Goal: Information Seeking & Learning: Find specific fact

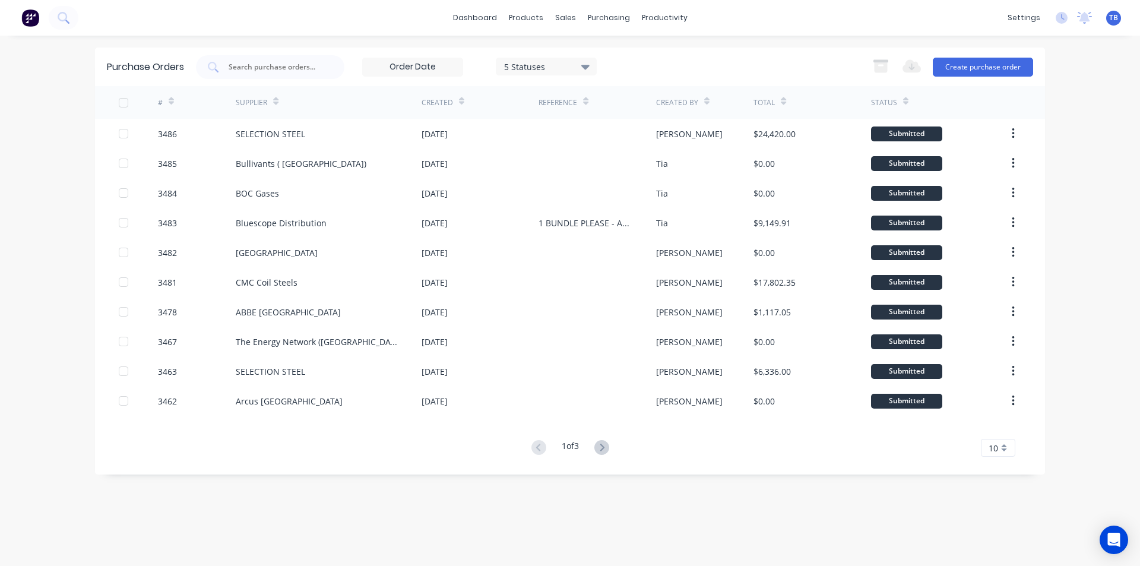
click at [998, 445] on span "10" at bounding box center [994, 448] width 10 height 12
click at [997, 428] on div "35" at bounding box center [998, 428] width 33 height 21
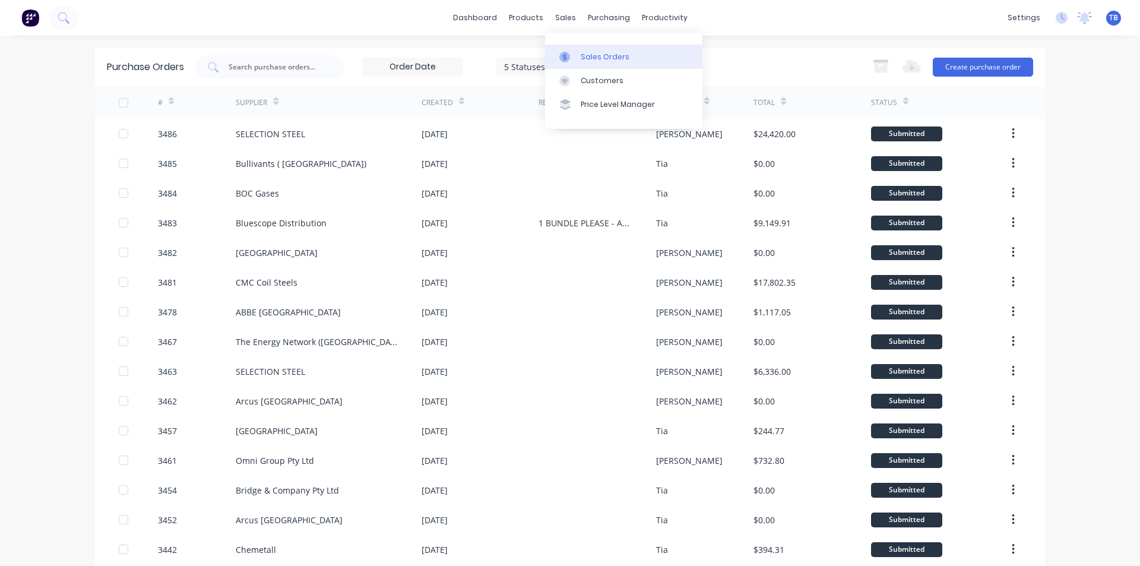
click at [577, 50] on link "Sales Orders" at bounding box center [623, 57] width 157 height 24
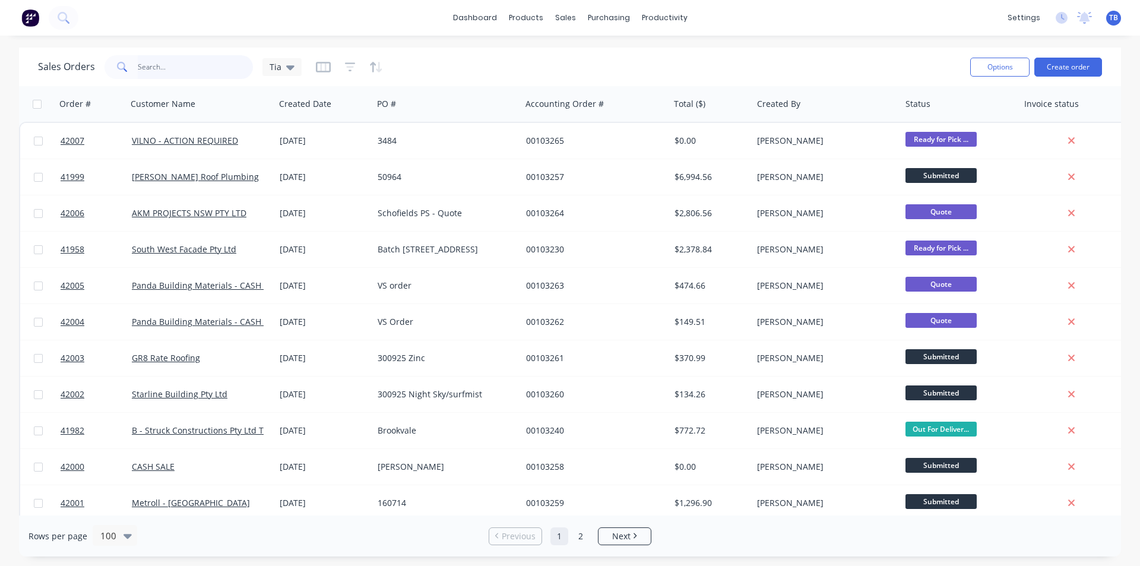
click at [146, 71] on input "text" at bounding box center [196, 67] width 116 height 24
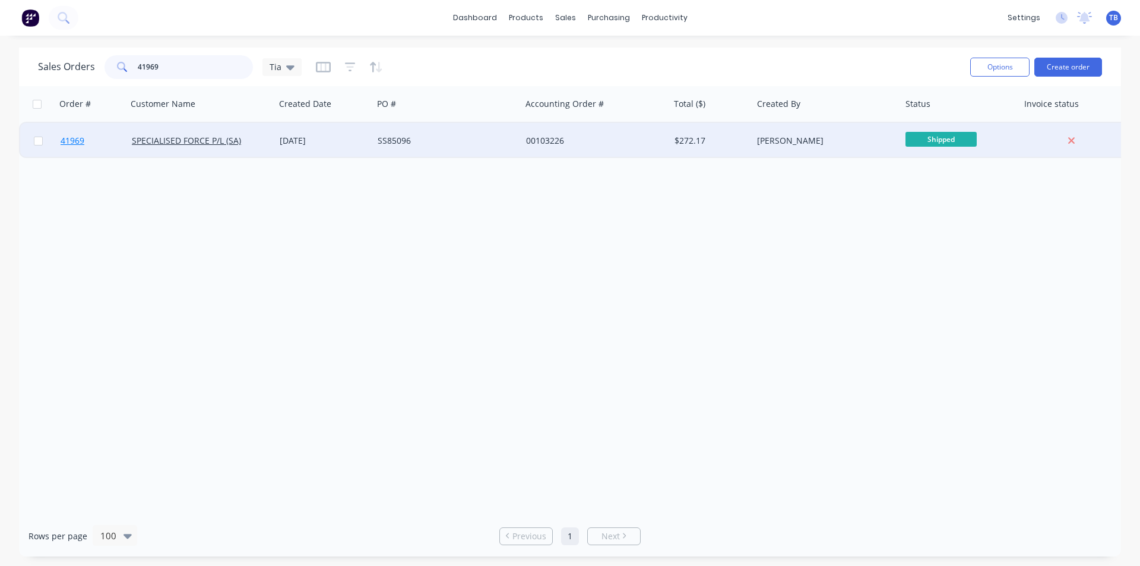
type input "41969"
click at [75, 140] on span "41969" at bounding box center [73, 141] width 24 height 12
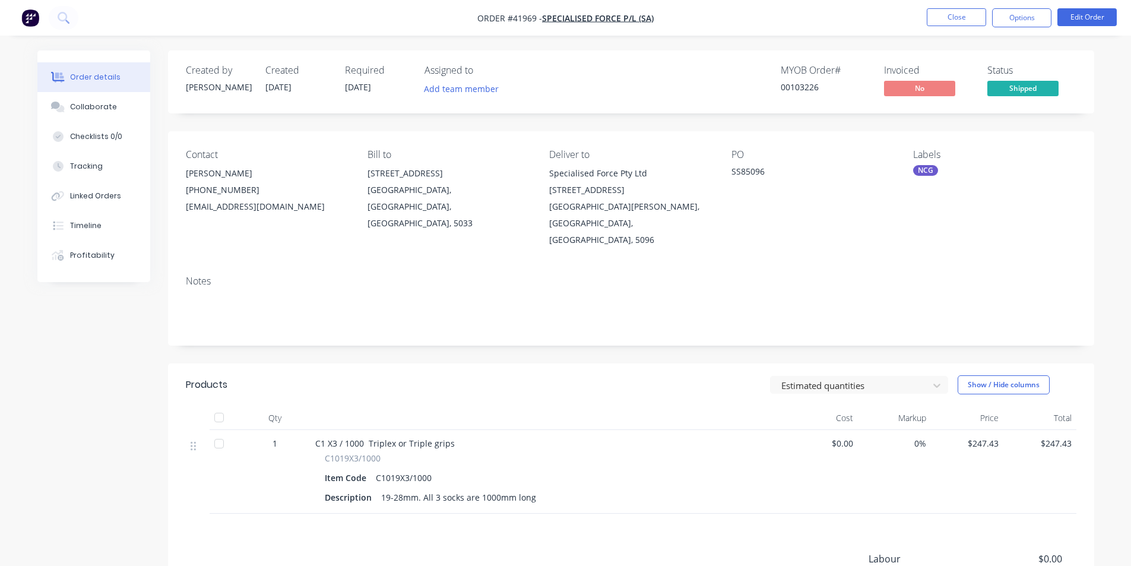
scroll to position [126, 0]
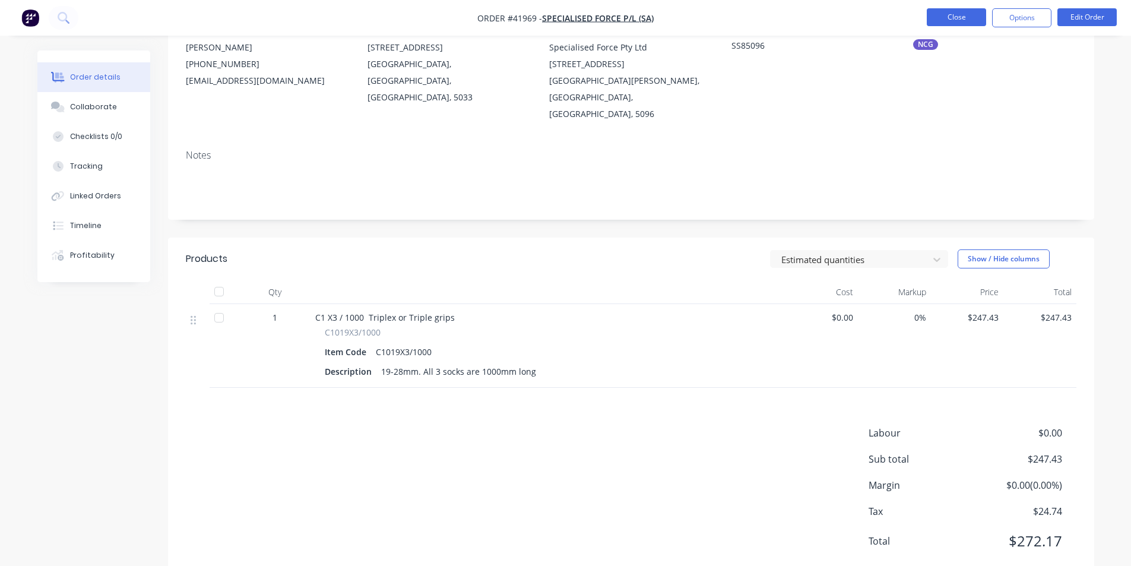
click at [965, 25] on button "Close" at bounding box center [956, 17] width 59 height 18
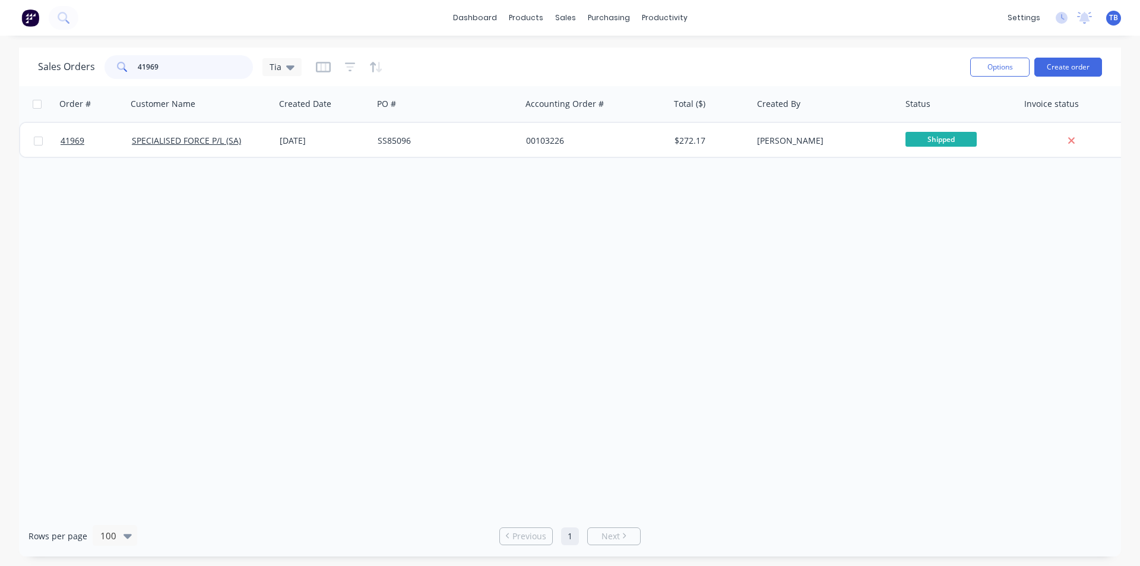
drag, startPoint x: 197, startPoint y: 69, endPoint x: 0, endPoint y: 50, distance: 197.5
click at [0, 54] on div "Sales Orders 41969 Tia Options Create order Order # Customer Name Created Date …" at bounding box center [570, 302] width 1140 height 509
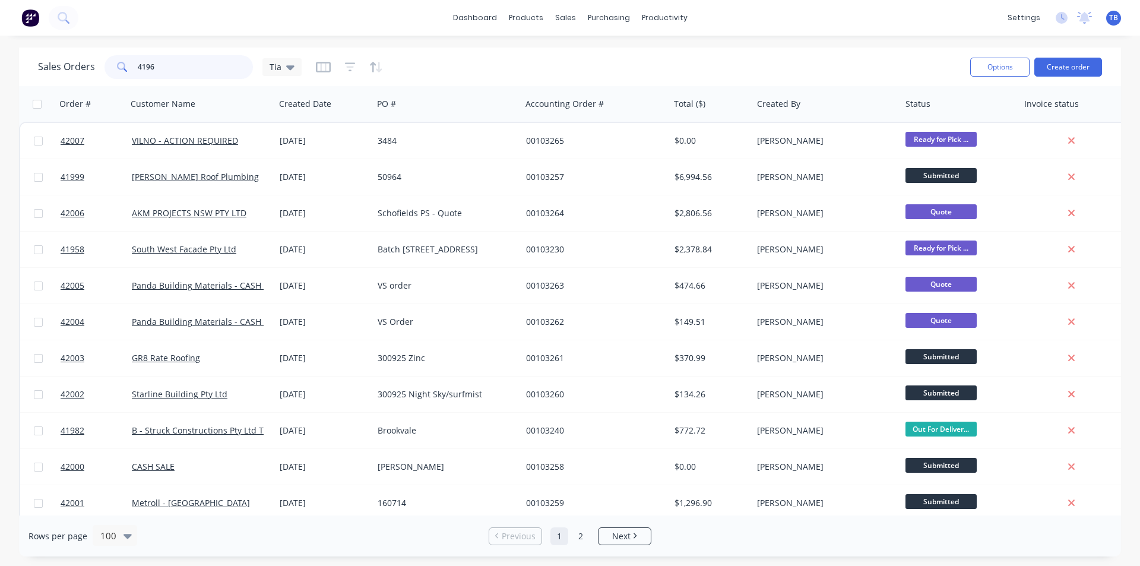
type input "41969"
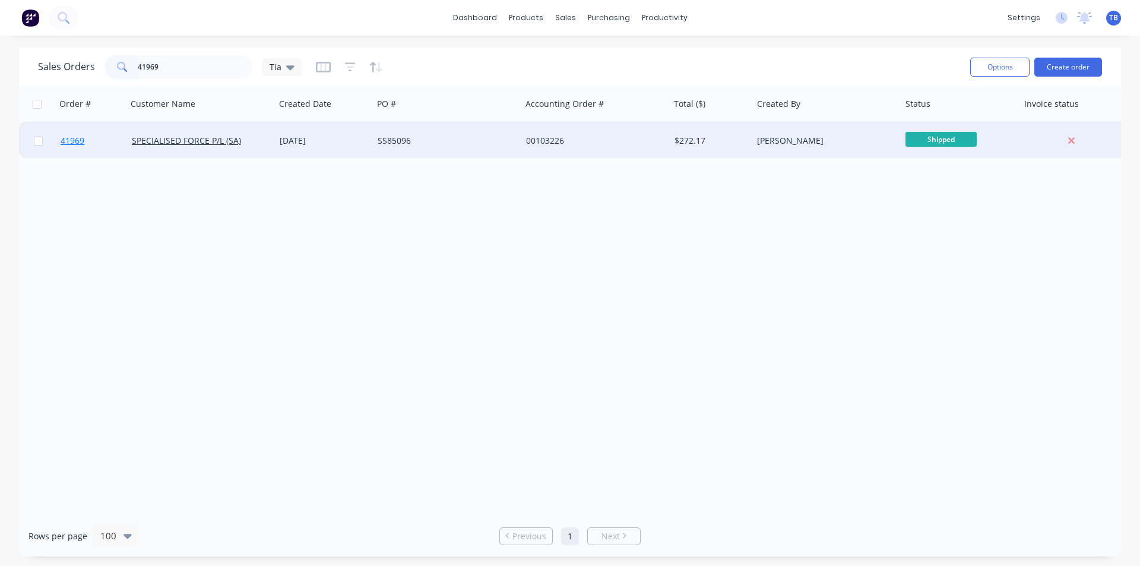
click at [69, 136] on span "41969" at bounding box center [73, 141] width 24 height 12
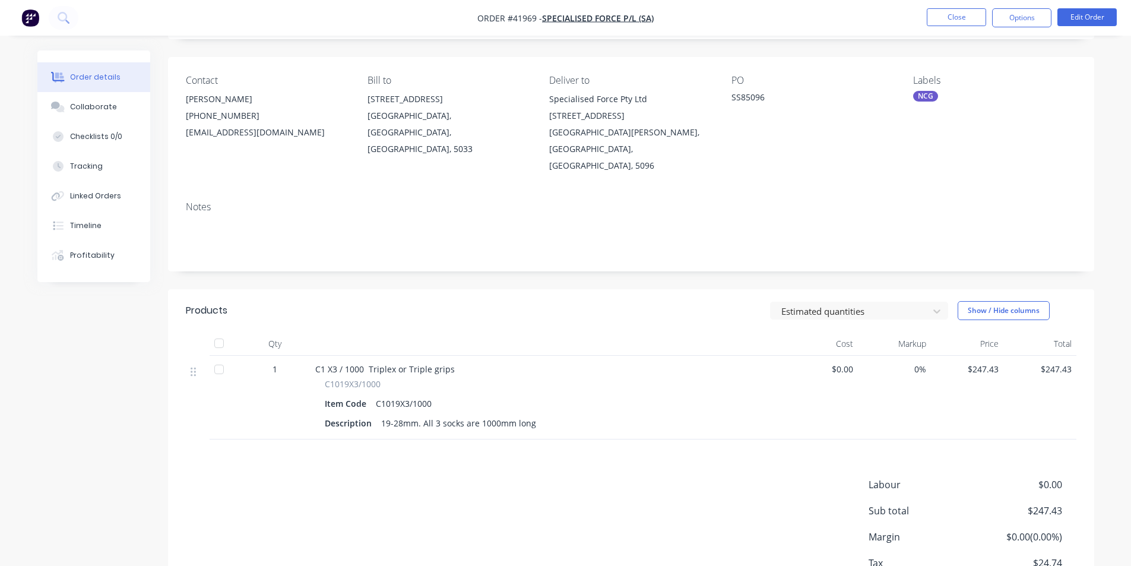
scroll to position [126, 0]
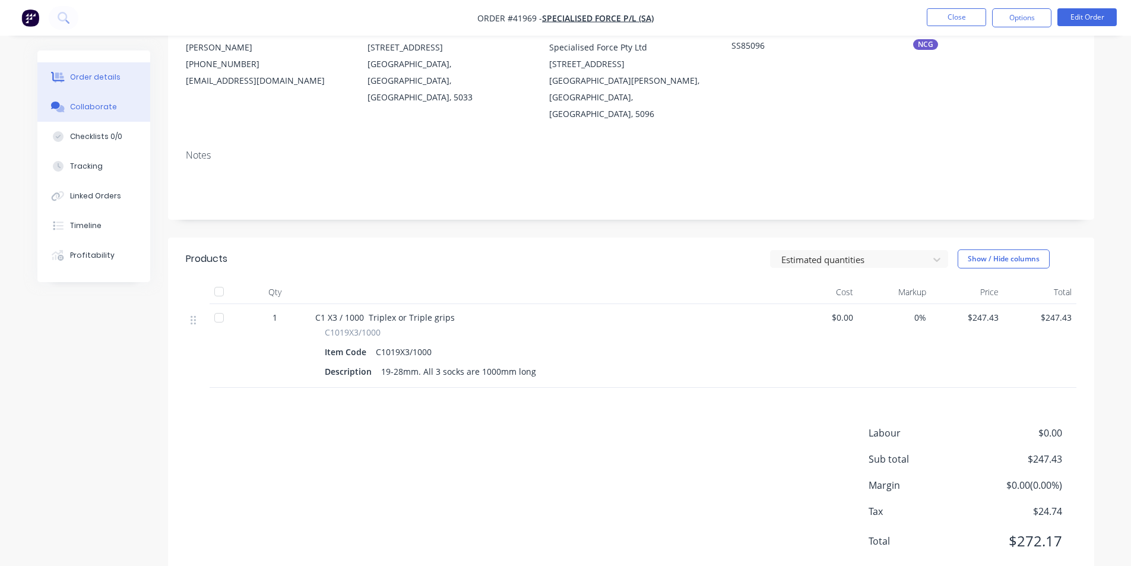
click at [112, 107] on div "Collaborate" at bounding box center [93, 107] width 47 height 11
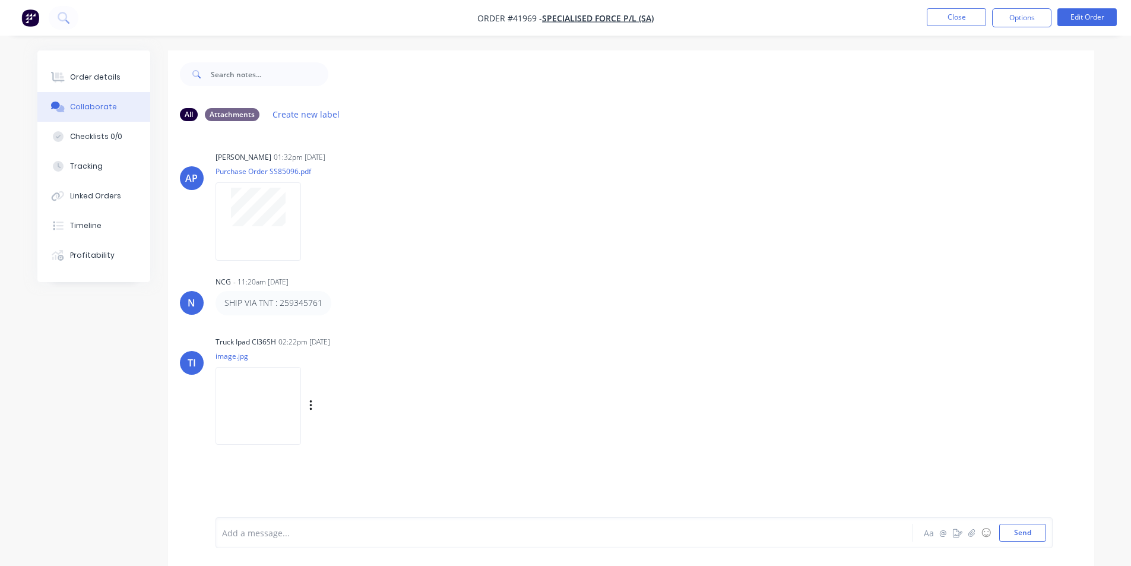
click at [232, 404] on img at bounding box center [259, 406] width 86 height 78
click at [86, 78] on div "Order details" at bounding box center [95, 77] width 50 height 11
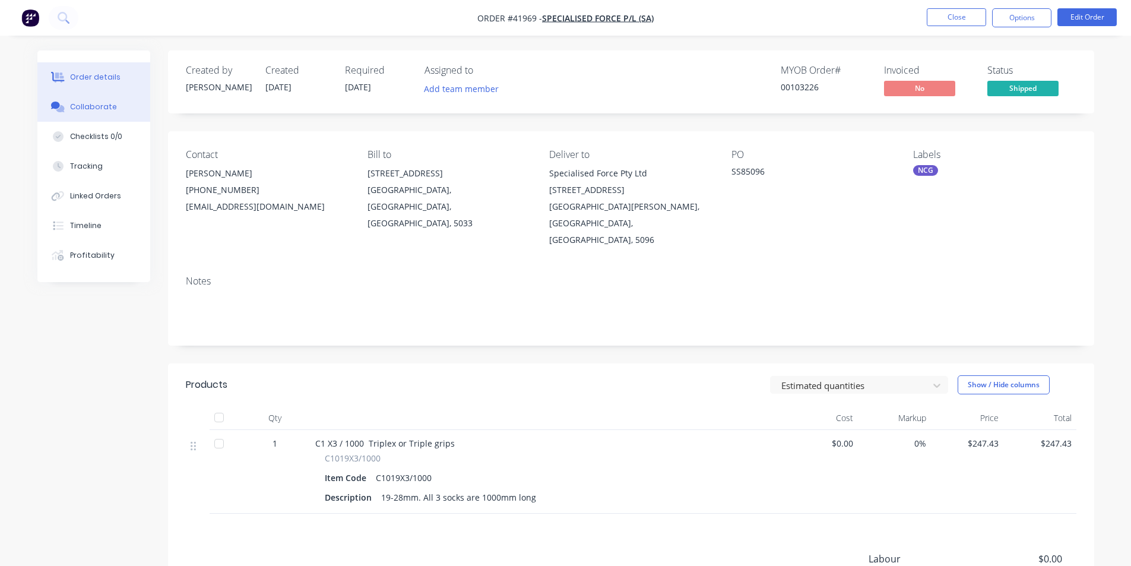
click at [93, 100] on button "Collaborate" at bounding box center [93, 107] width 113 height 30
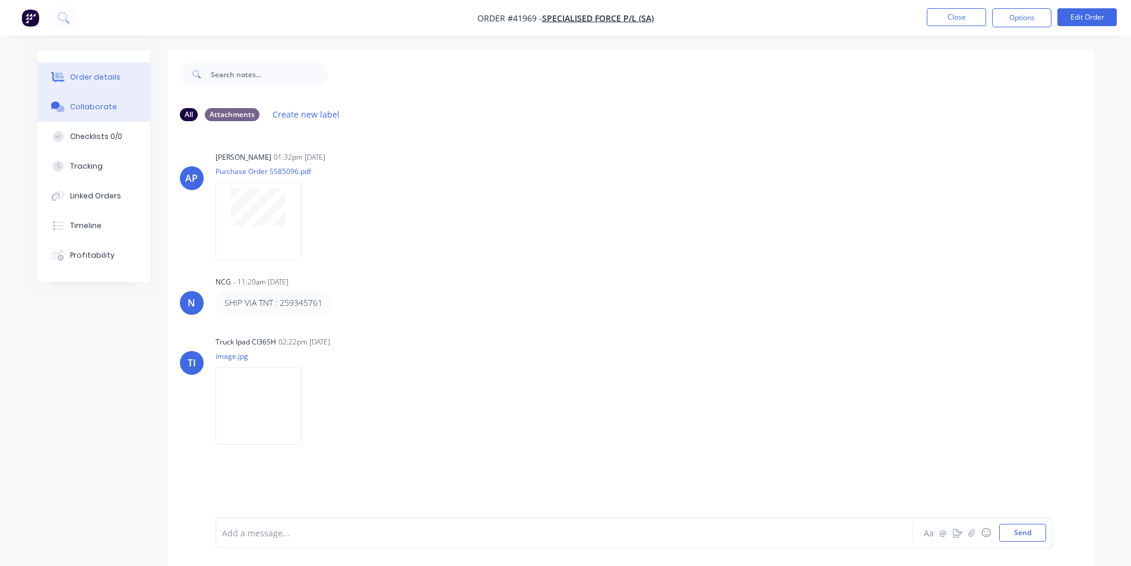
click at [106, 76] on div "Order details" at bounding box center [95, 77] width 50 height 11
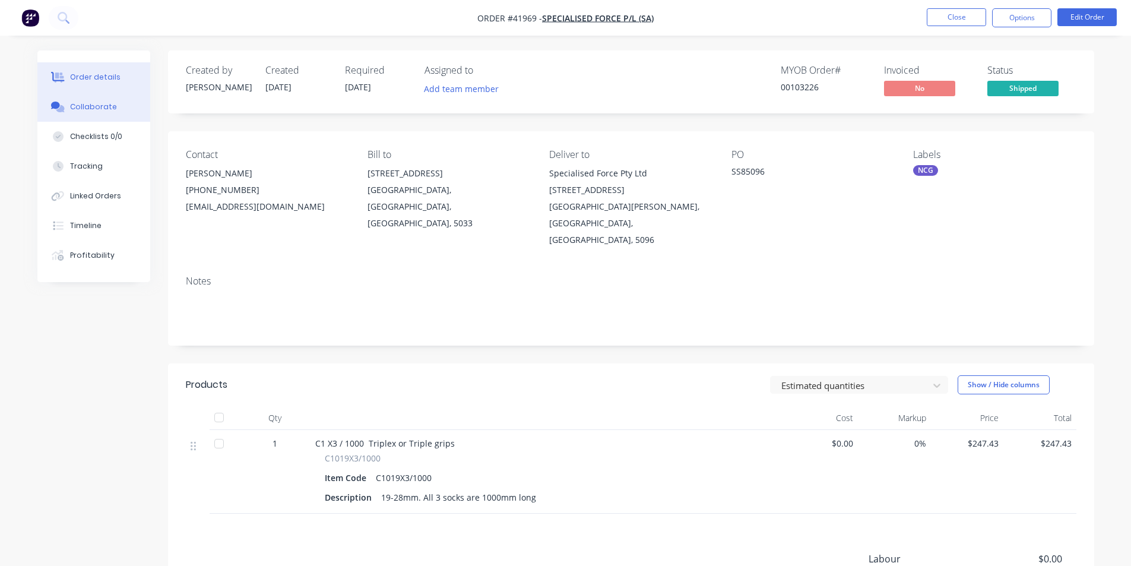
click at [107, 103] on div "Collaborate" at bounding box center [93, 107] width 47 height 11
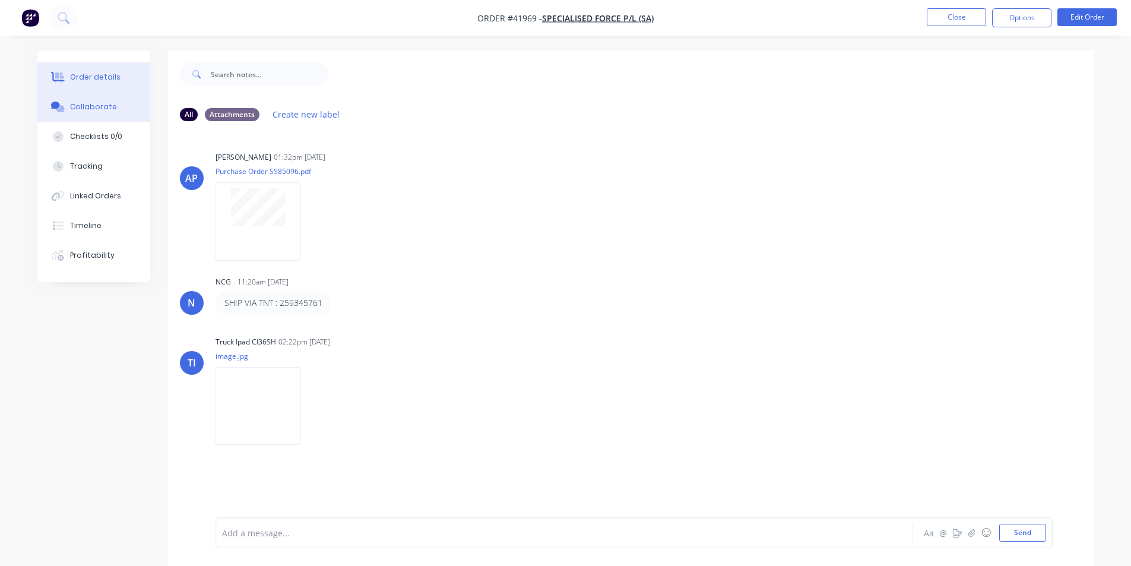
click at [107, 77] on div "Order details" at bounding box center [95, 77] width 50 height 11
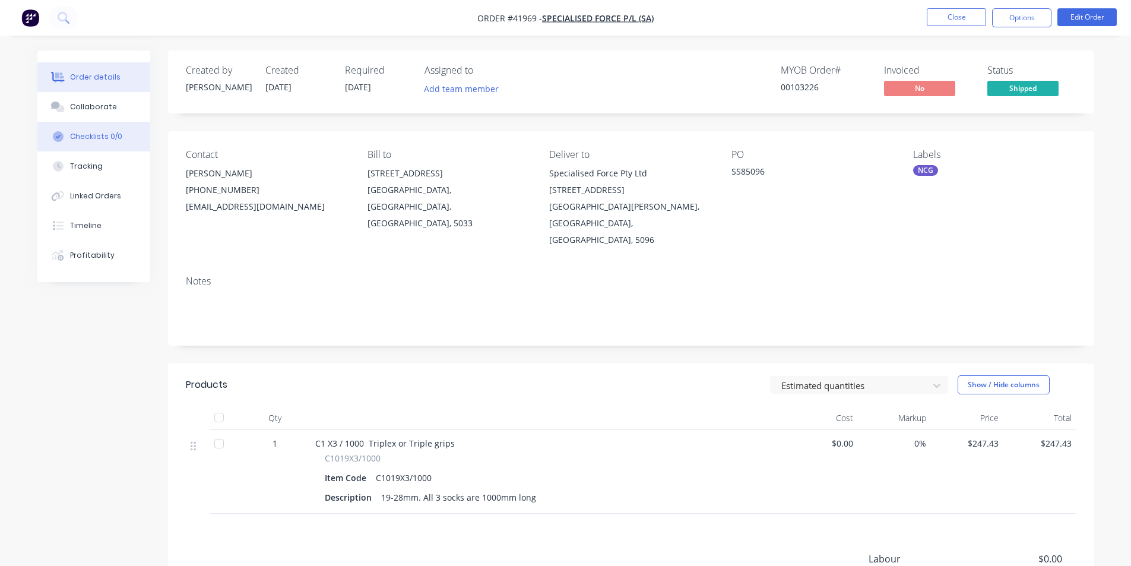
click at [95, 123] on button "Checklists 0/0" at bounding box center [93, 137] width 113 height 30
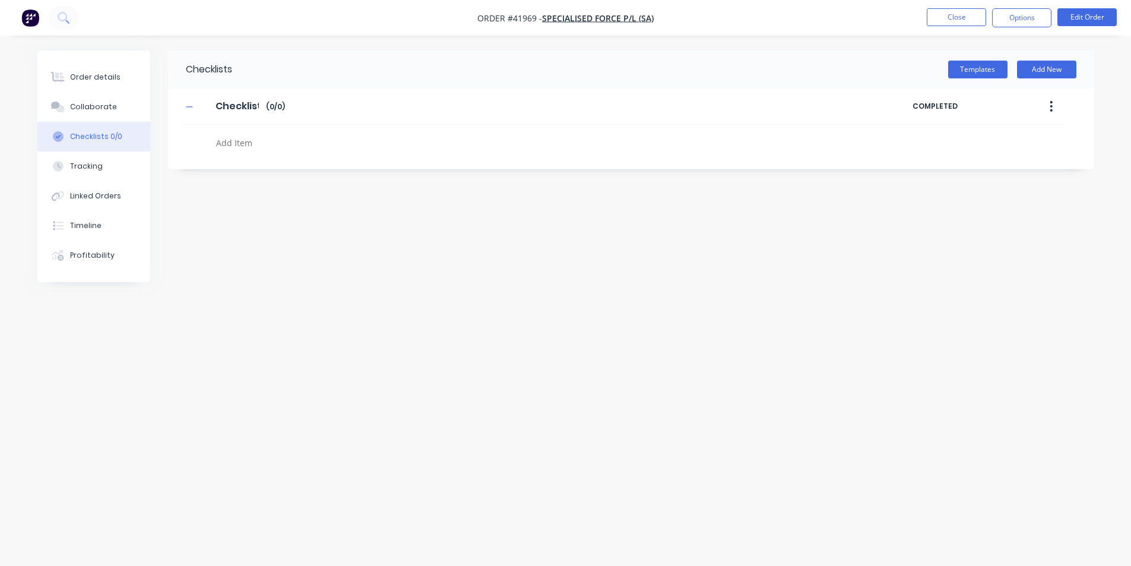
type textarea "x"
click at [106, 97] on button "Collaborate" at bounding box center [98, 107] width 113 height 30
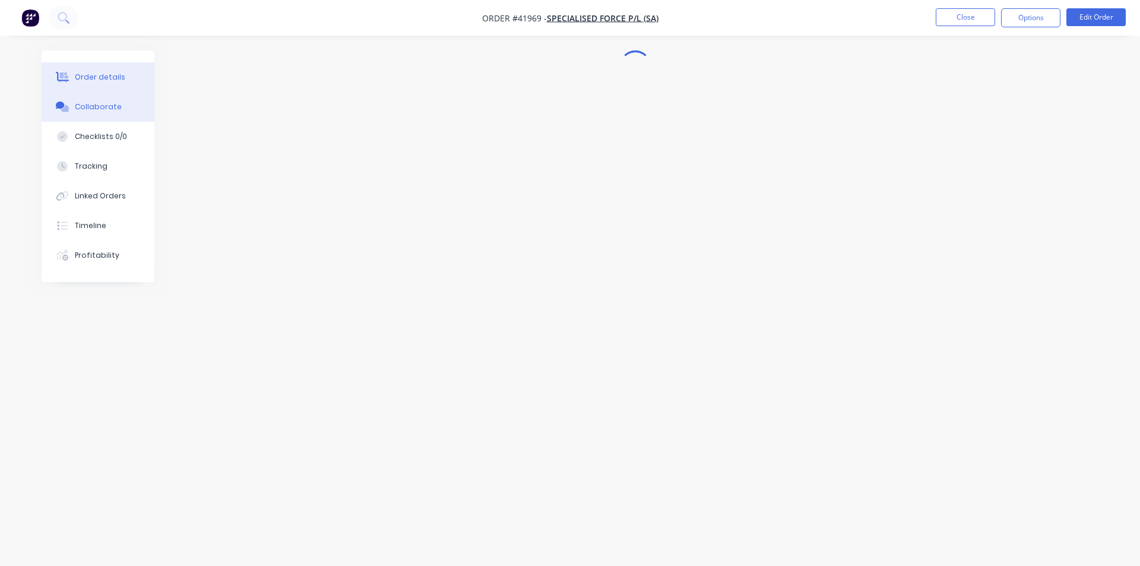
click at [99, 73] on div "Order details" at bounding box center [100, 77] width 50 height 11
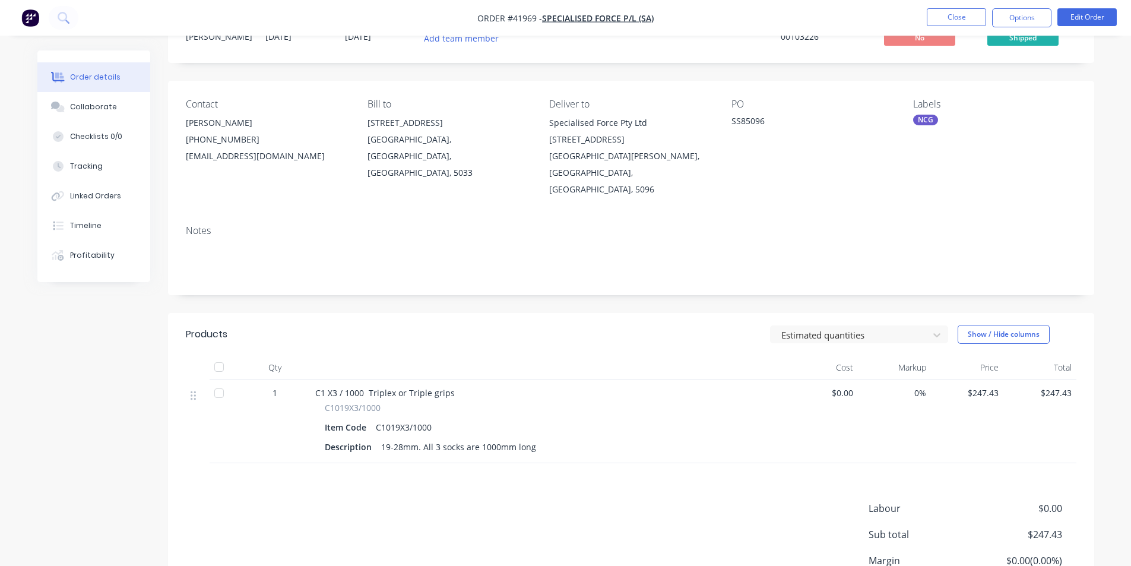
scroll to position [126, 0]
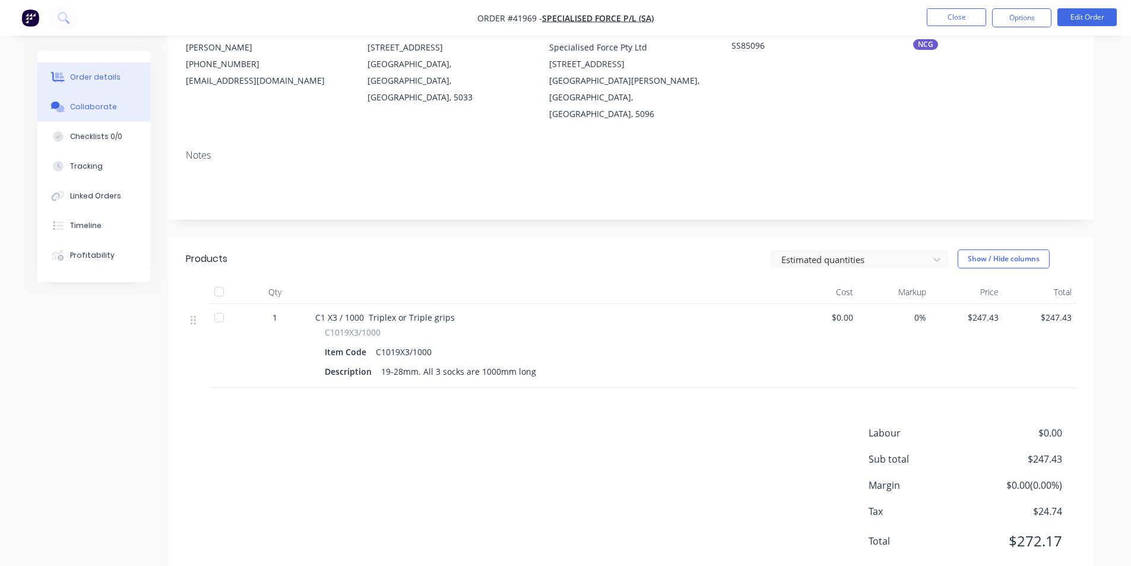
click at [120, 113] on button "Collaborate" at bounding box center [93, 107] width 113 height 30
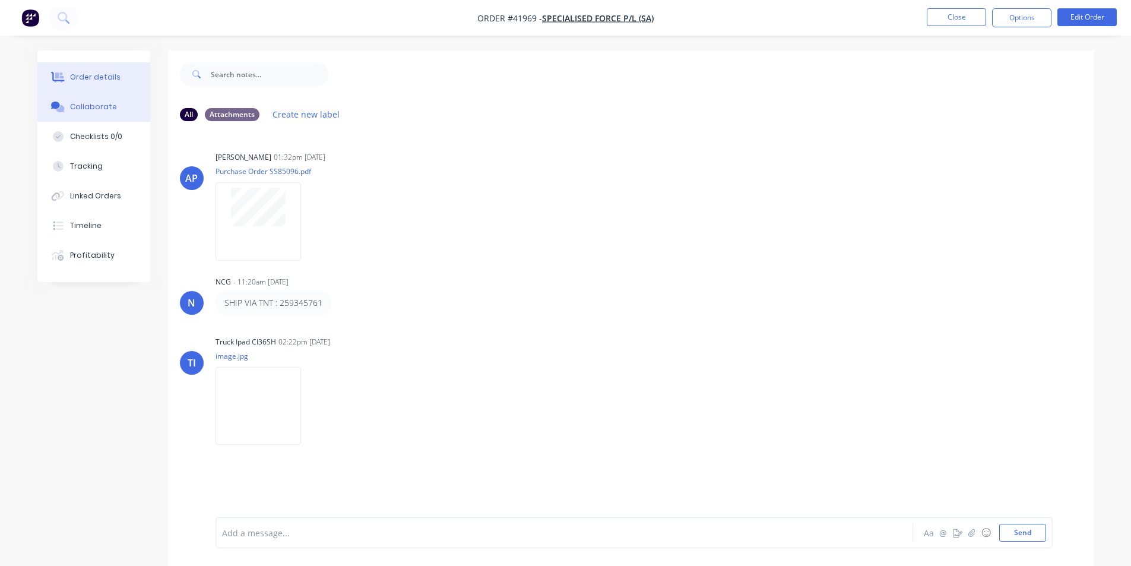
click at [105, 78] on div "Order details" at bounding box center [95, 77] width 50 height 11
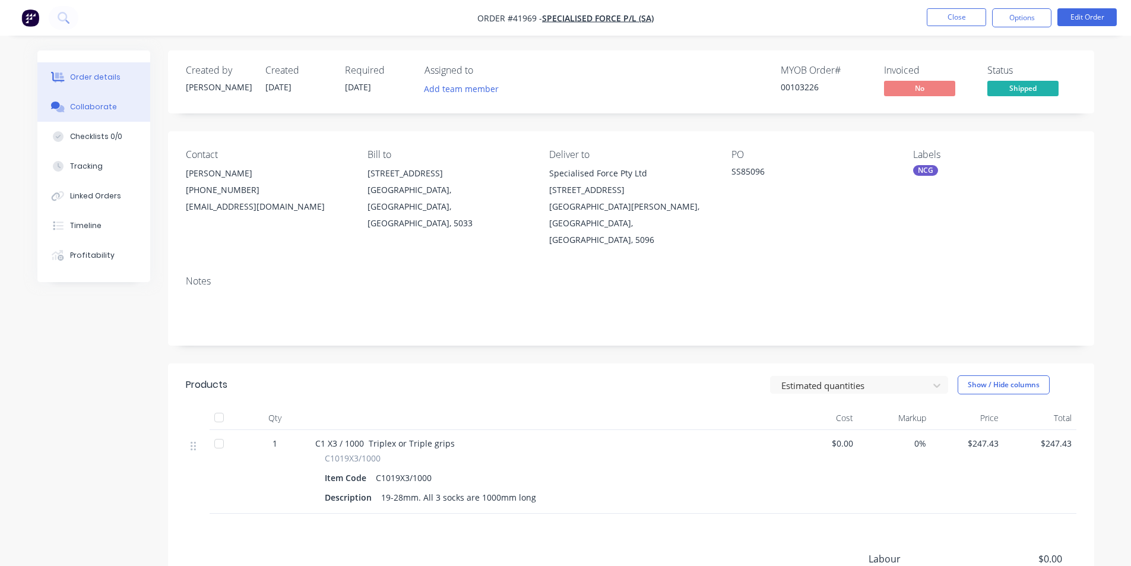
click at [124, 105] on button "Collaborate" at bounding box center [93, 107] width 113 height 30
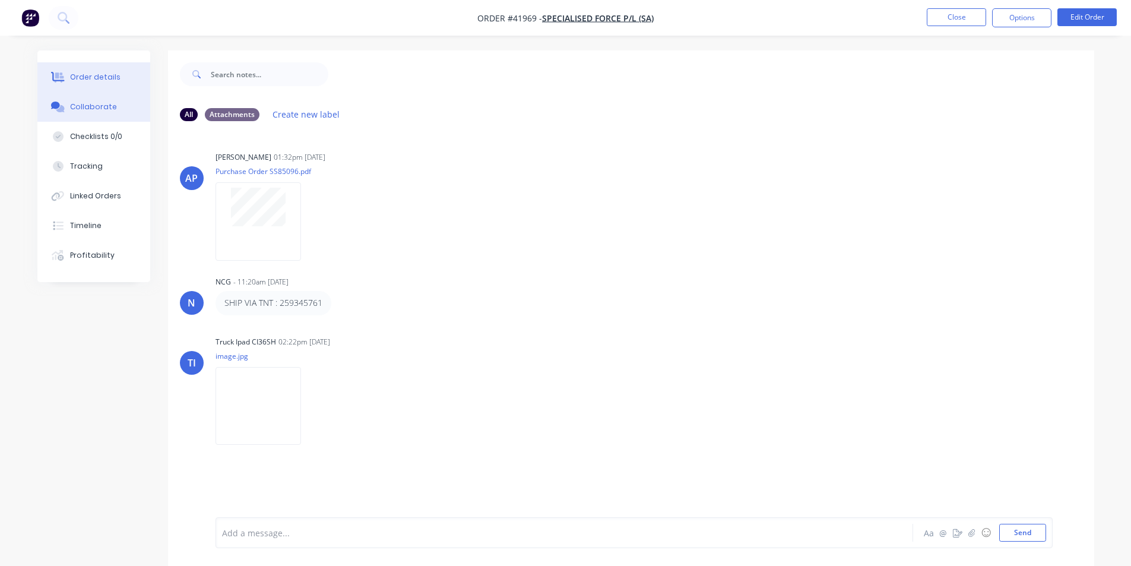
click at [83, 68] on button "Order details" at bounding box center [93, 77] width 113 height 30
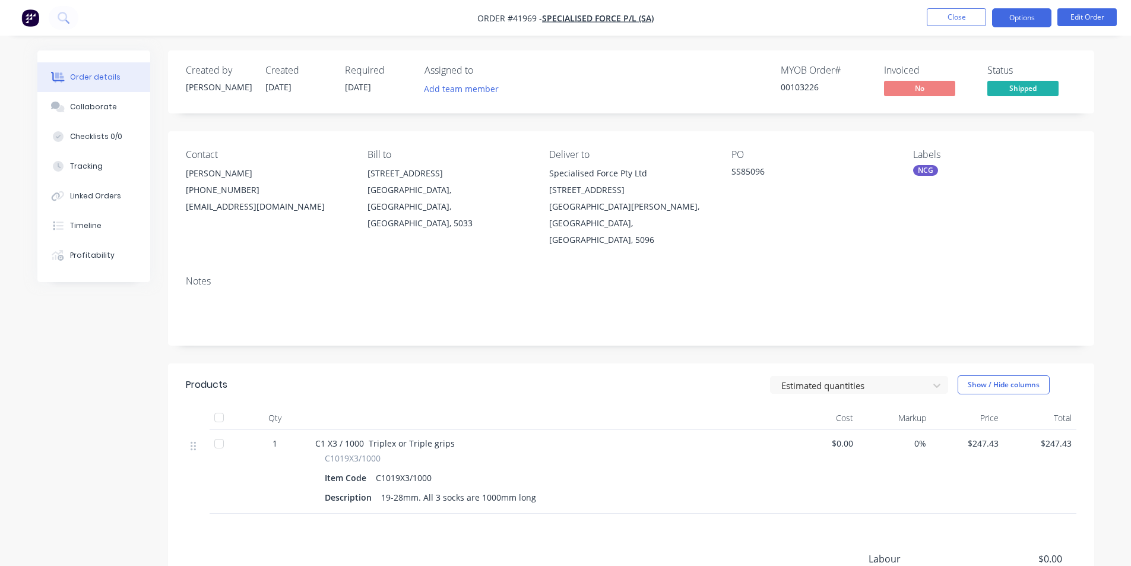
click at [1007, 19] on button "Options" at bounding box center [1021, 17] width 59 height 19
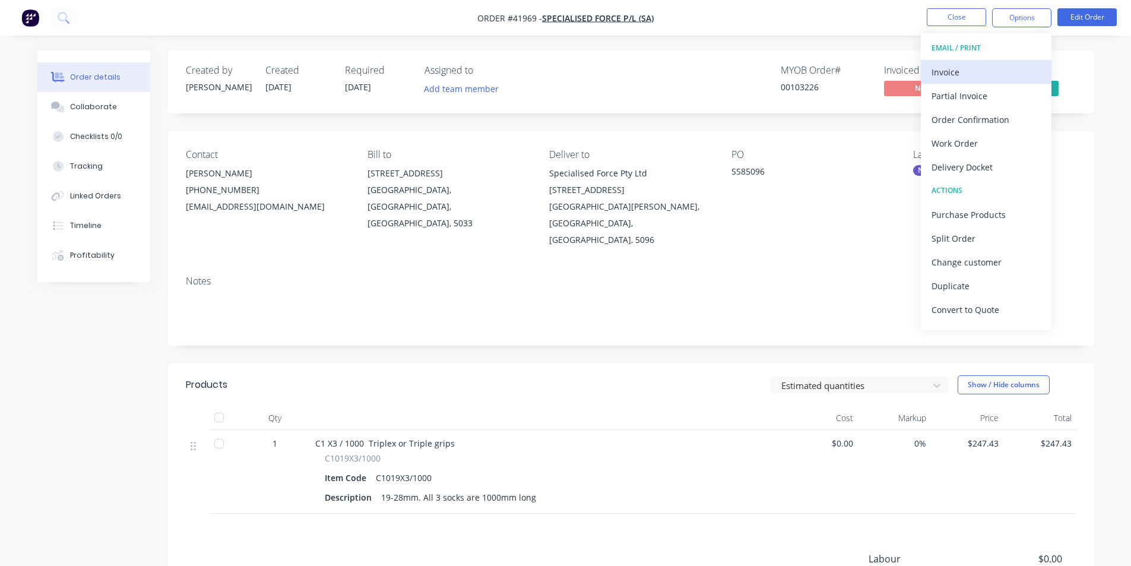
click at [972, 67] on div "Invoice" at bounding box center [986, 72] width 109 height 17
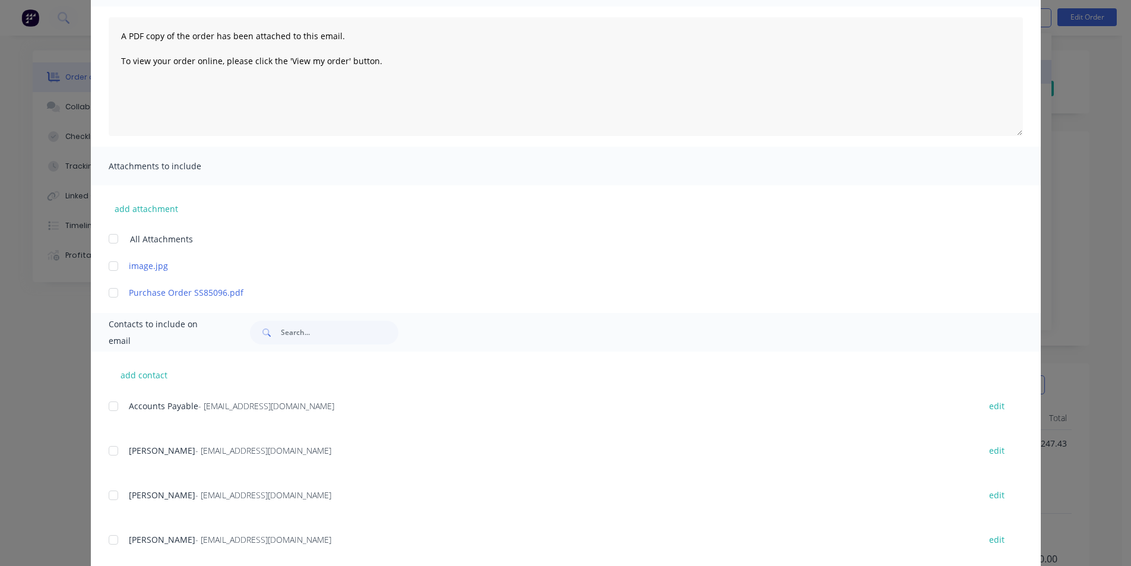
scroll to position [238, 0]
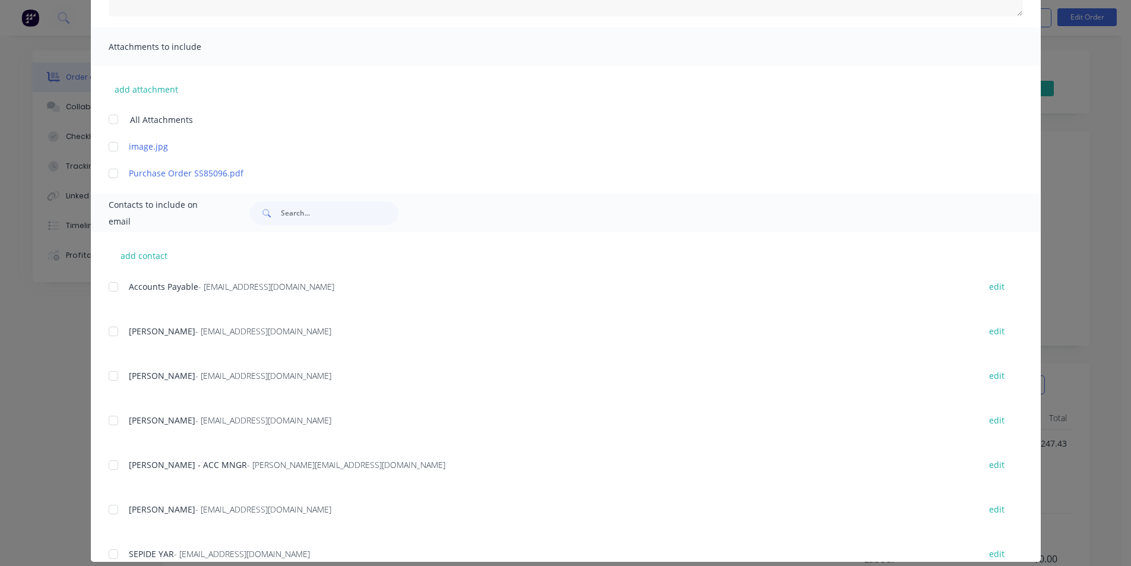
click at [109, 290] on div at bounding box center [114, 287] width 24 height 24
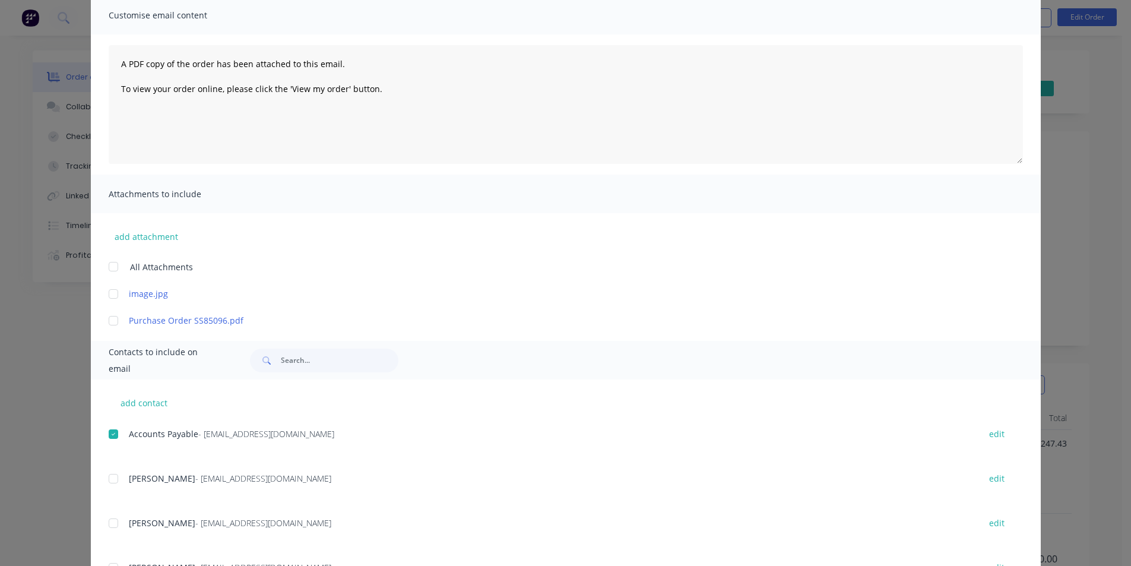
scroll to position [0, 0]
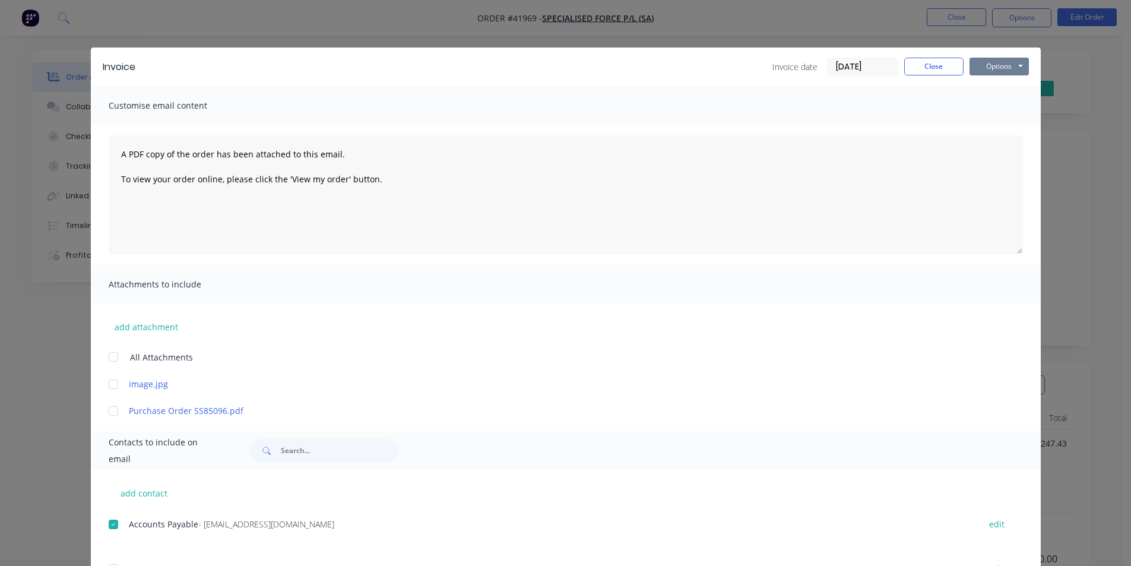
click at [991, 68] on button "Options" at bounding box center [999, 67] width 59 height 18
click at [996, 129] on button "Email" at bounding box center [1008, 127] width 76 height 20
click at [922, 70] on button "Close" at bounding box center [933, 67] width 59 height 18
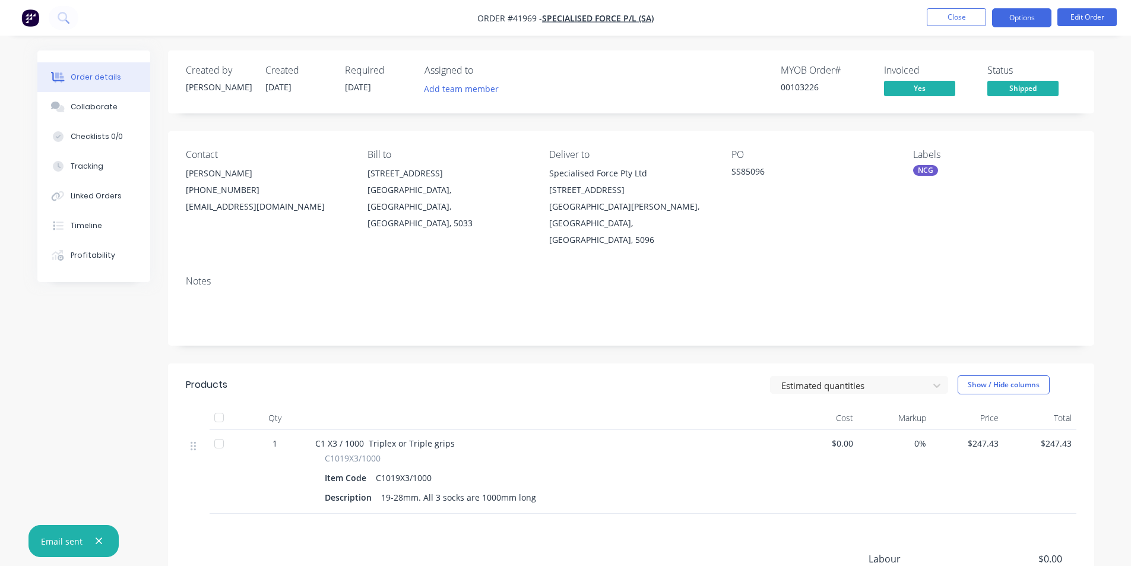
click at [1039, 20] on button "Options" at bounding box center [1021, 17] width 59 height 19
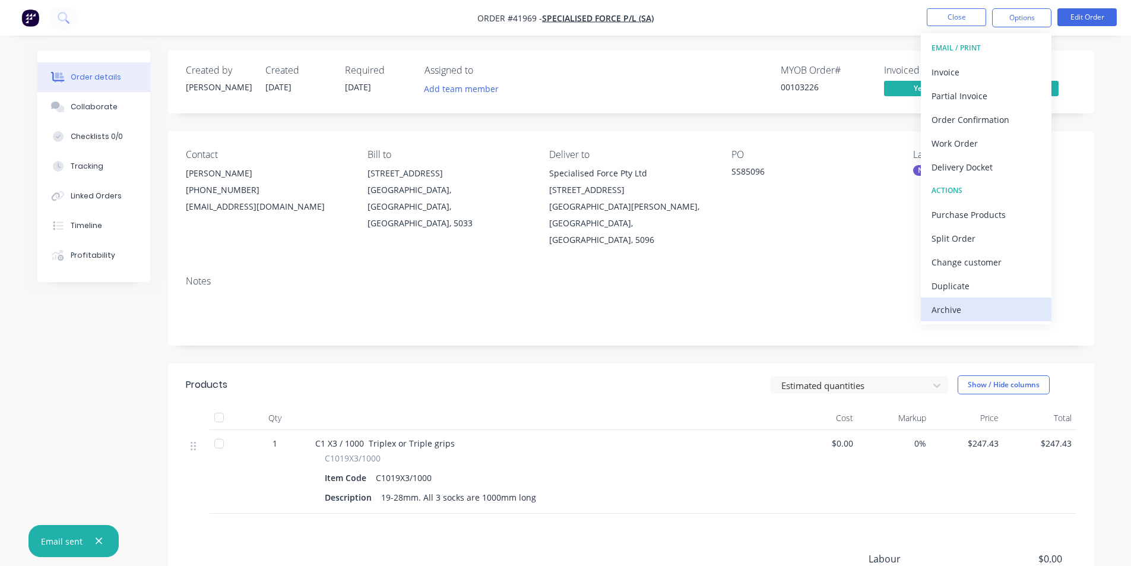
click at [1005, 310] on div "Archive" at bounding box center [986, 309] width 109 height 17
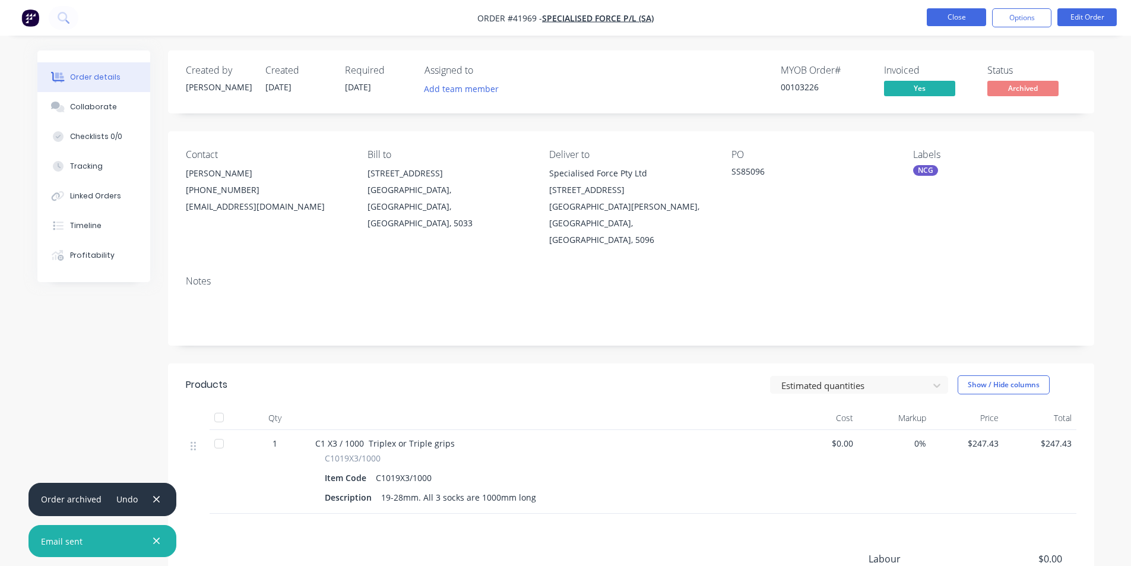
click at [950, 12] on button "Close" at bounding box center [956, 17] width 59 height 18
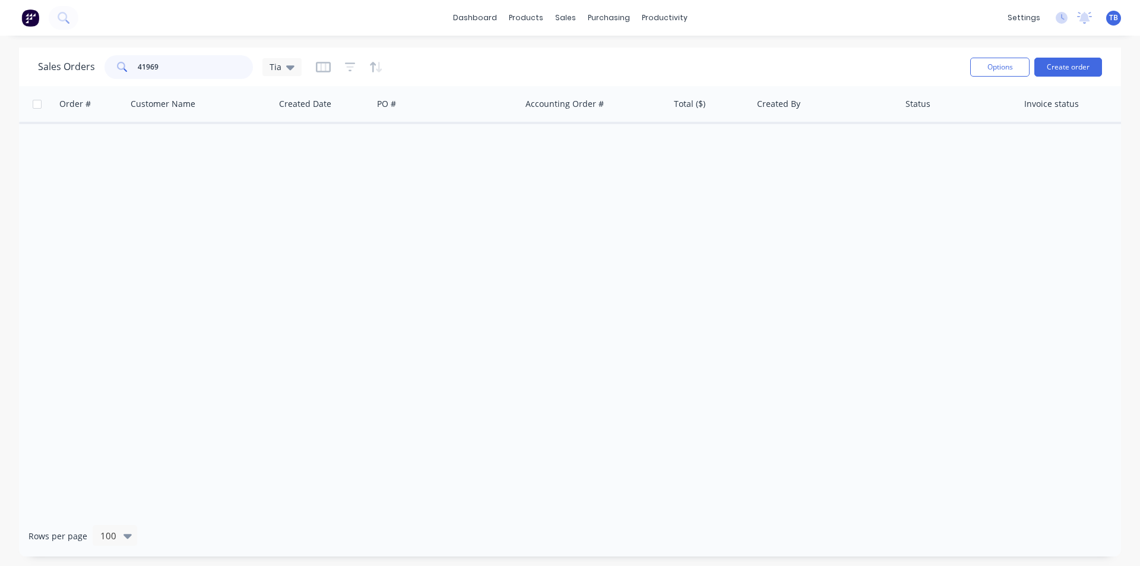
drag, startPoint x: 138, startPoint y: 71, endPoint x: 26, endPoint y: 90, distance: 113.7
click at [26, 90] on div "Sales Orders 41969 Tia Options Create order Order # Customer Name Created Date …" at bounding box center [570, 302] width 1102 height 509
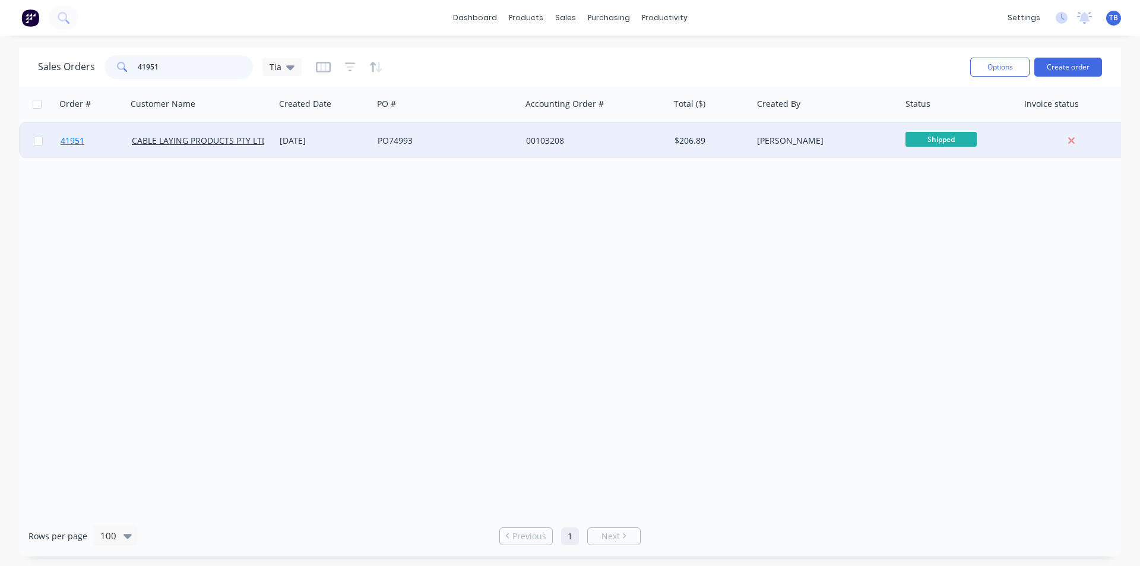
type input "41951"
click at [72, 139] on span "41951" at bounding box center [73, 141] width 24 height 12
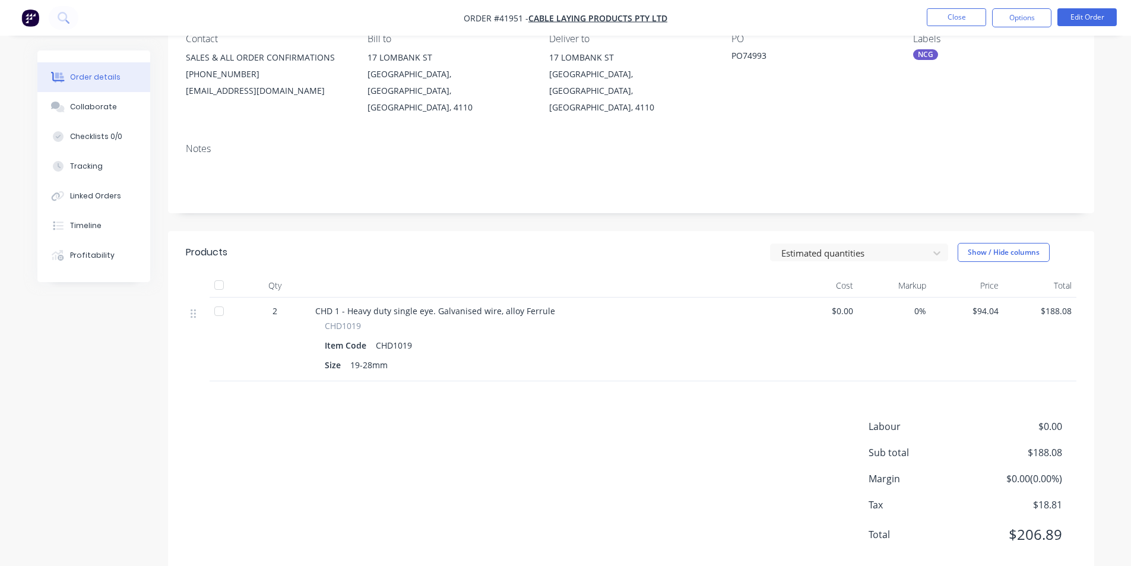
scroll to position [126, 0]
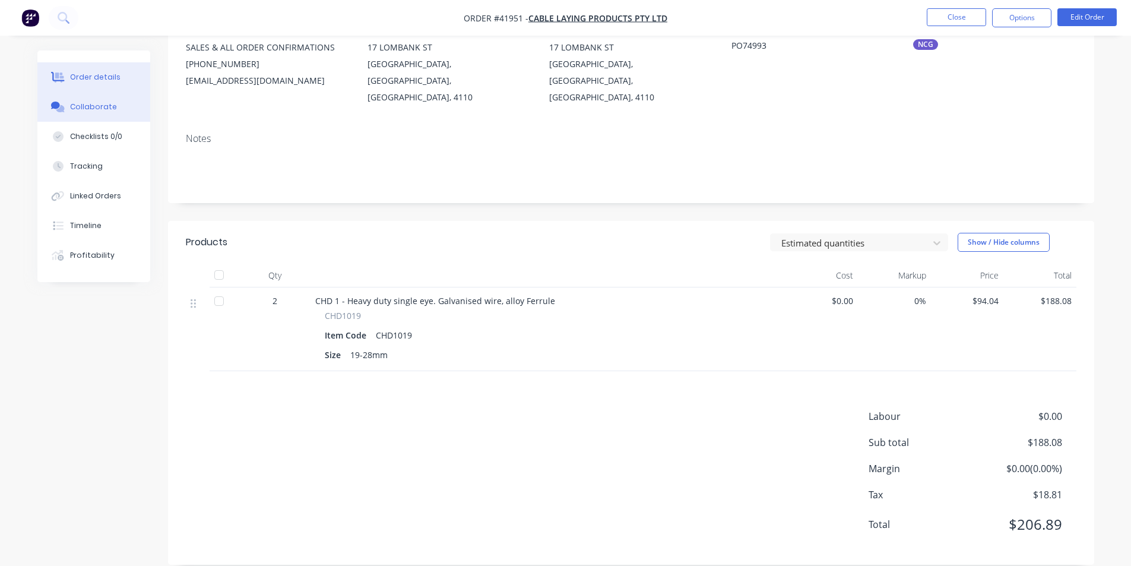
click at [118, 100] on button "Collaborate" at bounding box center [93, 107] width 113 height 30
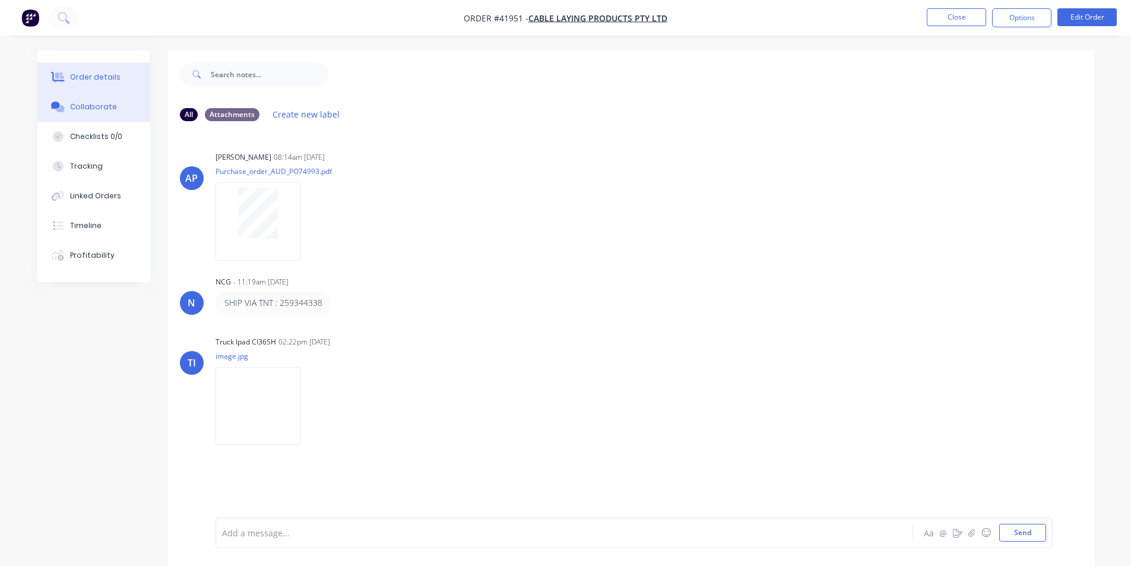
drag, startPoint x: 124, startPoint y: 71, endPoint x: 124, endPoint y: 85, distance: 13.7
click at [124, 74] on button "Order details" at bounding box center [93, 77] width 113 height 30
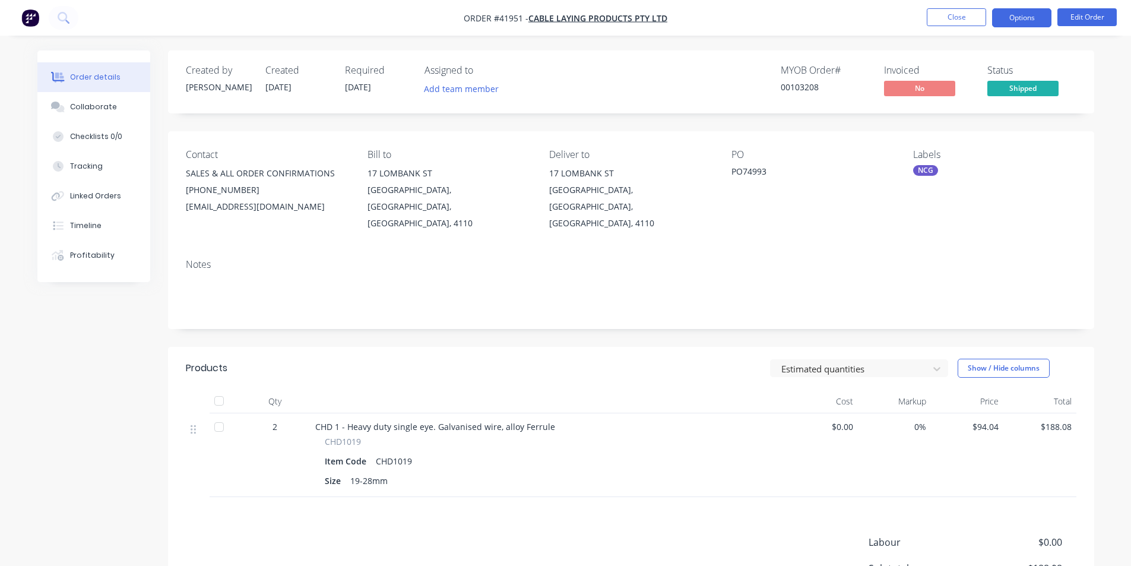
click at [1020, 21] on button "Options" at bounding box center [1021, 17] width 59 height 19
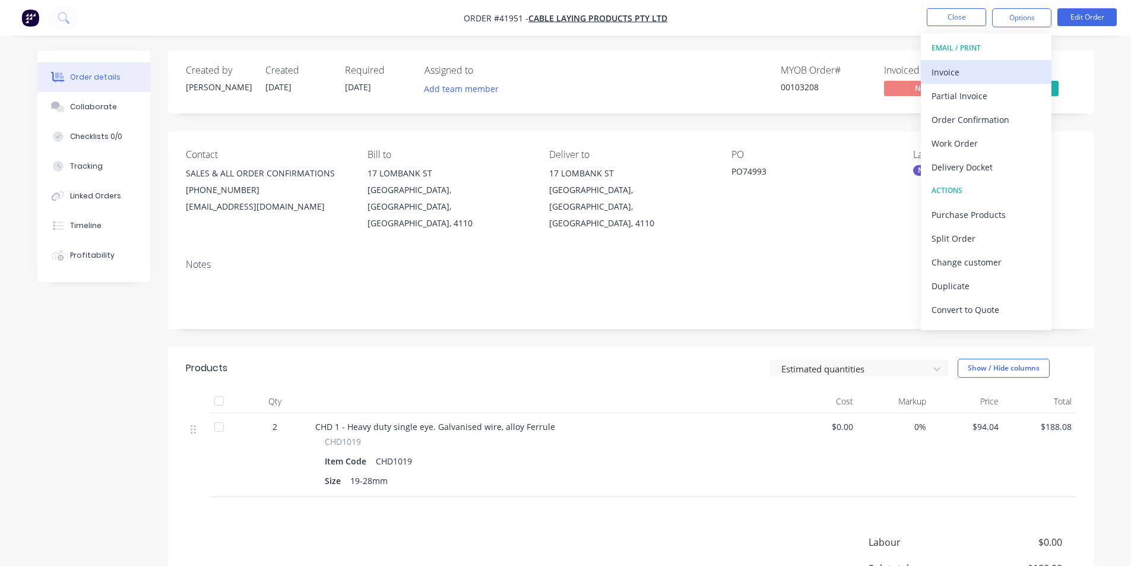
click at [960, 68] on div "Invoice" at bounding box center [986, 72] width 109 height 17
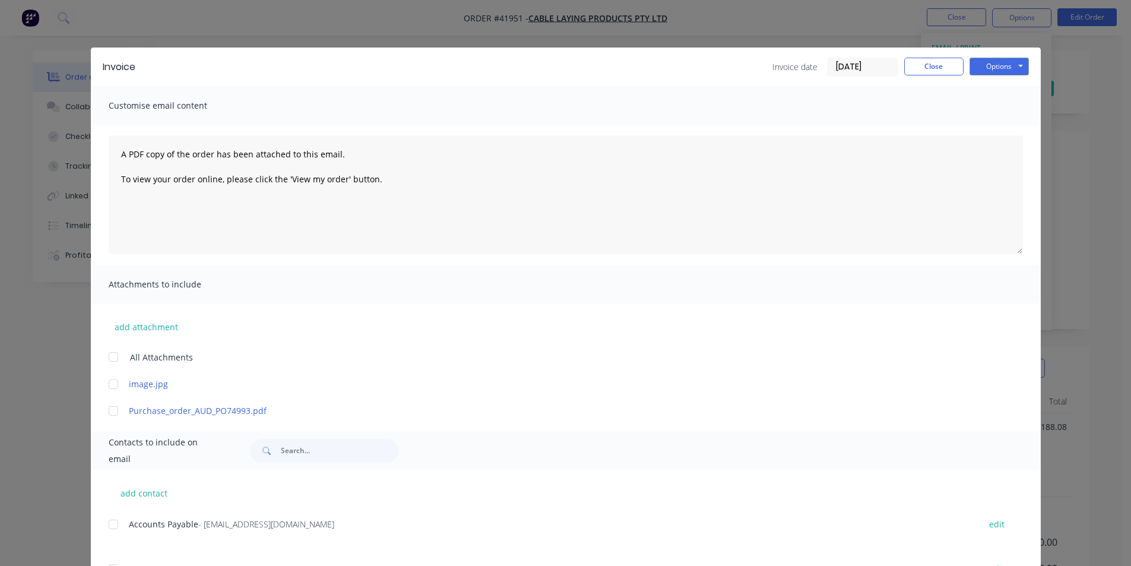
scroll to position [178, 0]
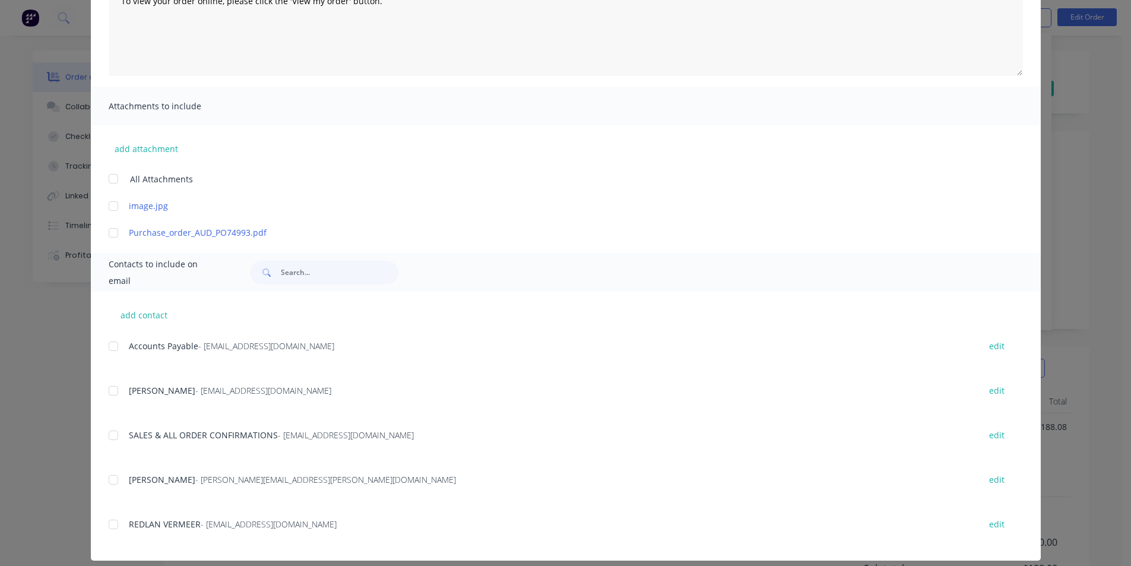
click at [113, 343] on div at bounding box center [114, 346] width 24 height 24
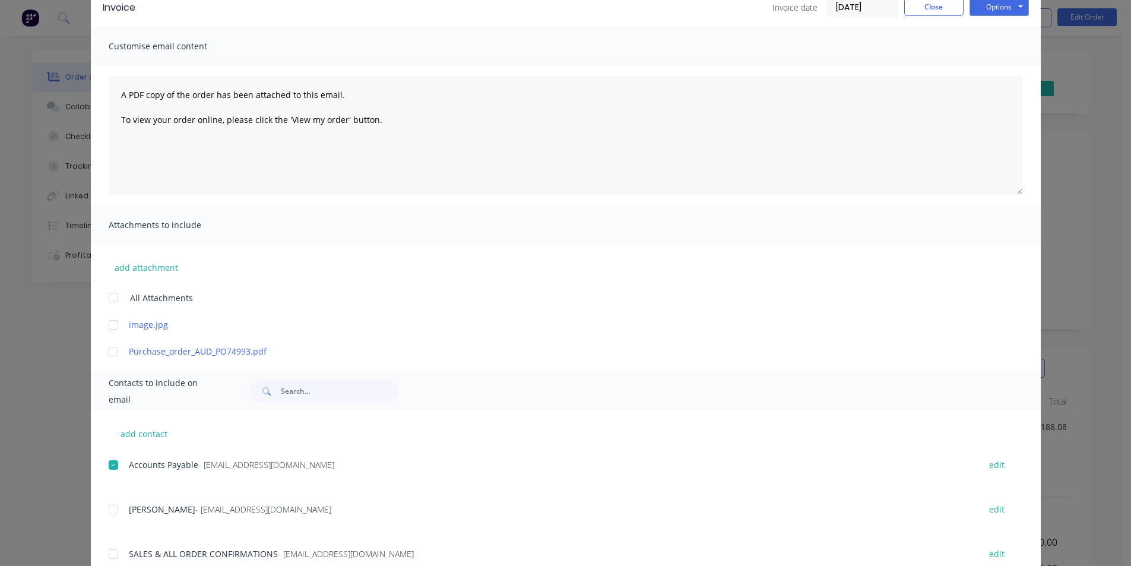
scroll to position [0, 0]
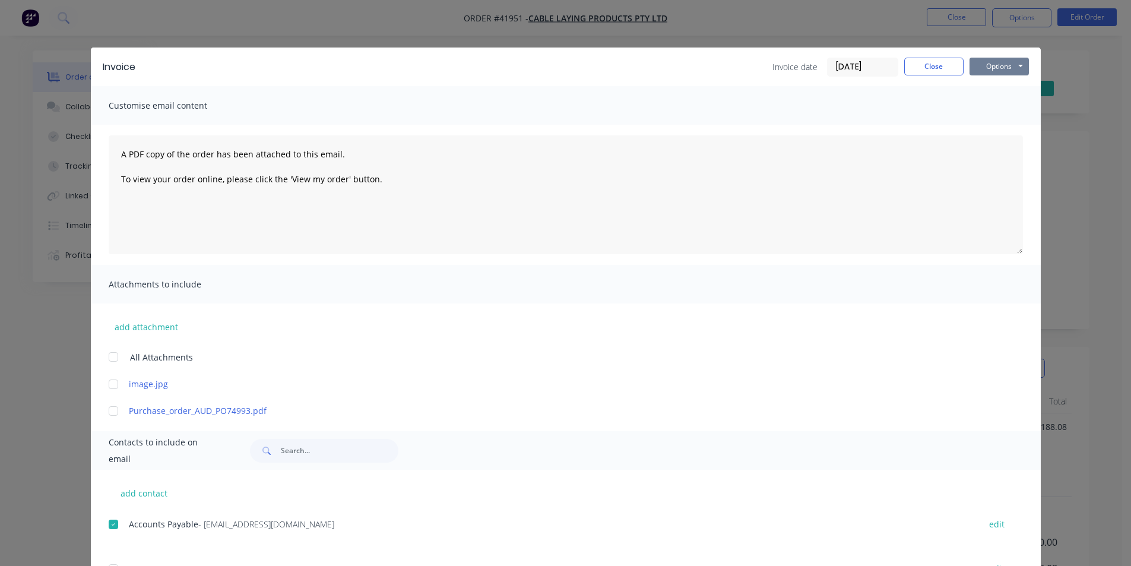
click at [986, 67] on button "Options" at bounding box center [999, 67] width 59 height 18
click at [990, 122] on button "Email" at bounding box center [1008, 127] width 76 height 20
click at [913, 66] on button "Close" at bounding box center [933, 67] width 59 height 18
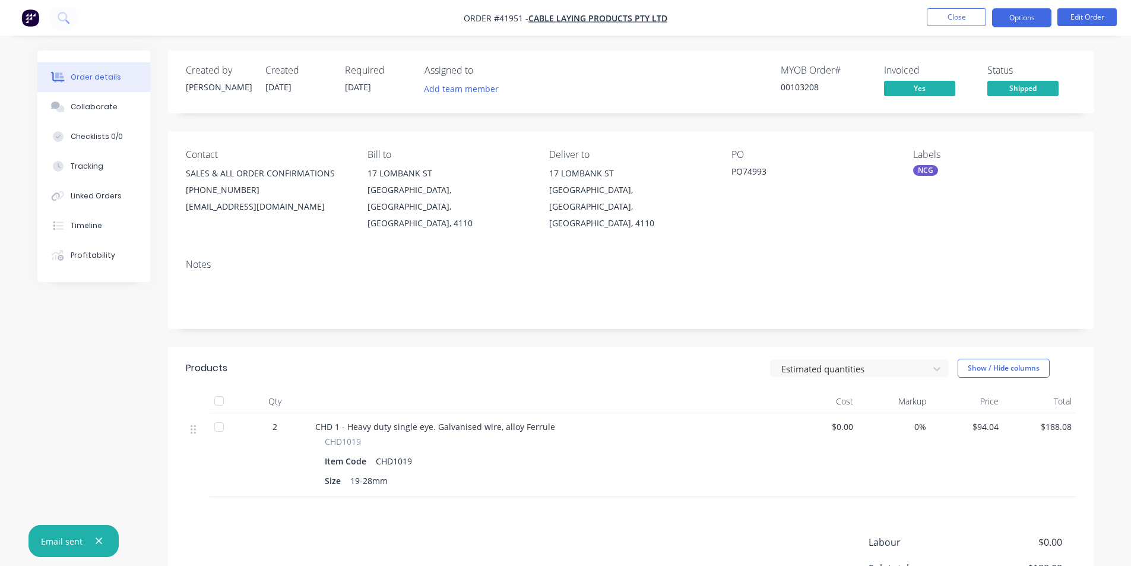
click at [1004, 19] on button "Options" at bounding box center [1021, 17] width 59 height 19
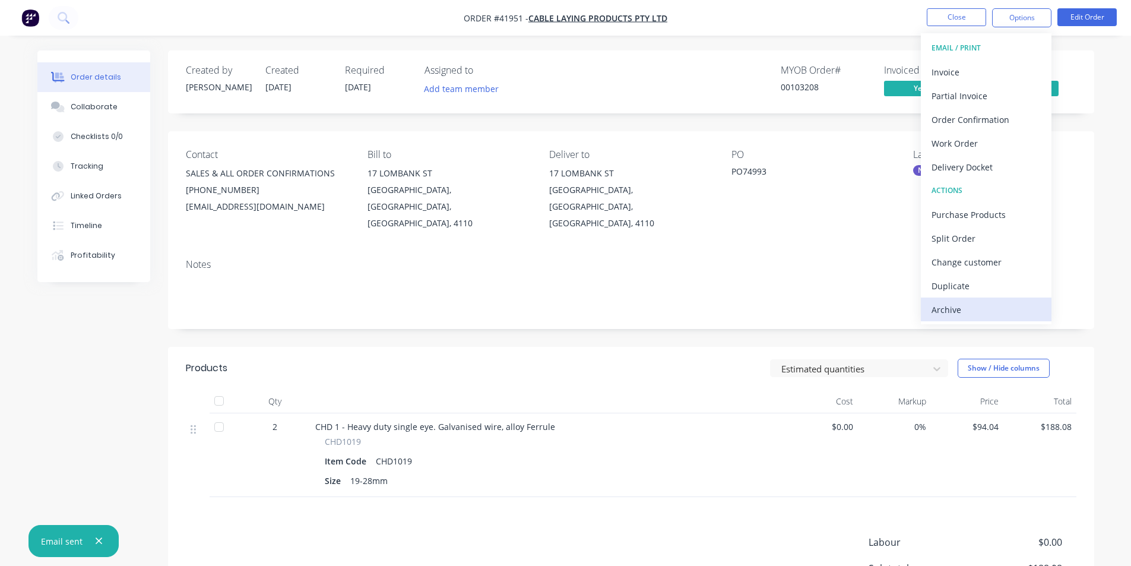
click at [991, 305] on div "Archive" at bounding box center [986, 309] width 109 height 17
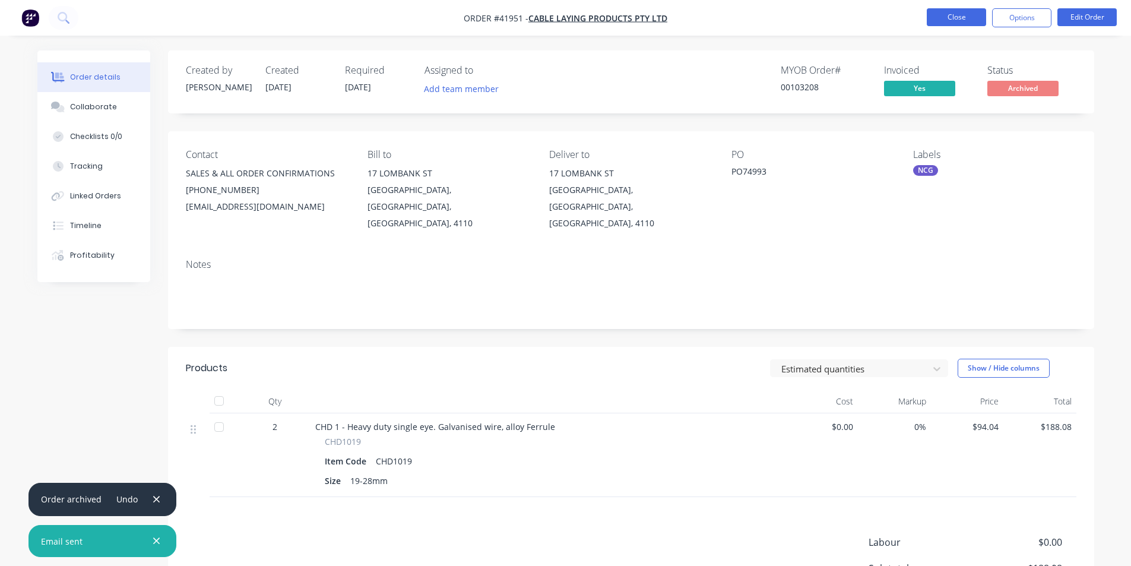
click at [967, 12] on button "Close" at bounding box center [956, 17] width 59 height 18
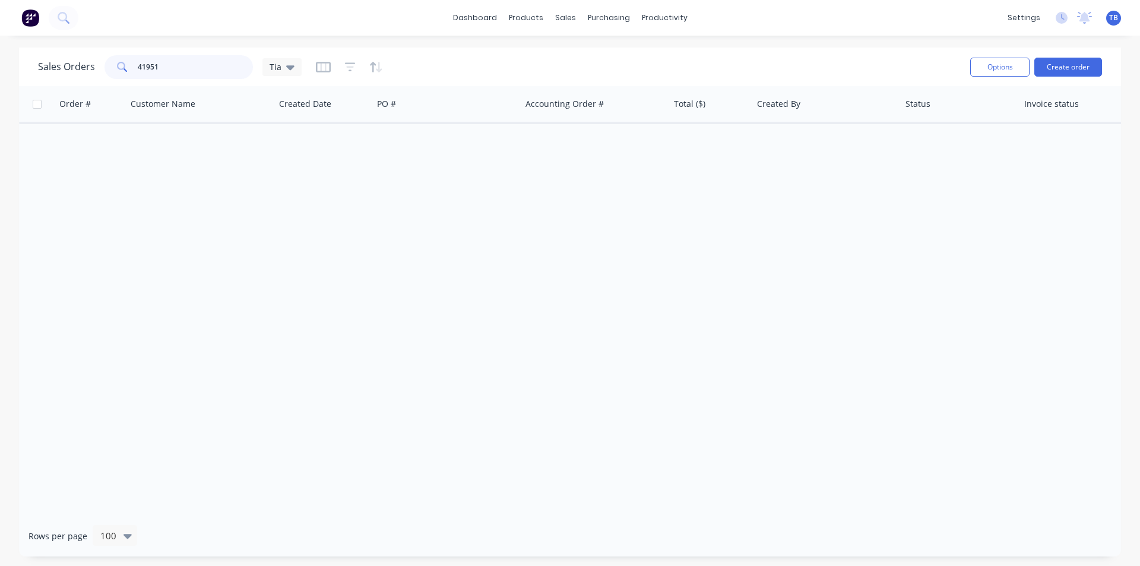
drag, startPoint x: 183, startPoint y: 74, endPoint x: 0, endPoint y: 73, distance: 182.9
click at [0, 73] on div "Sales Orders 41951 Tia Options Create order Order # Customer Name Created Date …" at bounding box center [570, 302] width 1140 height 509
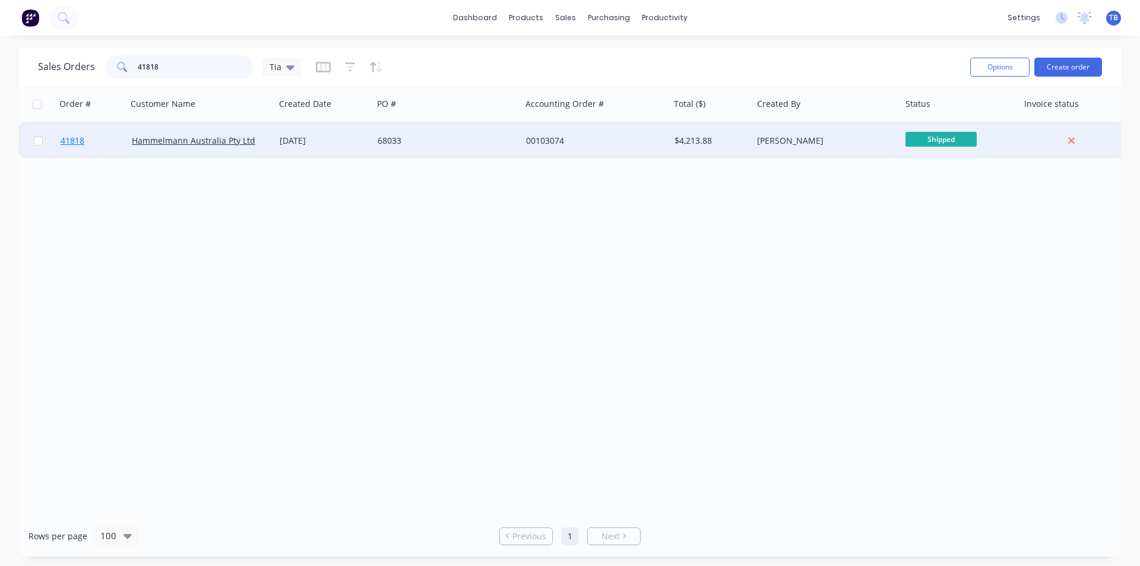
type input "41818"
click at [76, 148] on link "41818" at bounding box center [96, 141] width 71 height 36
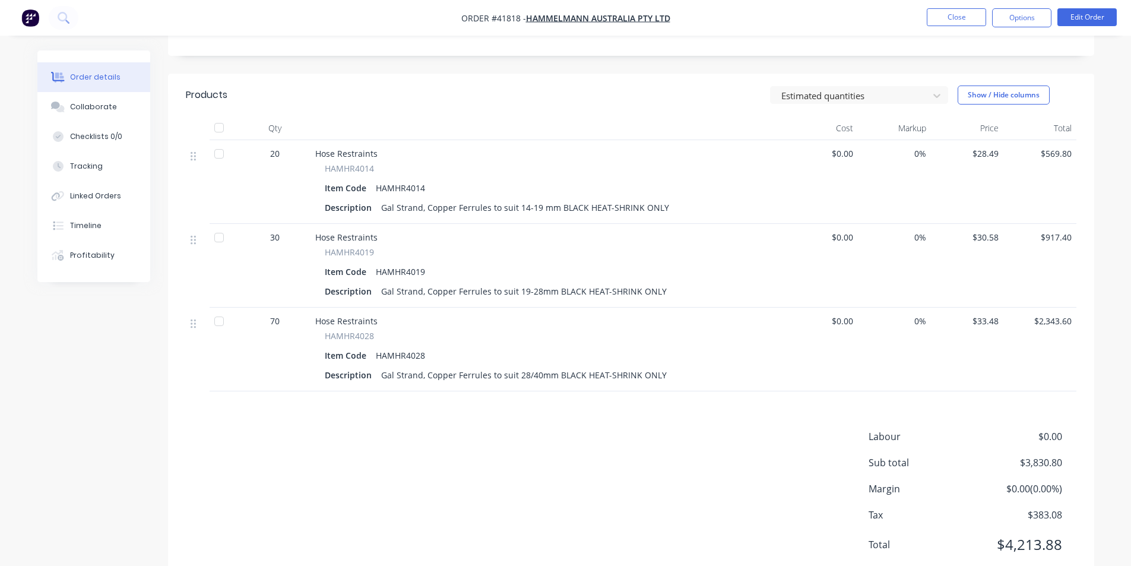
scroll to position [310, 0]
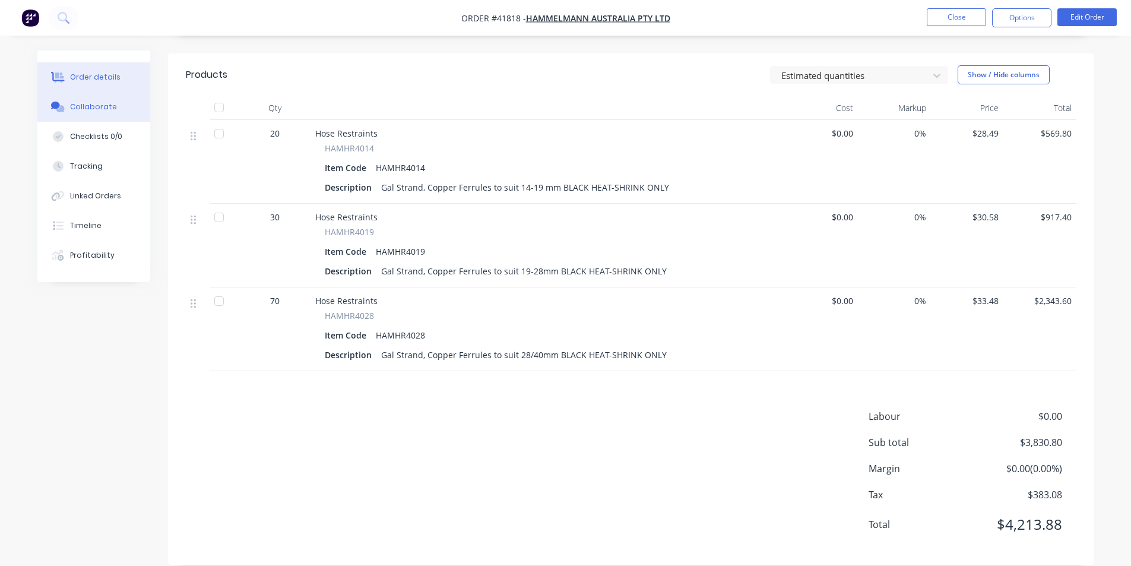
click at [107, 97] on button "Collaborate" at bounding box center [93, 107] width 113 height 30
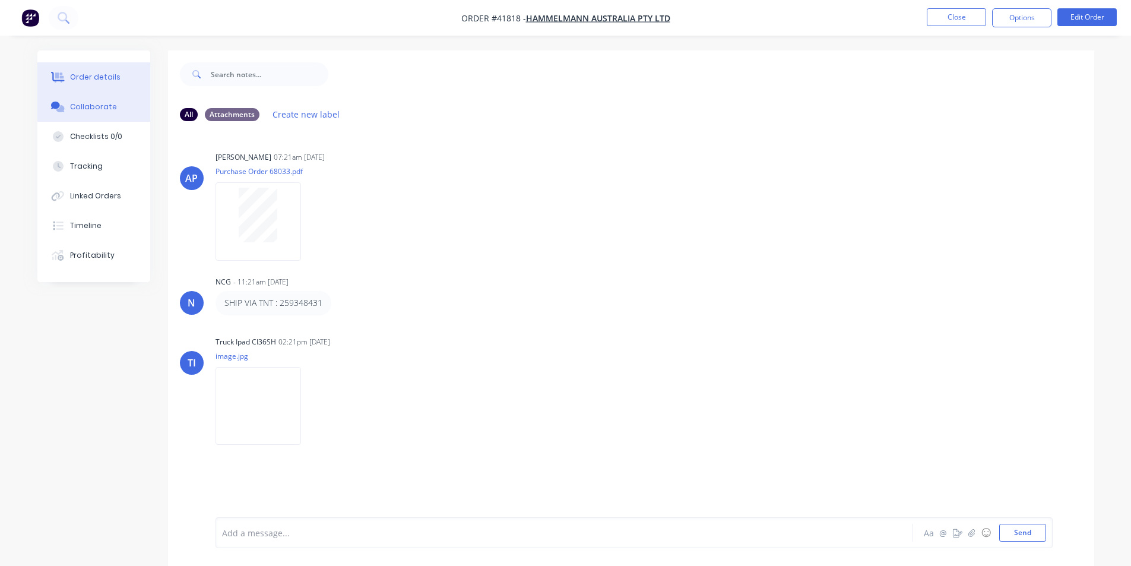
click at [106, 84] on button "Order details" at bounding box center [93, 77] width 113 height 30
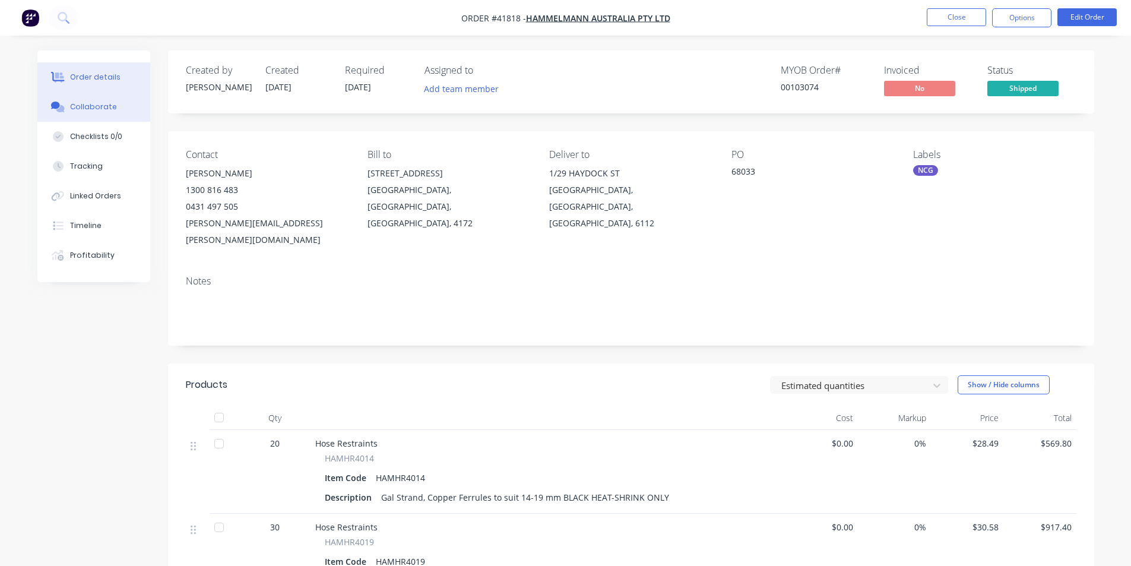
click at [79, 100] on button "Collaborate" at bounding box center [93, 107] width 113 height 30
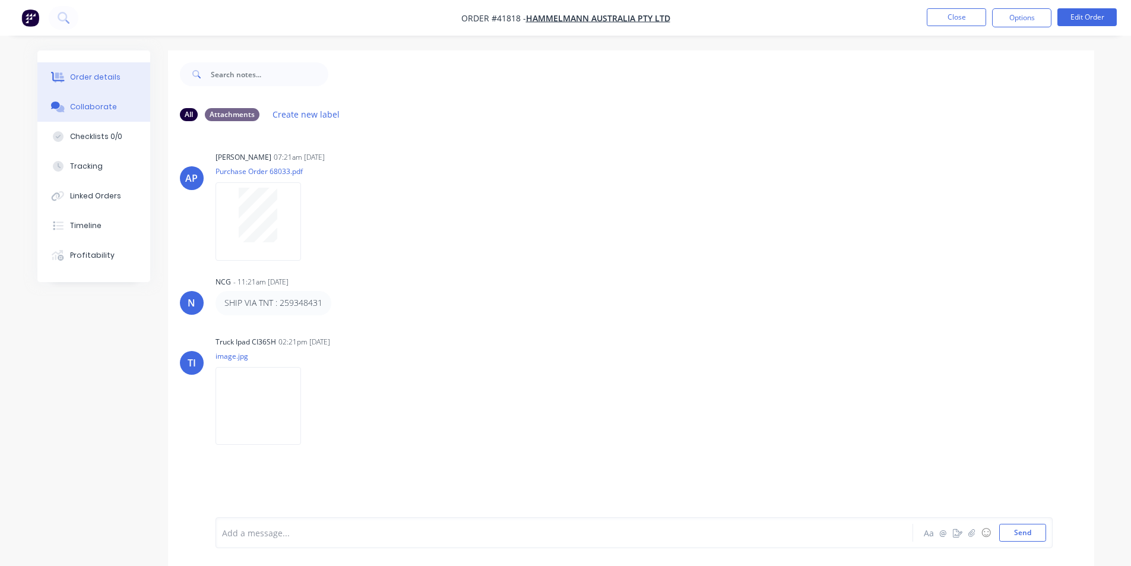
click at [113, 72] on div "Order details" at bounding box center [95, 77] width 50 height 11
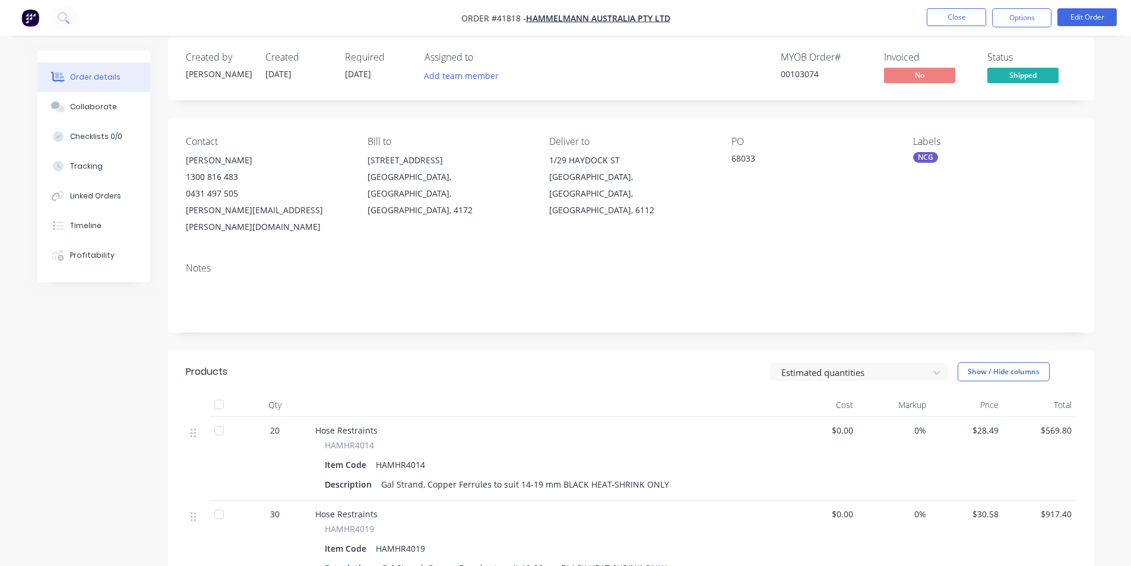
scroll to position [310, 0]
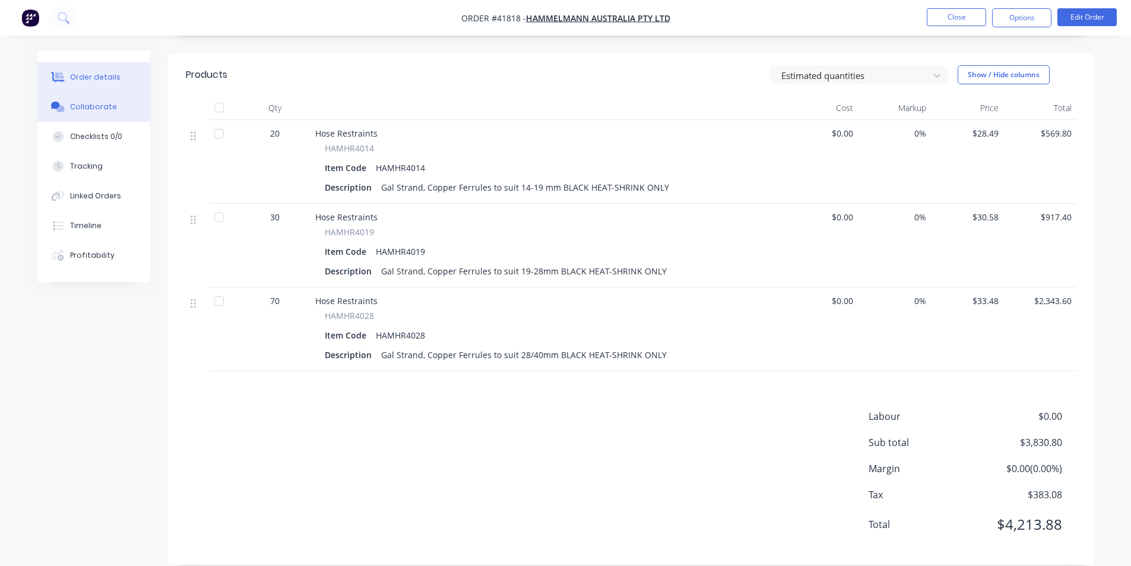
drag, startPoint x: 86, startPoint y: 103, endPoint x: 79, endPoint y: 120, distance: 18.1
click at [87, 103] on div "Collaborate" at bounding box center [93, 107] width 47 height 11
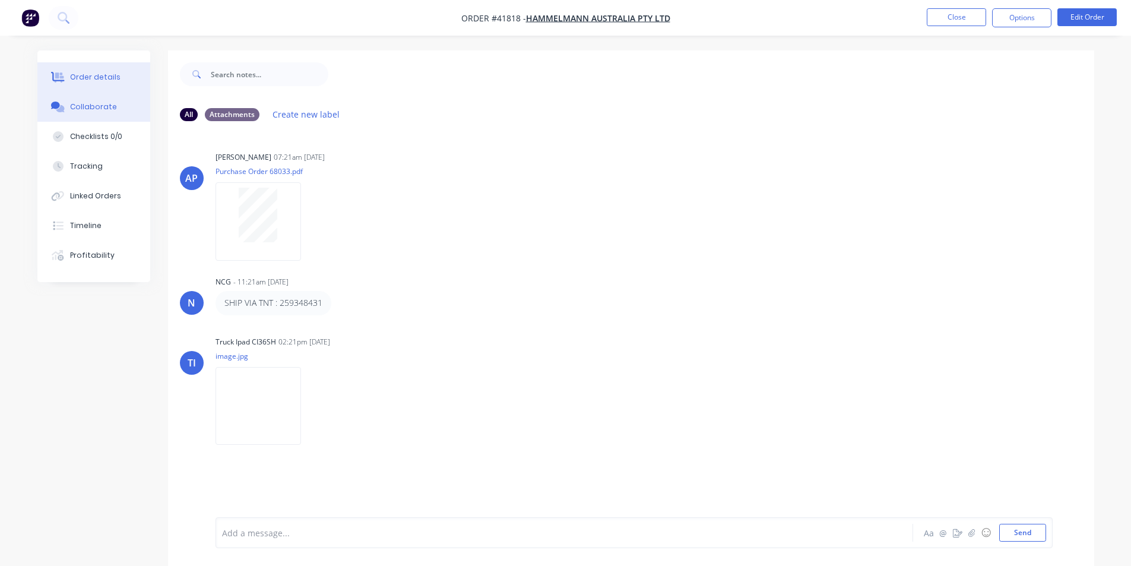
click at [89, 82] on div "Order details" at bounding box center [95, 77] width 50 height 11
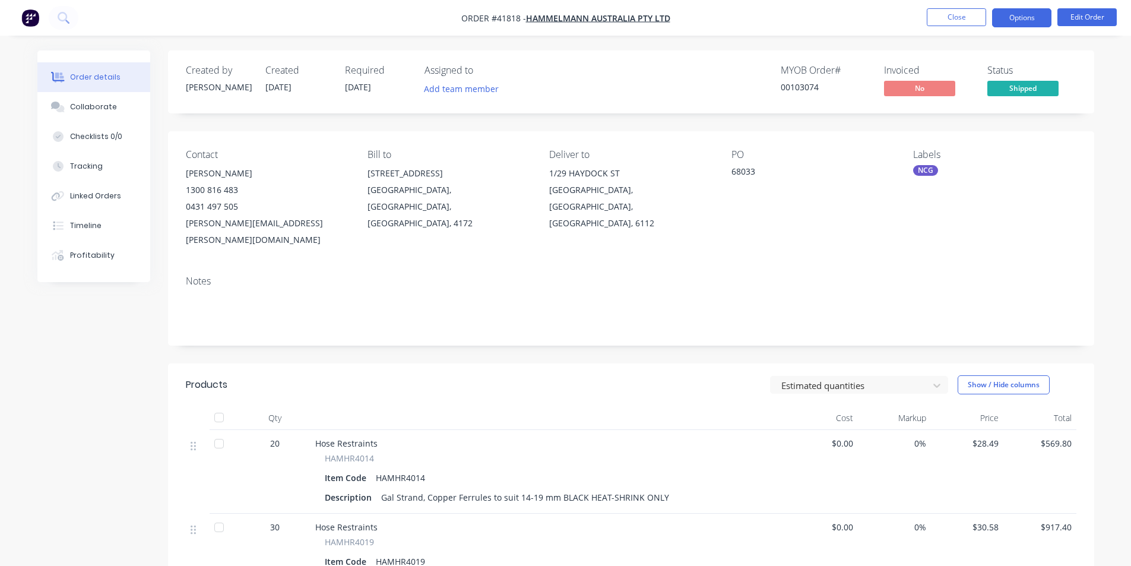
click at [1037, 24] on button "Options" at bounding box center [1021, 17] width 59 height 19
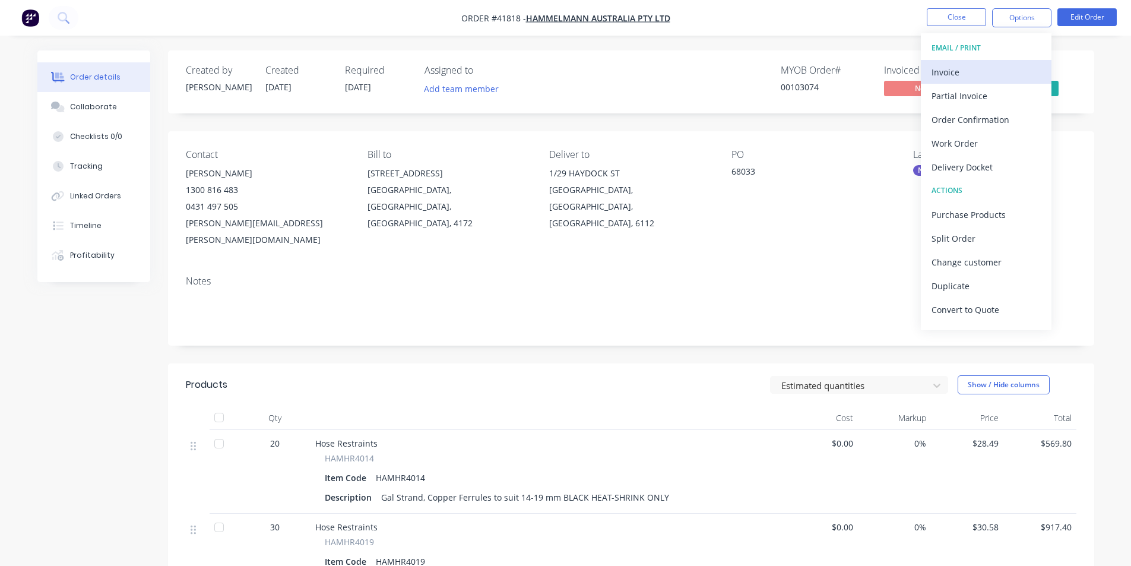
click at [947, 76] on div "Invoice" at bounding box center [986, 72] width 109 height 17
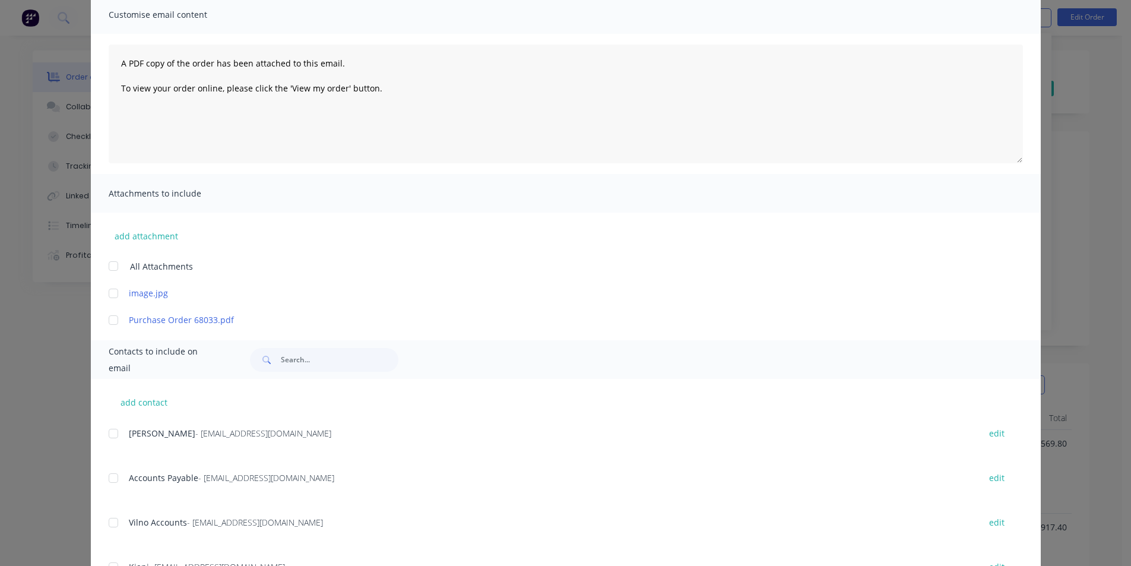
scroll to position [178, 0]
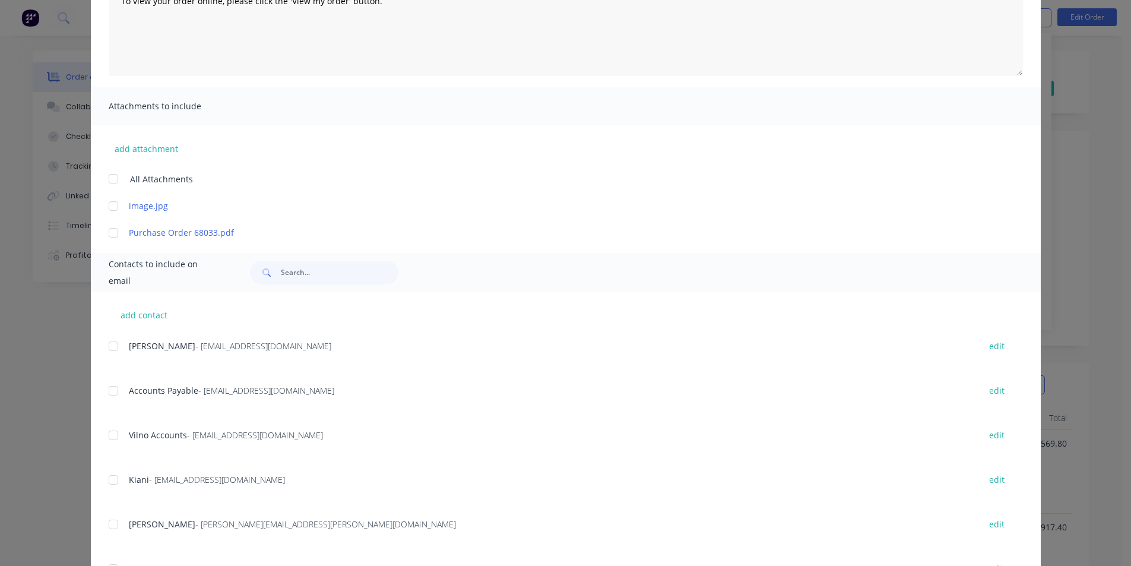
click at [108, 393] on div at bounding box center [114, 391] width 24 height 24
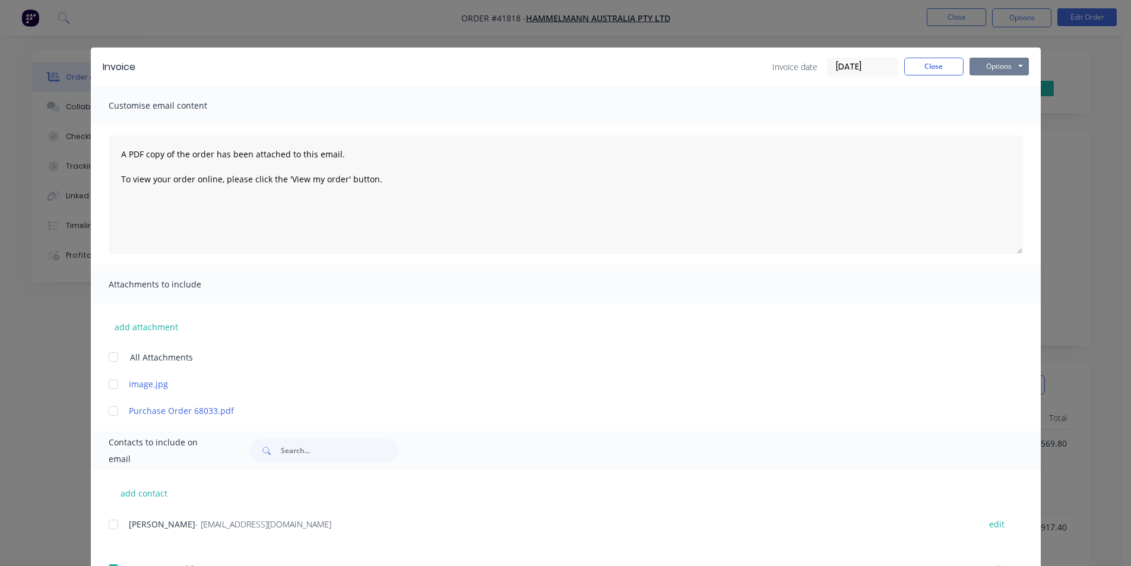
click at [1007, 71] on button "Options" at bounding box center [999, 67] width 59 height 18
click at [1011, 124] on button "Email" at bounding box center [1008, 127] width 76 height 20
click at [947, 67] on button "Close" at bounding box center [933, 67] width 59 height 18
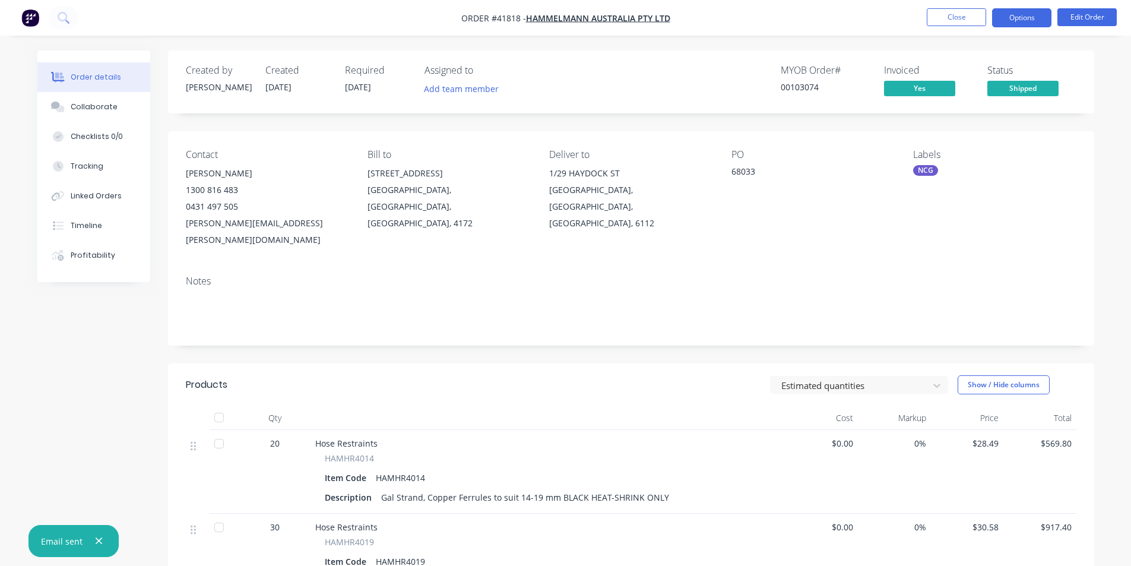
click at [1024, 21] on button "Options" at bounding box center [1021, 17] width 59 height 19
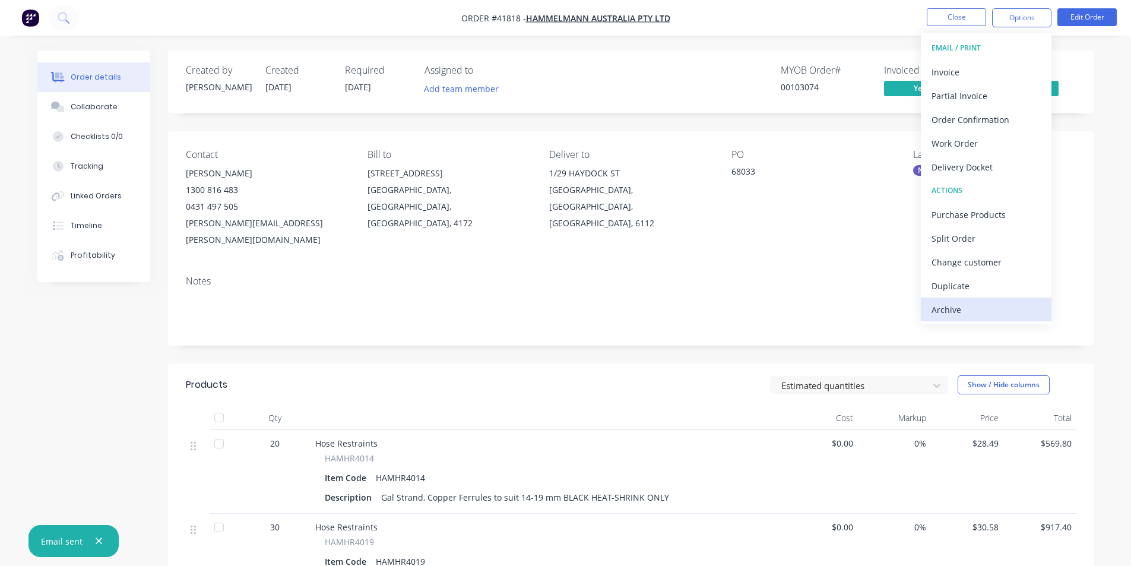
click at [966, 314] on div "Archive" at bounding box center [986, 309] width 109 height 17
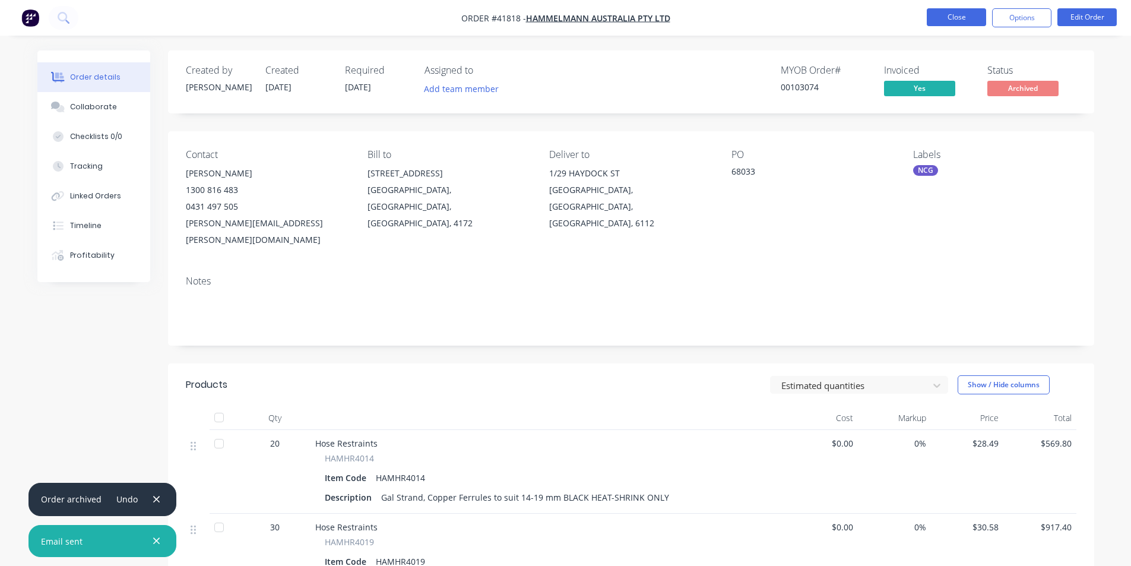
click at [980, 10] on button "Close" at bounding box center [956, 17] width 59 height 18
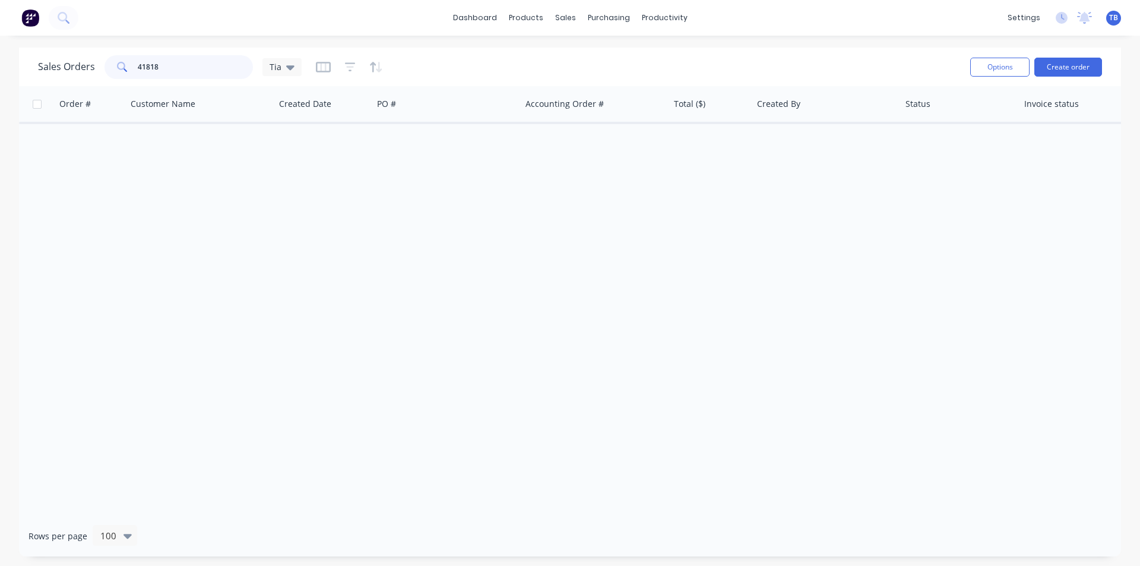
drag, startPoint x: 171, startPoint y: 65, endPoint x: 90, endPoint y: 66, distance: 81.4
click at [90, 67] on div "Sales Orders 41818 Tia" at bounding box center [170, 67] width 264 height 24
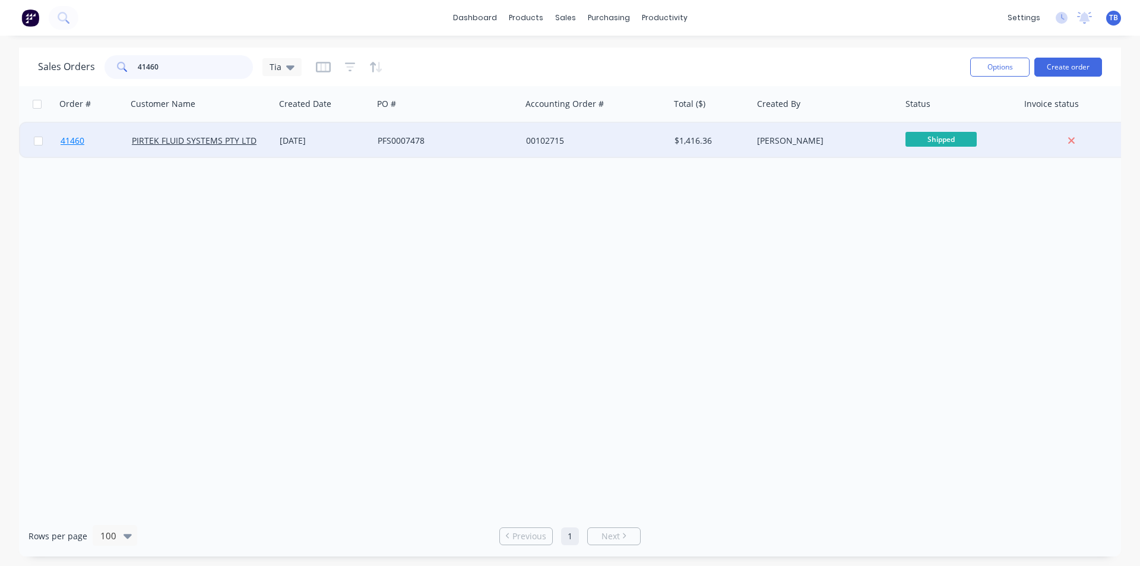
type input "41460"
click at [81, 141] on span "41460" at bounding box center [73, 141] width 24 height 12
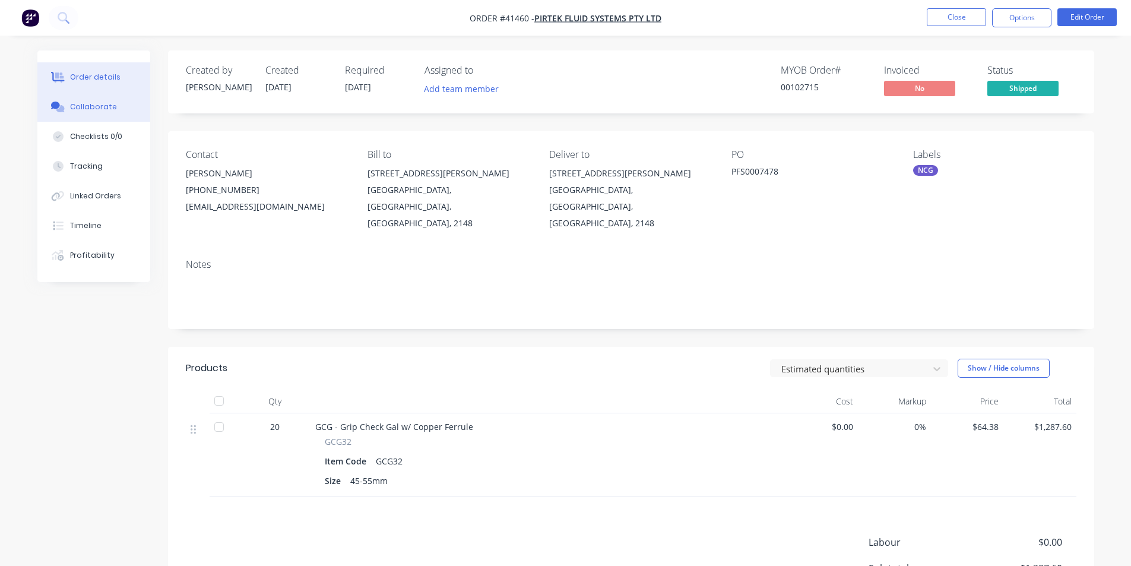
click at [105, 112] on div "Collaborate" at bounding box center [93, 107] width 47 height 11
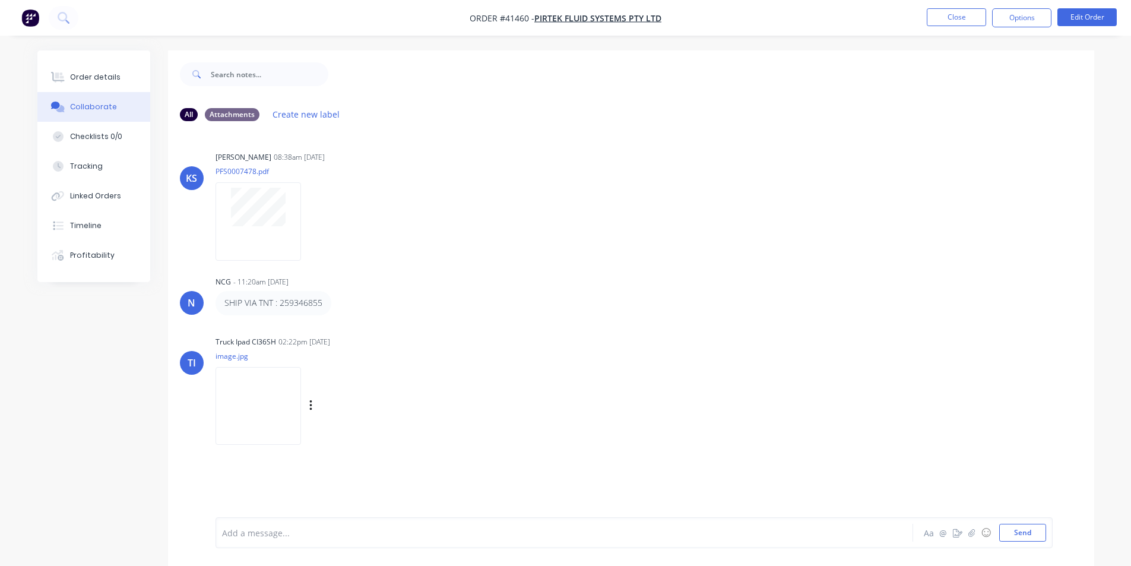
click at [259, 416] on img at bounding box center [259, 406] width 86 height 78
click at [101, 69] on button "Order details" at bounding box center [93, 77] width 113 height 30
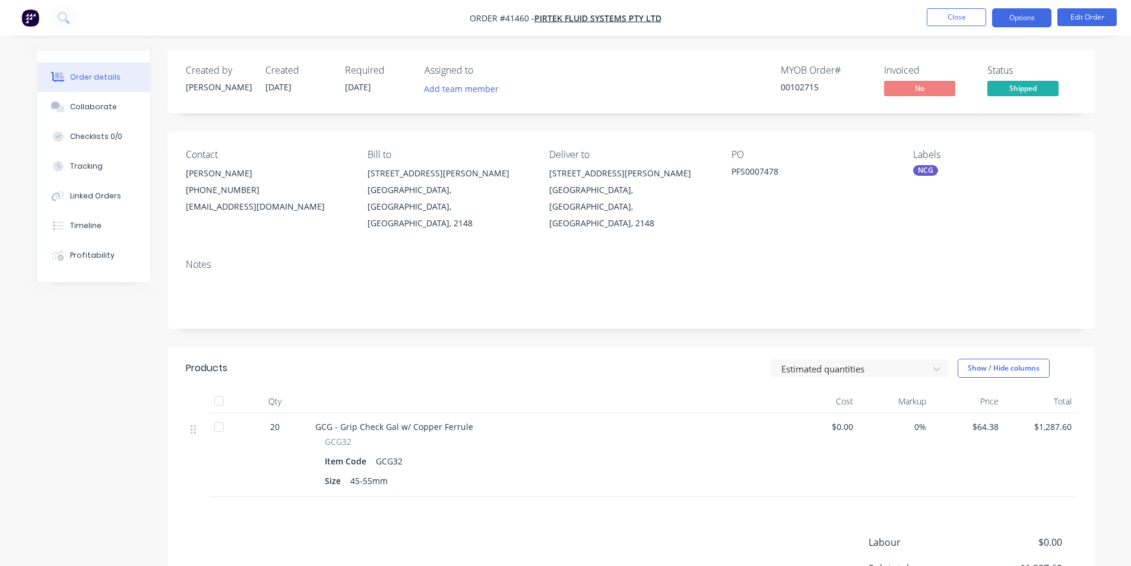
click at [1039, 20] on button "Options" at bounding box center [1021, 17] width 59 height 19
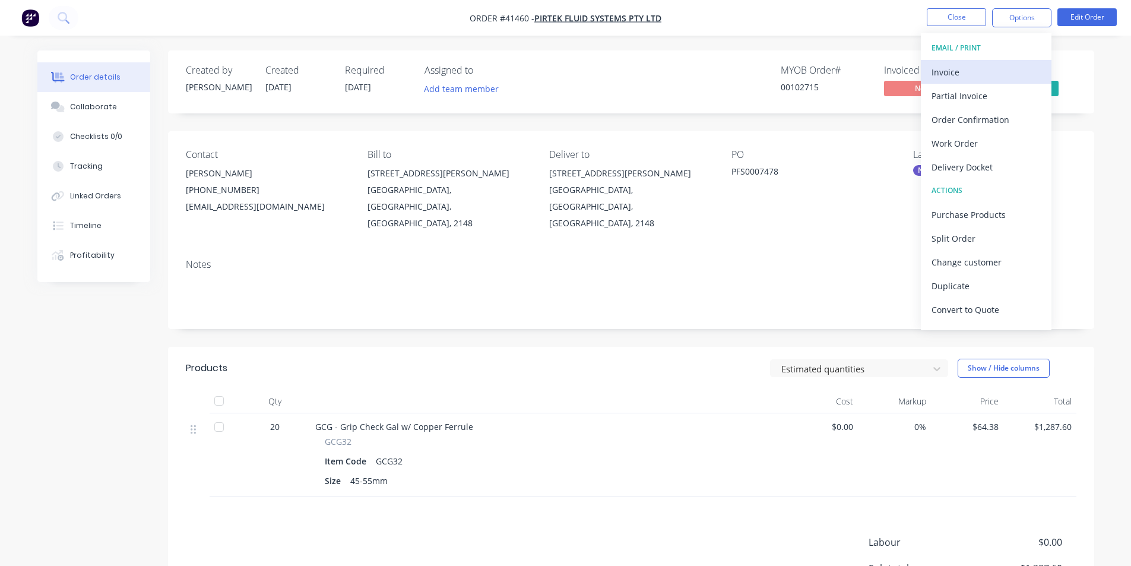
click at [962, 74] on div "Invoice" at bounding box center [986, 72] width 109 height 17
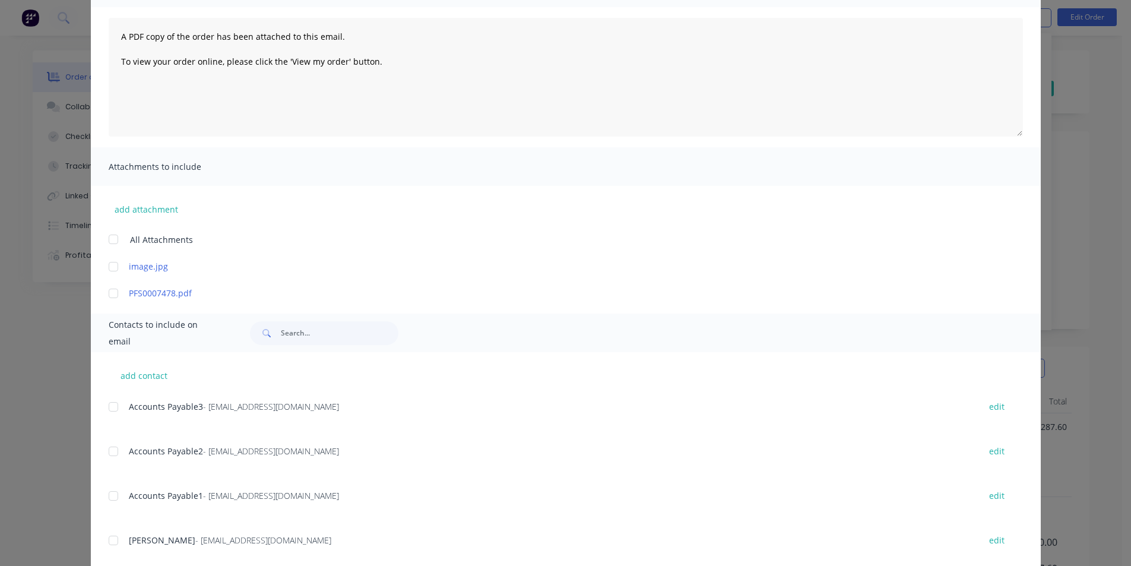
scroll to position [119, 0]
click at [106, 403] on div at bounding box center [114, 406] width 24 height 24
click at [110, 450] on div at bounding box center [114, 450] width 24 height 24
click at [110, 501] on div at bounding box center [114, 495] width 24 height 24
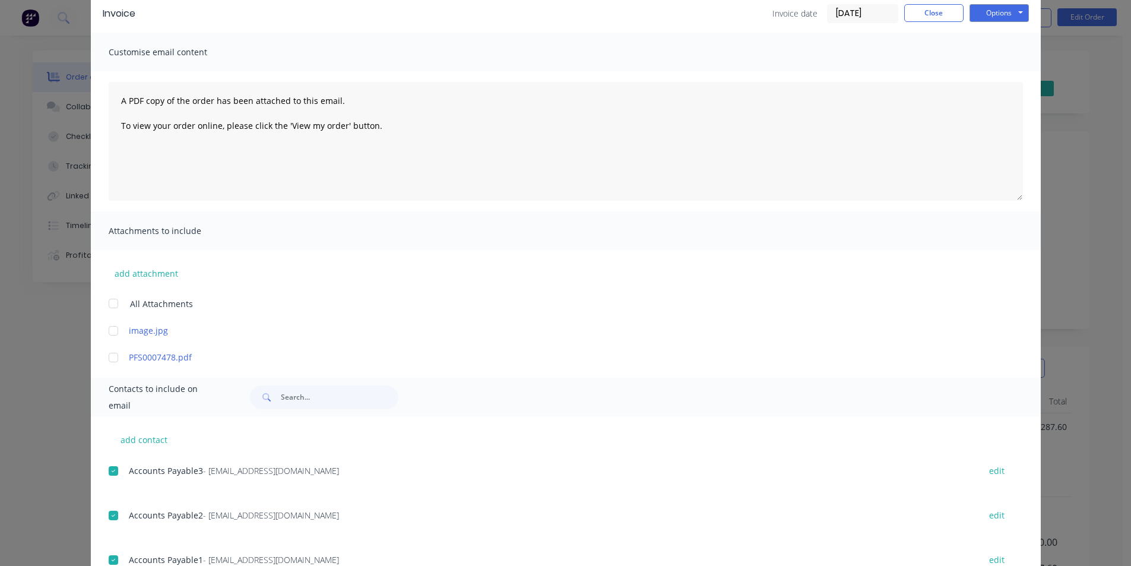
scroll to position [0, 0]
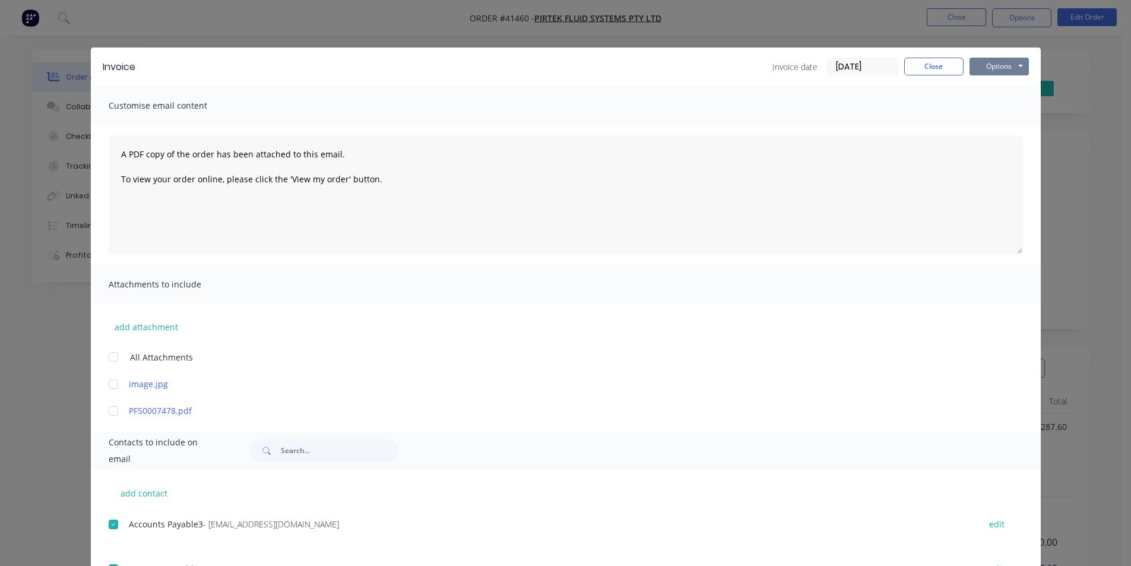
click at [1015, 65] on button "Options" at bounding box center [999, 67] width 59 height 18
click at [1000, 126] on button "Email" at bounding box center [1008, 127] width 76 height 20
click at [929, 67] on button "Close" at bounding box center [933, 67] width 59 height 18
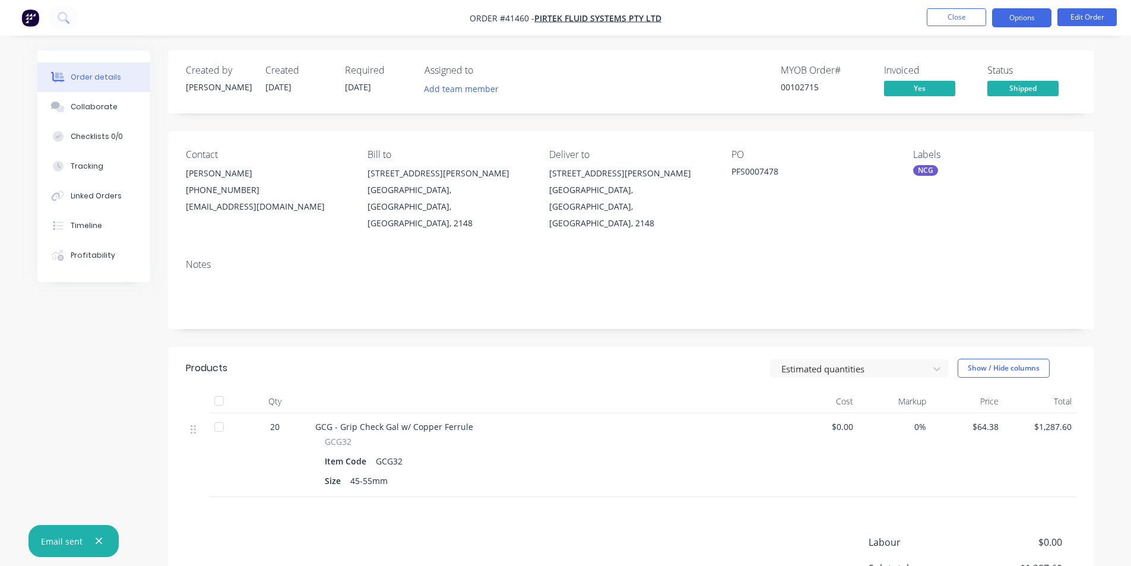
click at [1008, 24] on button "Options" at bounding box center [1021, 17] width 59 height 19
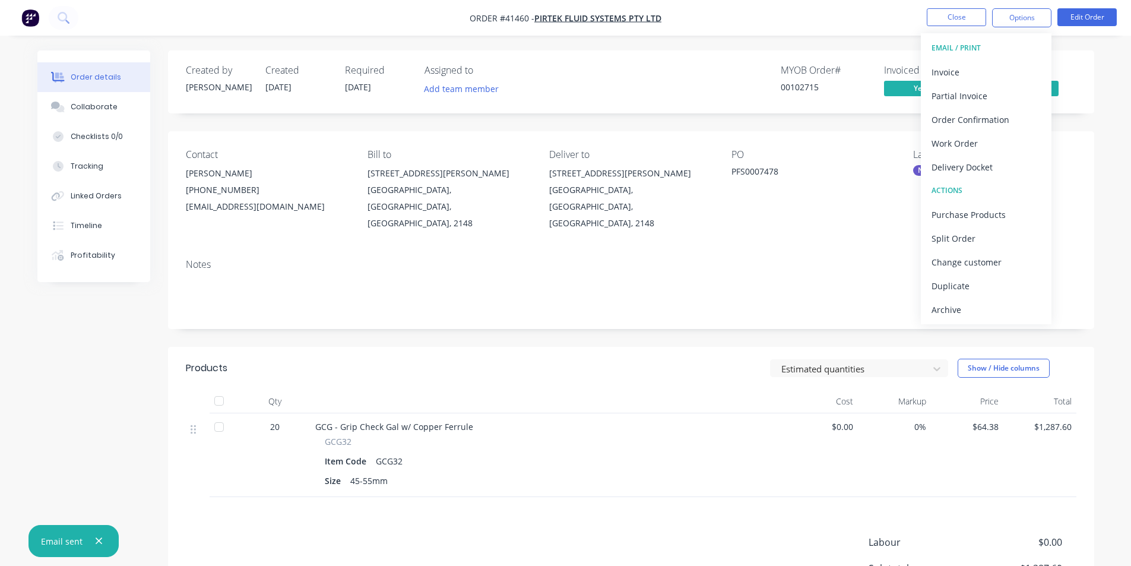
click at [985, 316] on div "Archive" at bounding box center [986, 309] width 109 height 17
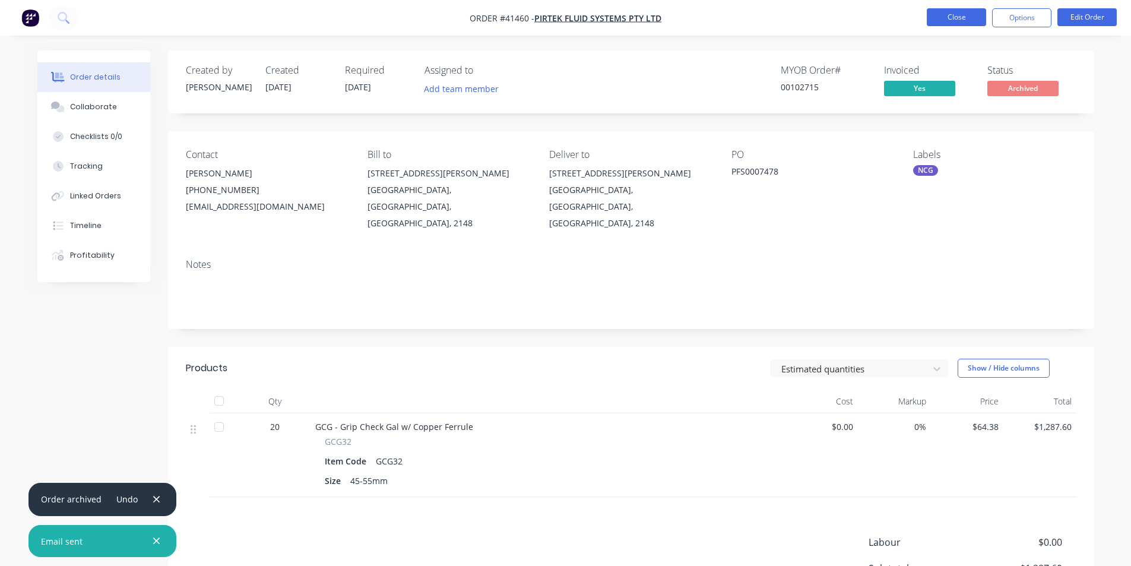
click at [976, 18] on button "Close" at bounding box center [956, 17] width 59 height 18
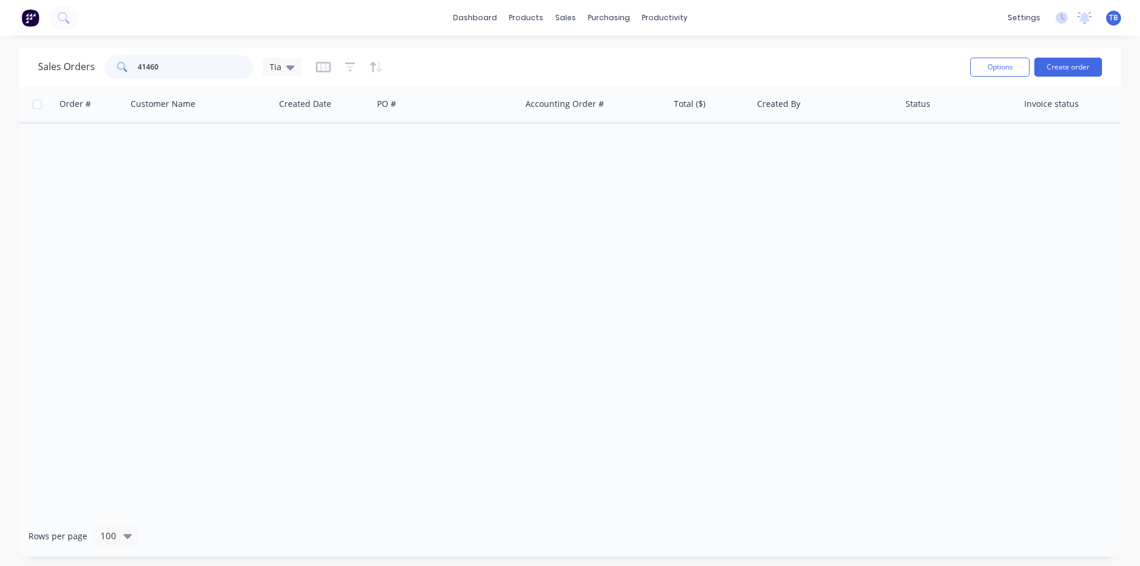
drag, startPoint x: 175, startPoint y: 68, endPoint x: 0, endPoint y: 48, distance: 176.3
click at [0, 48] on div "Sales Orders 41460 Tia Options Create order Order # Customer Name Created Date …" at bounding box center [570, 302] width 1140 height 509
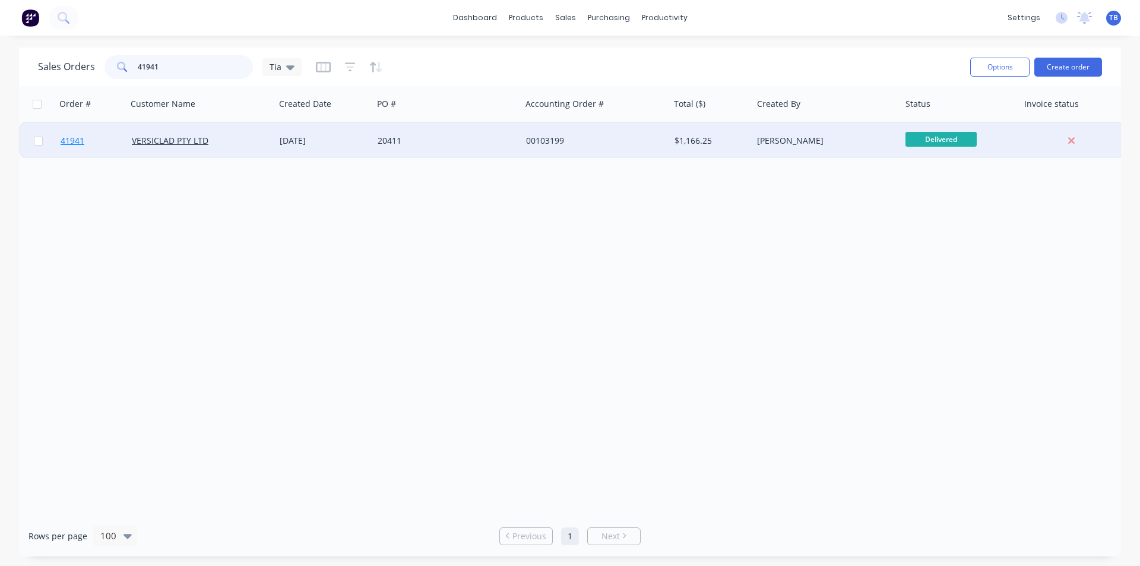
type input "41941"
click at [68, 147] on link "41941" at bounding box center [96, 141] width 71 height 36
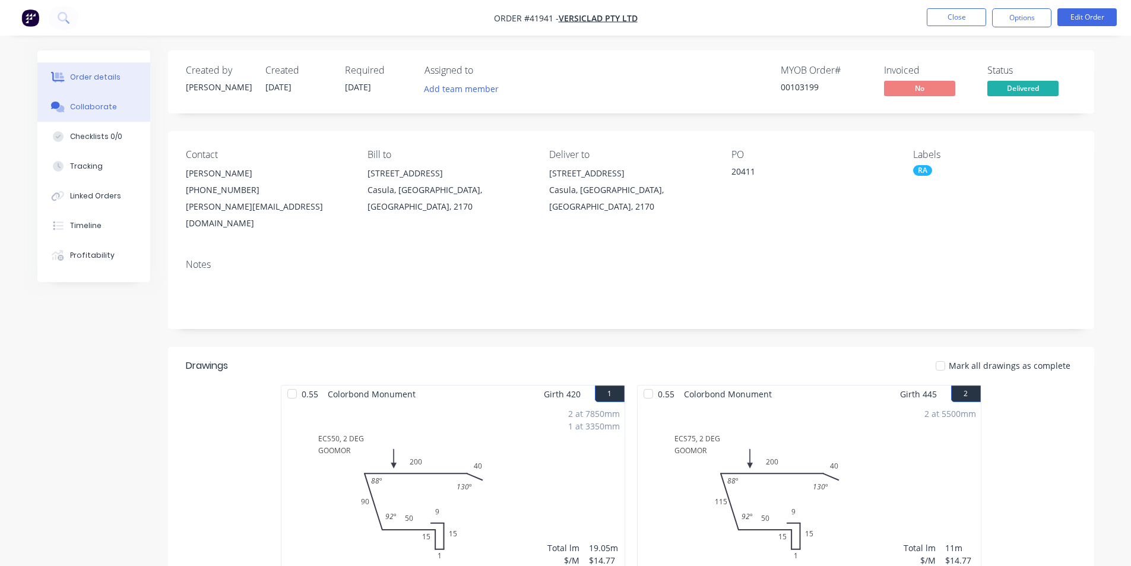
click at [100, 121] on button "Collaborate" at bounding box center [93, 107] width 113 height 30
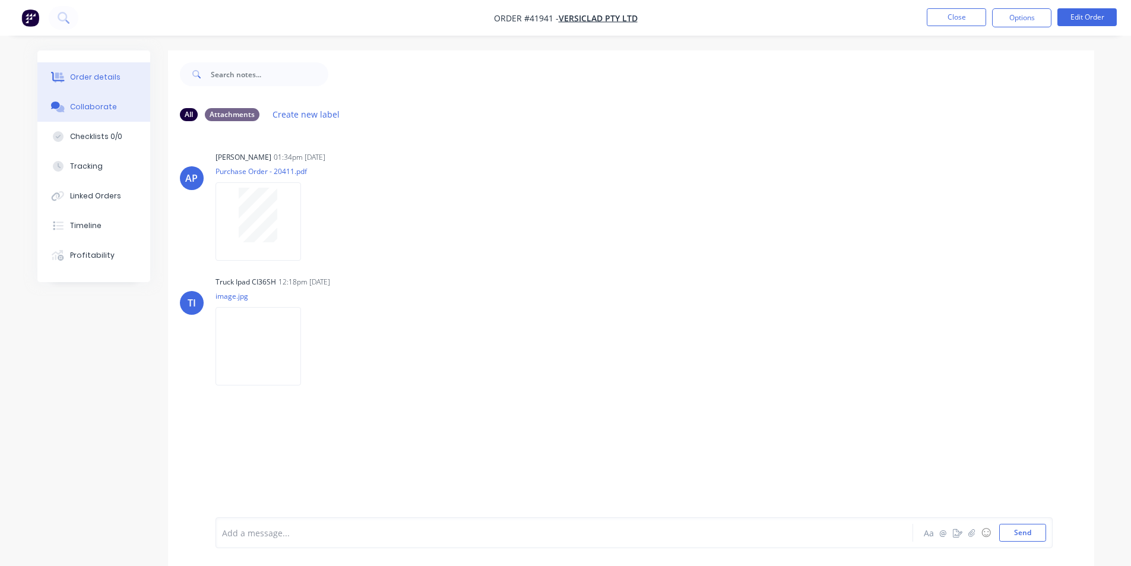
click at [77, 77] on div "Order details" at bounding box center [95, 77] width 50 height 11
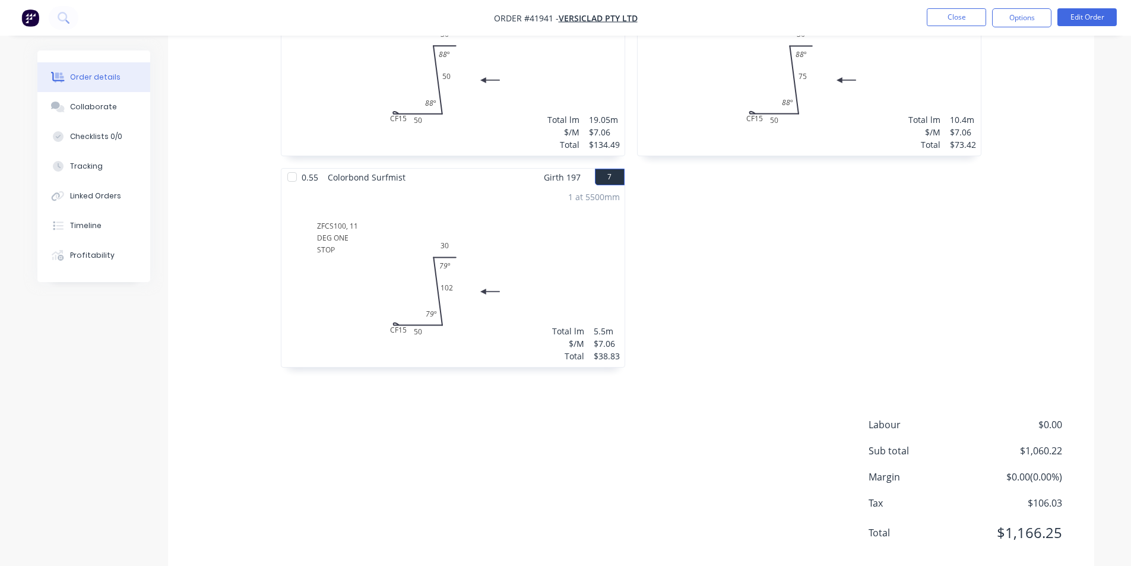
scroll to position [859, 0]
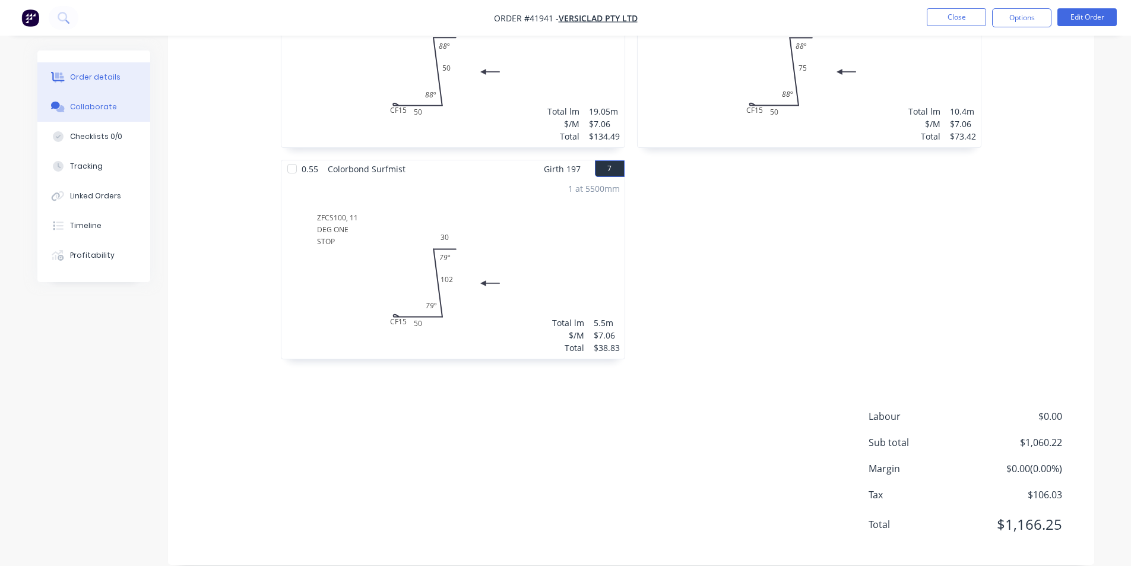
click at [93, 112] on div "Collaborate" at bounding box center [93, 107] width 47 height 11
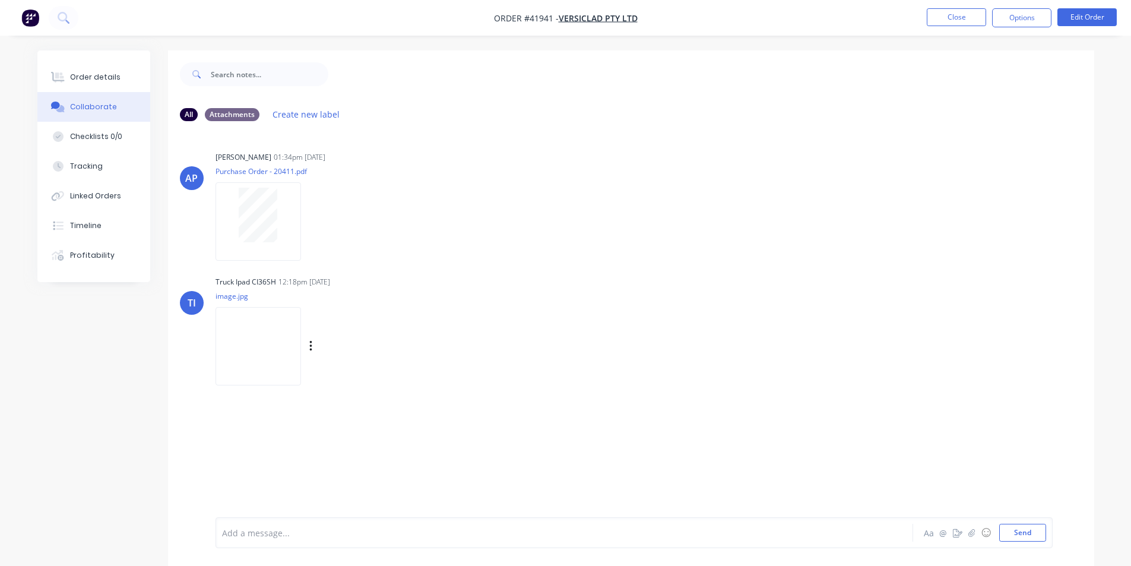
click at [275, 356] on img at bounding box center [259, 346] width 86 height 78
click at [97, 71] on button "Order details" at bounding box center [93, 77] width 113 height 30
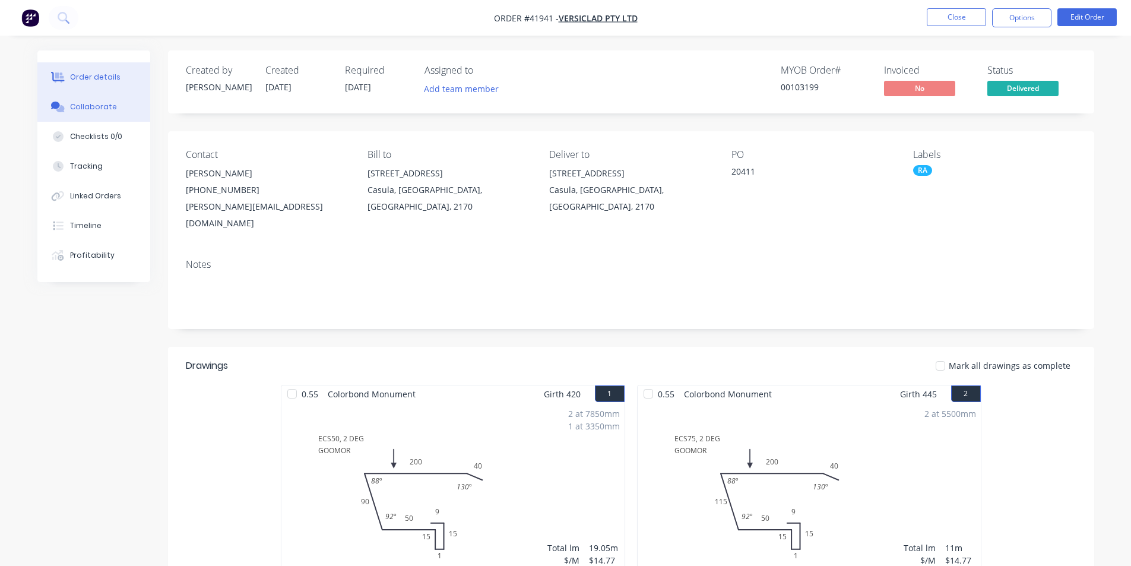
click at [57, 108] on icon at bounding box center [55, 105] width 9 height 7
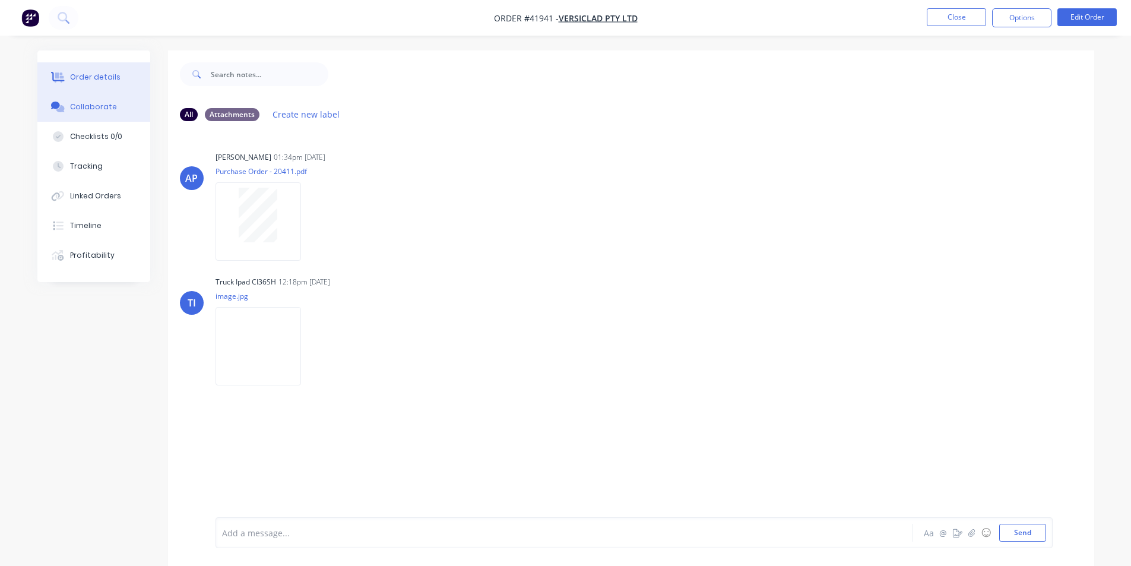
click at [88, 83] on button "Order details" at bounding box center [93, 77] width 113 height 30
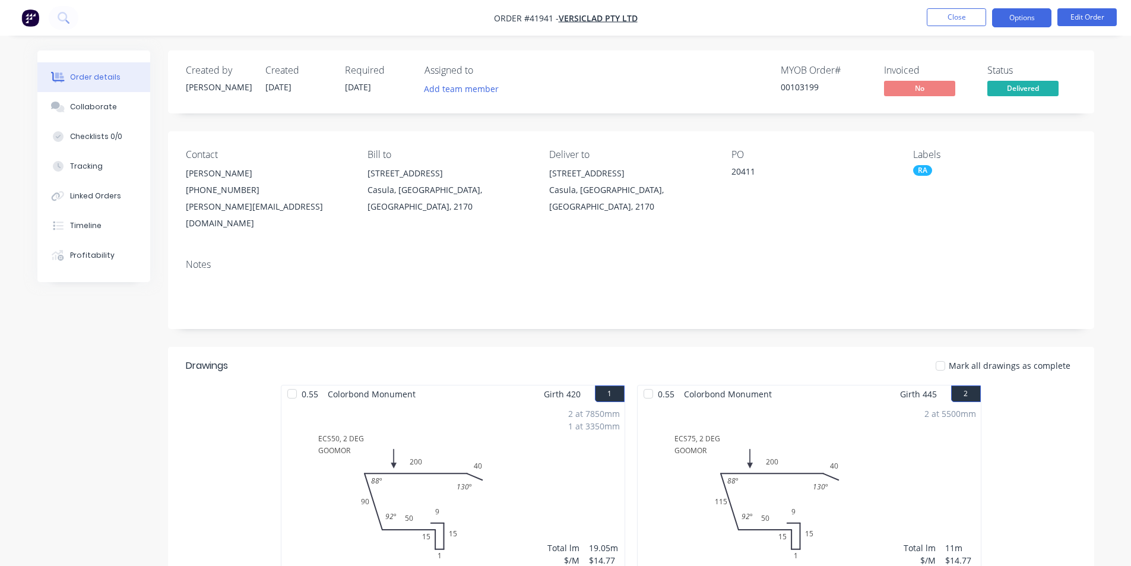
click at [1011, 15] on button "Options" at bounding box center [1021, 17] width 59 height 19
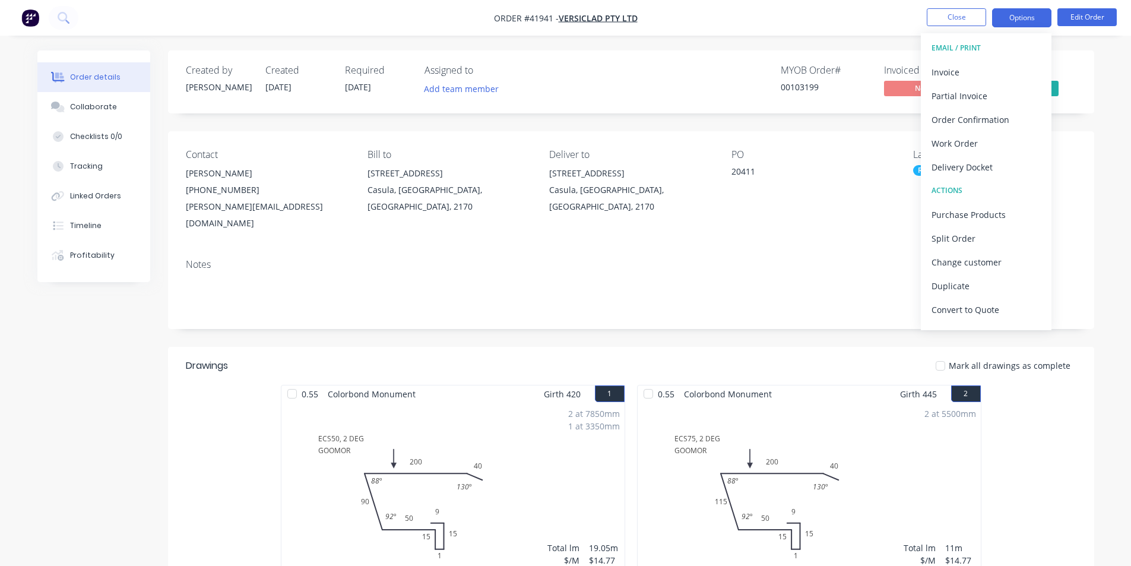
click at [955, 74] on div "Invoice" at bounding box center [986, 72] width 109 height 17
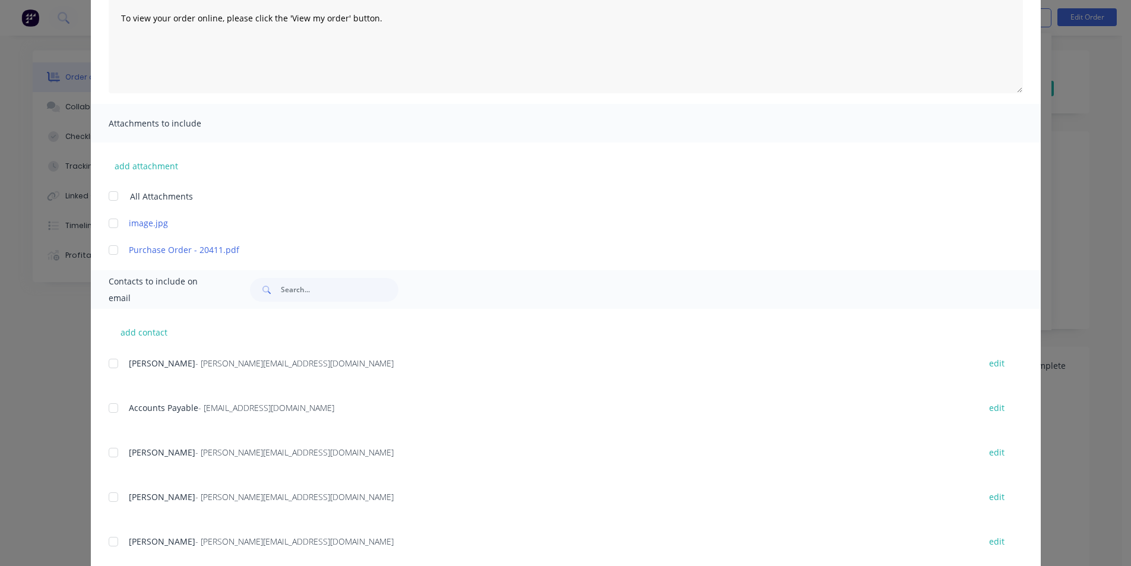
scroll to position [178, 0]
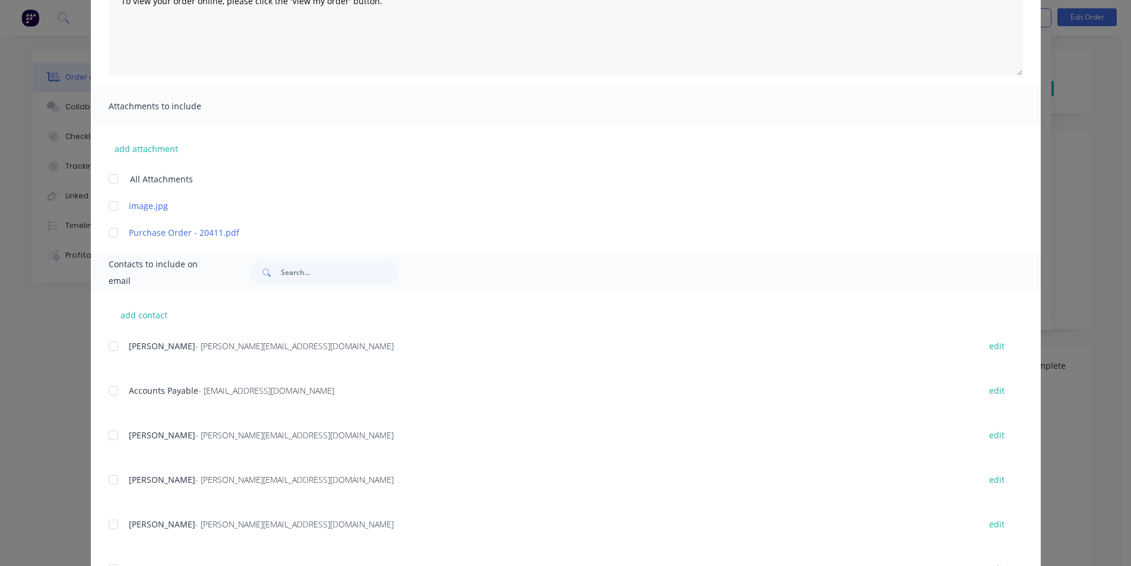
click at [110, 389] on div at bounding box center [114, 391] width 24 height 24
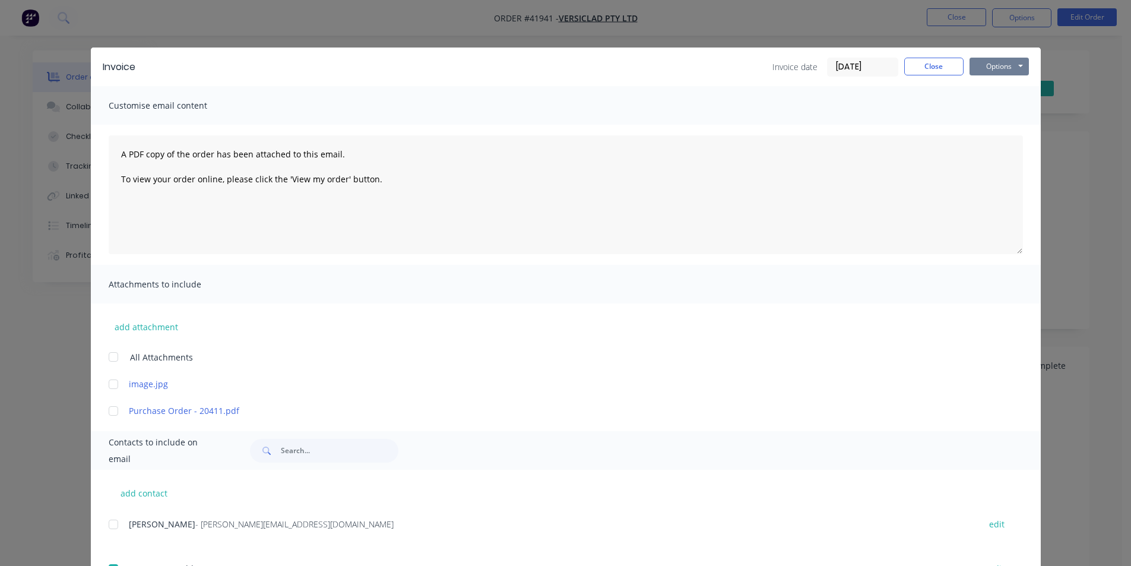
click at [1002, 67] on button "Options" at bounding box center [999, 67] width 59 height 18
click at [994, 129] on button "Email" at bounding box center [1008, 127] width 76 height 20
click at [944, 64] on button "Close" at bounding box center [933, 67] width 59 height 18
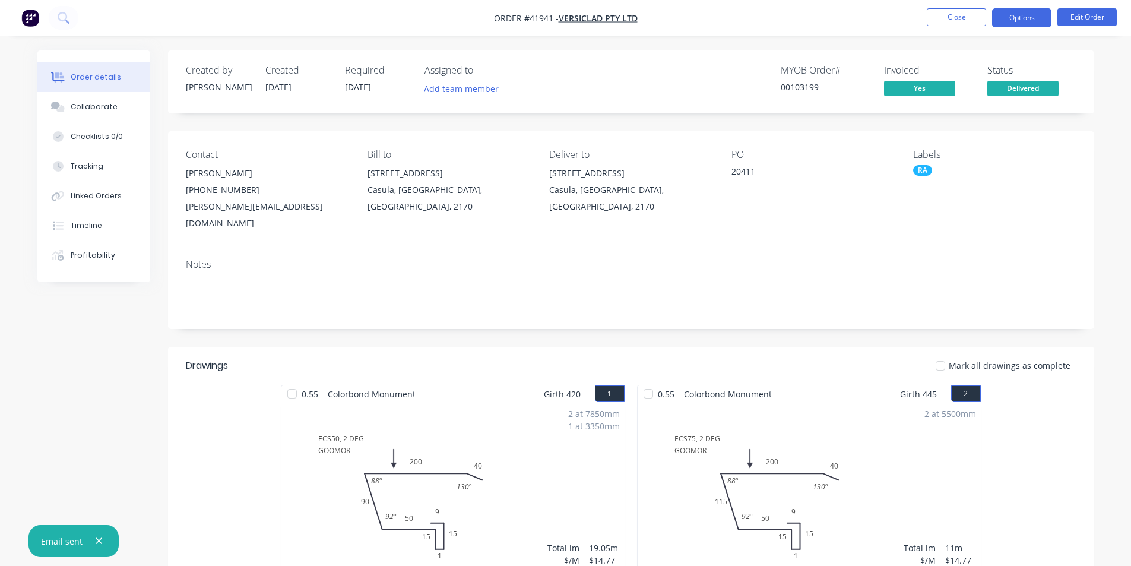
click at [1021, 24] on button "Options" at bounding box center [1021, 17] width 59 height 19
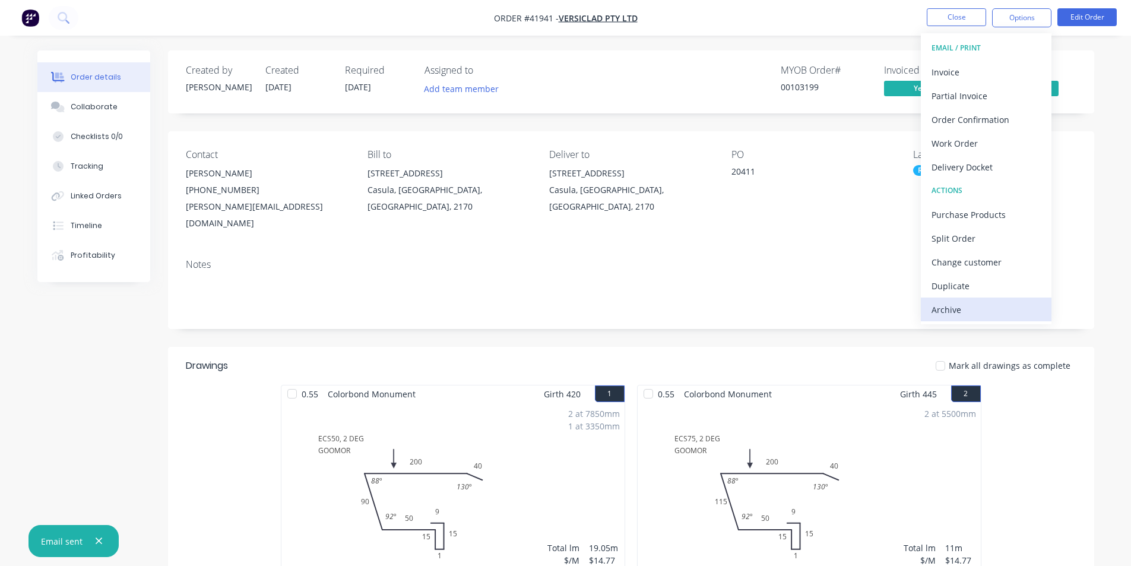
click at [993, 307] on div "Archive" at bounding box center [986, 309] width 109 height 17
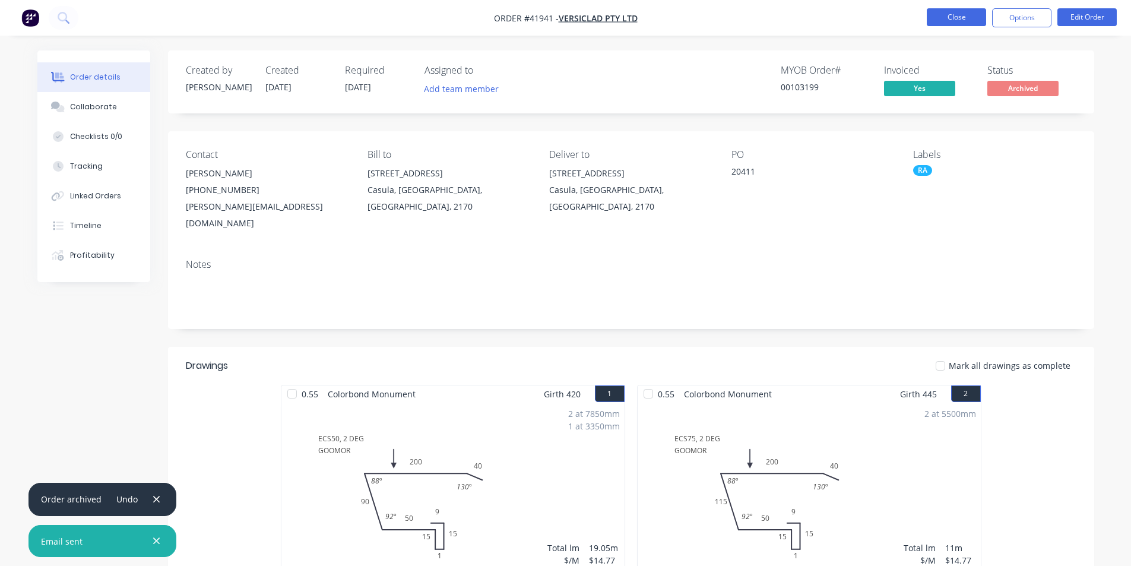
click at [961, 23] on button "Close" at bounding box center [956, 17] width 59 height 18
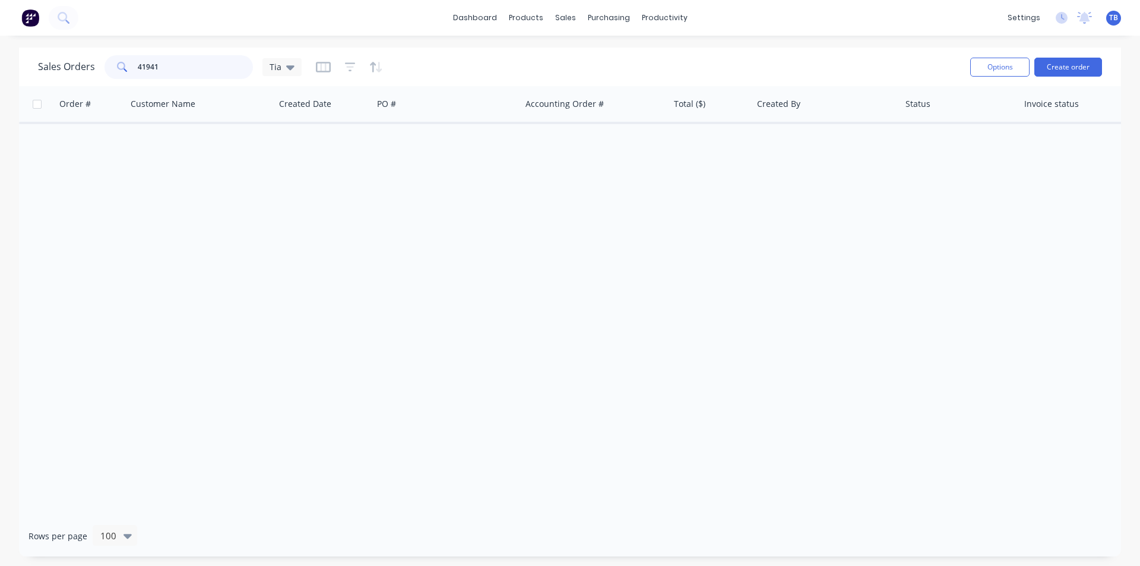
drag, startPoint x: 175, startPoint y: 71, endPoint x: 90, endPoint y: 83, distance: 85.7
click at [90, 83] on div "Sales Orders 41941 Tia Options Create order" at bounding box center [570, 67] width 1102 height 39
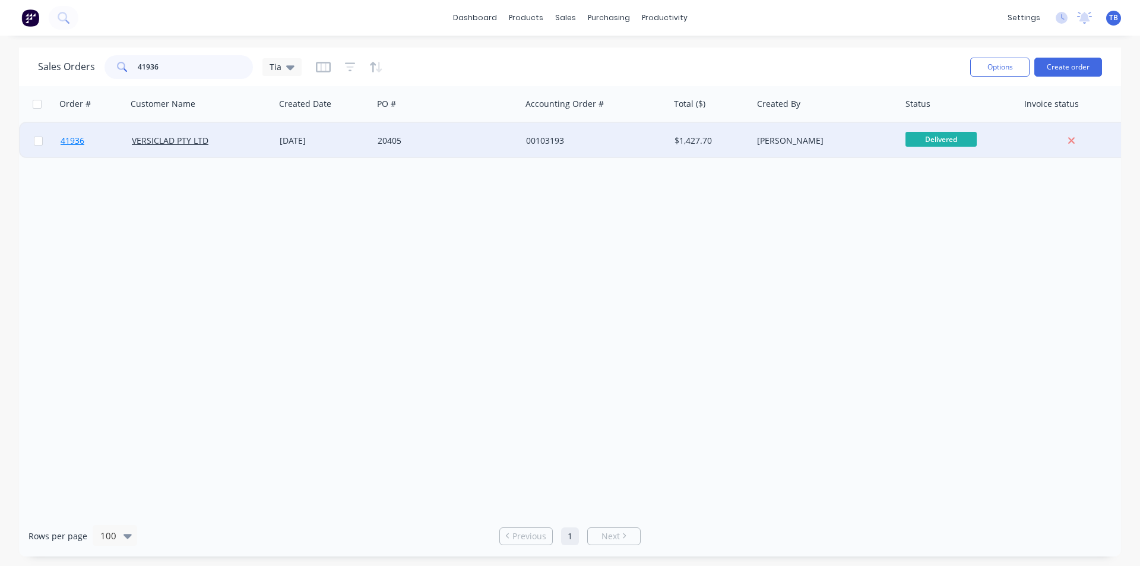
type input "41936"
click at [68, 135] on link "41936" at bounding box center [96, 141] width 71 height 36
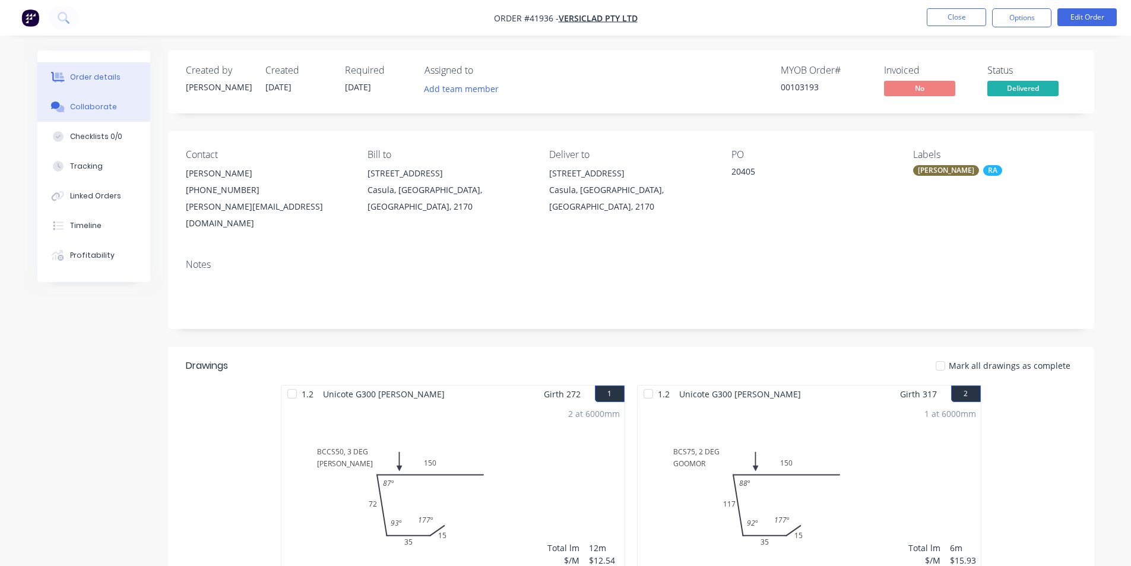
click at [78, 107] on div "Collaborate" at bounding box center [93, 107] width 47 height 11
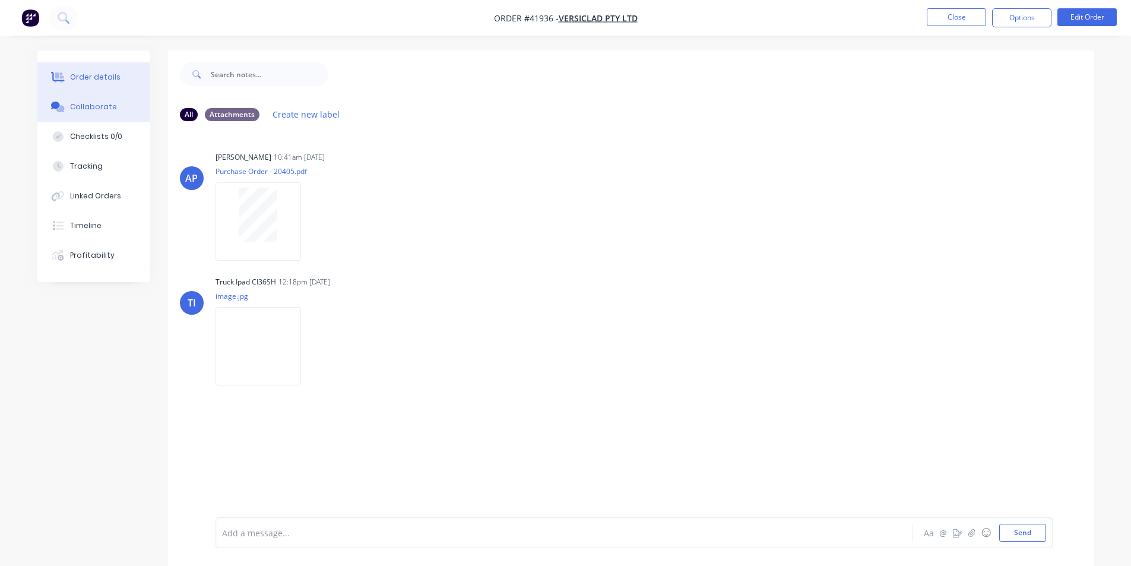
click at [87, 74] on div "Order details" at bounding box center [95, 77] width 50 height 11
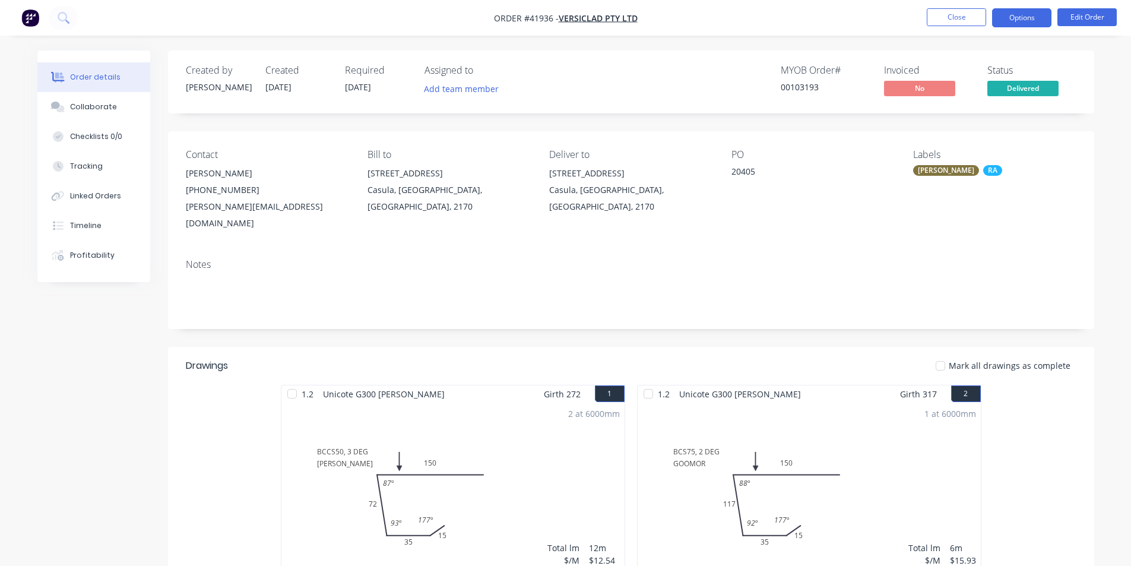
click at [1020, 15] on button "Options" at bounding box center [1021, 17] width 59 height 19
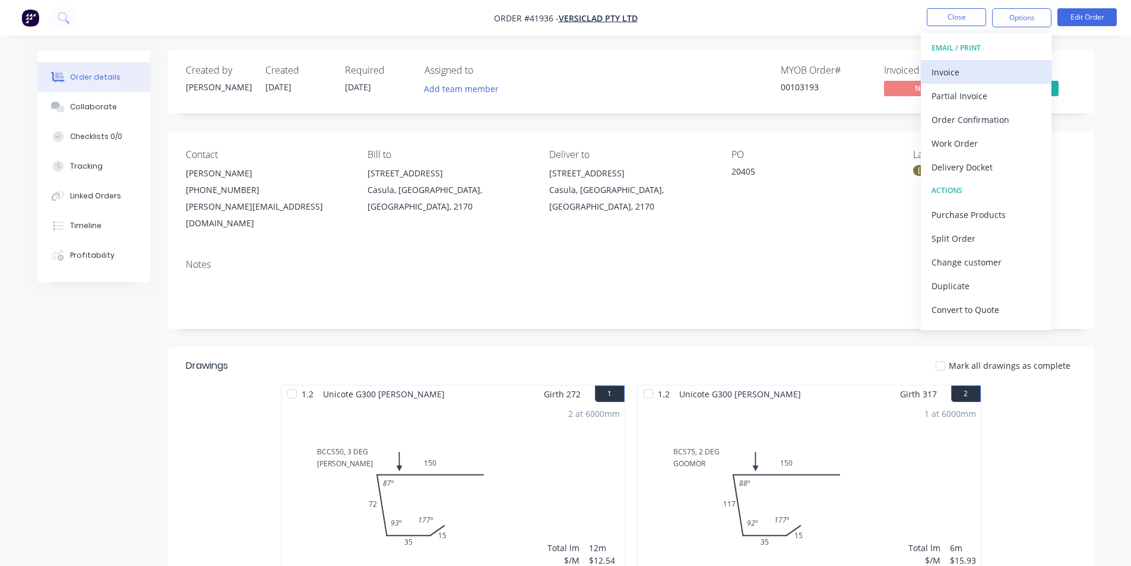
click at [975, 78] on div "Invoice" at bounding box center [986, 72] width 109 height 17
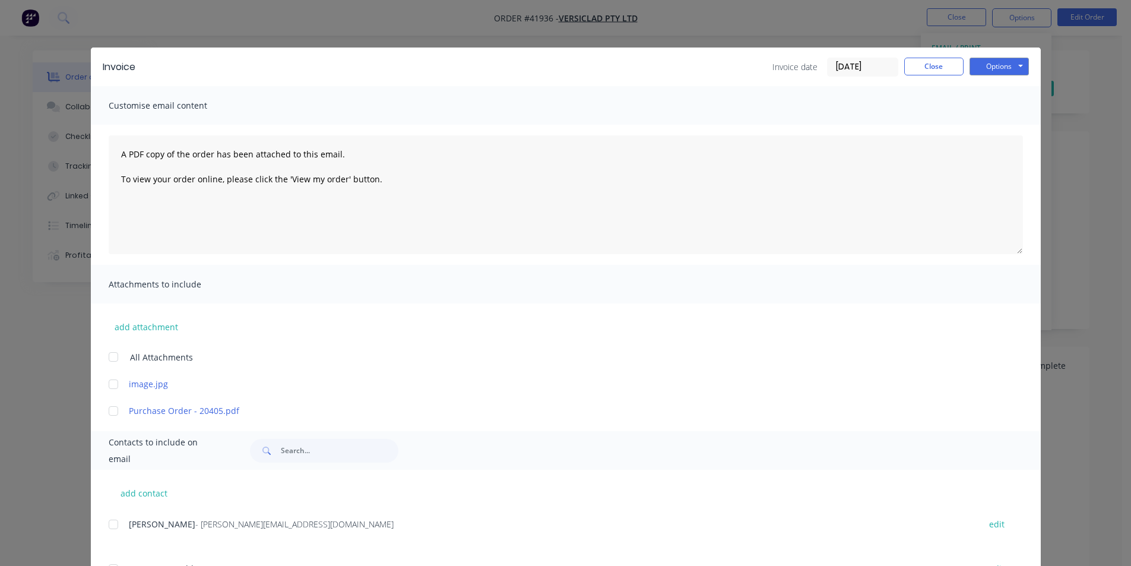
scroll to position [238, 0]
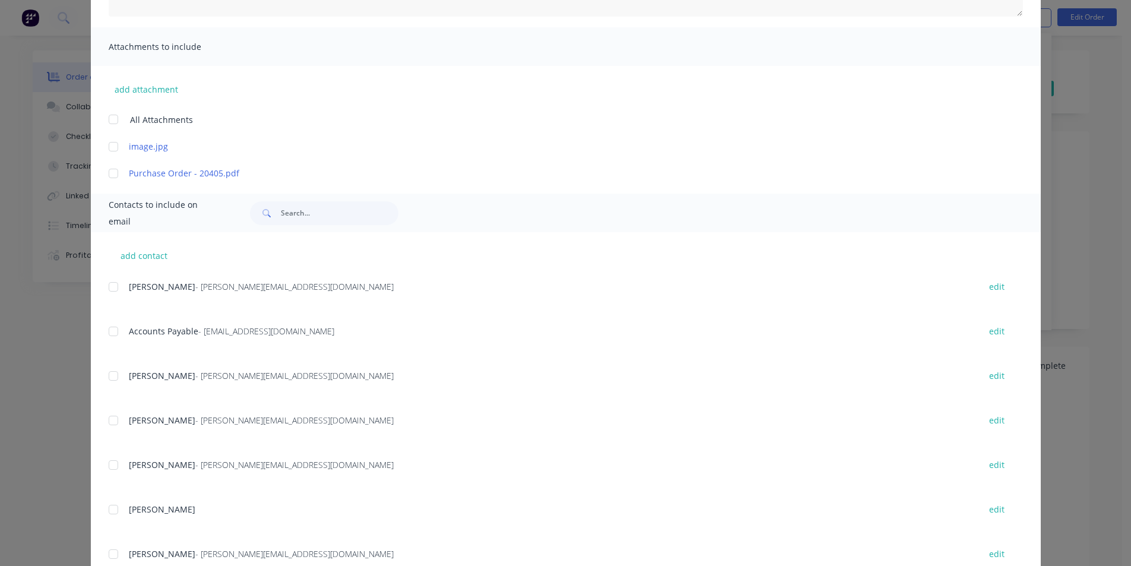
click at [108, 331] on div at bounding box center [114, 332] width 24 height 24
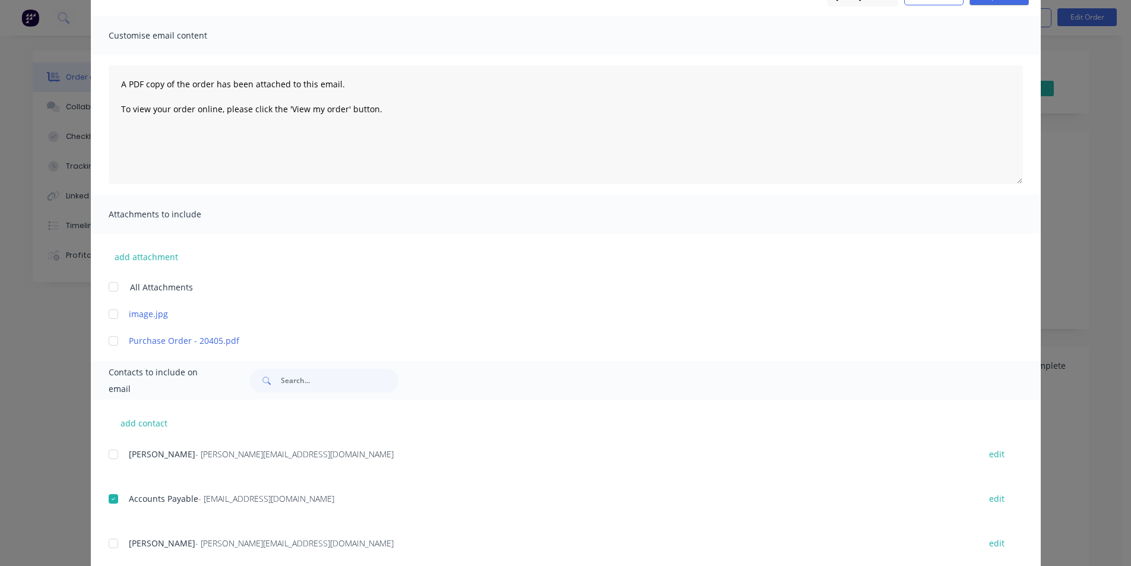
scroll to position [0, 0]
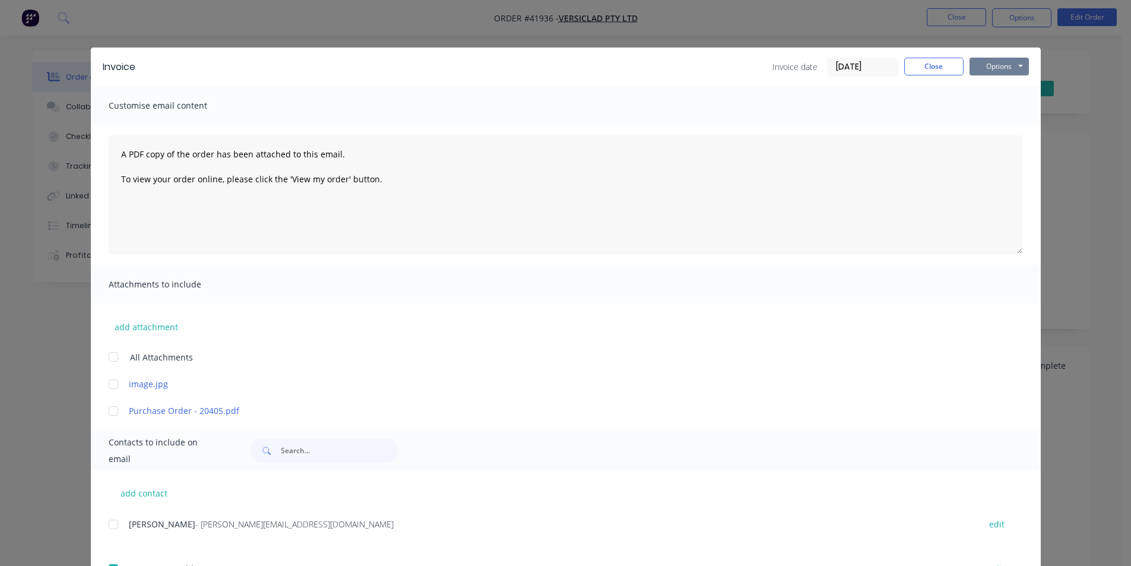
click at [990, 62] on button "Options" at bounding box center [999, 67] width 59 height 18
click at [997, 129] on button "Email" at bounding box center [1008, 127] width 76 height 20
click at [921, 65] on button "Close" at bounding box center [933, 67] width 59 height 18
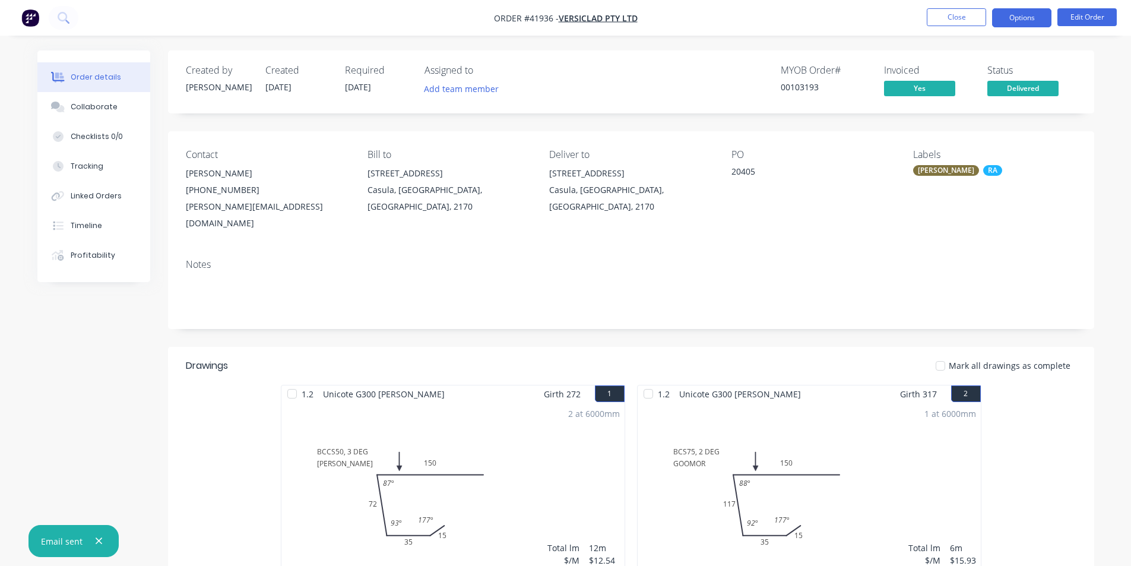
click at [1023, 19] on button "Options" at bounding box center [1021, 17] width 59 height 19
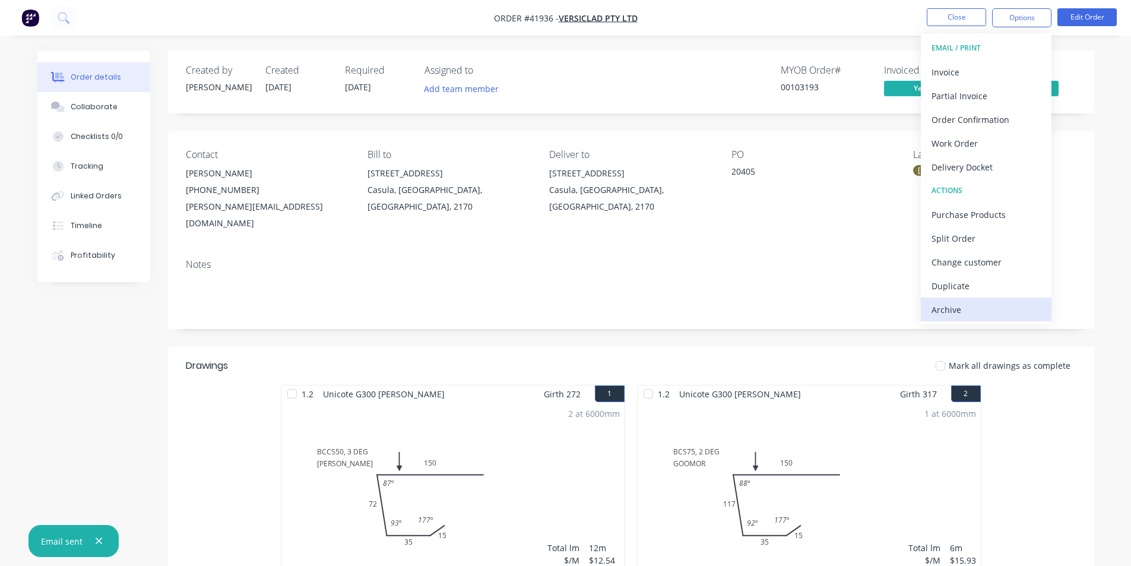
click at [1000, 302] on div "Archive" at bounding box center [986, 309] width 109 height 17
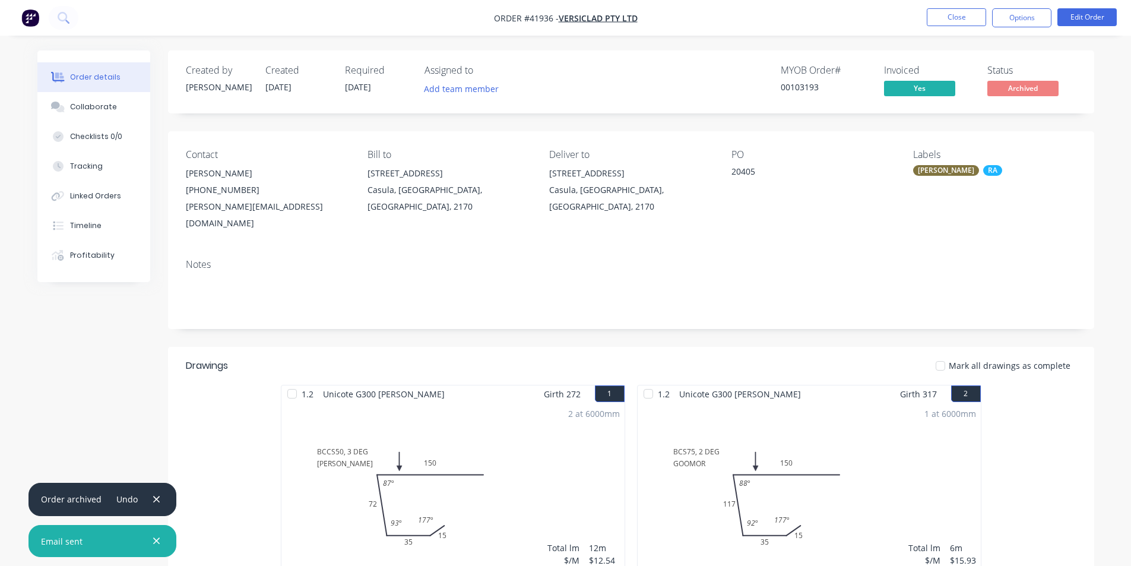
click at [954, 2] on nav "Order #41936 - VERSICLAD PTY LTD Close Options Edit Order" at bounding box center [565, 18] width 1131 height 36
click at [953, 11] on button "Close" at bounding box center [956, 17] width 59 height 18
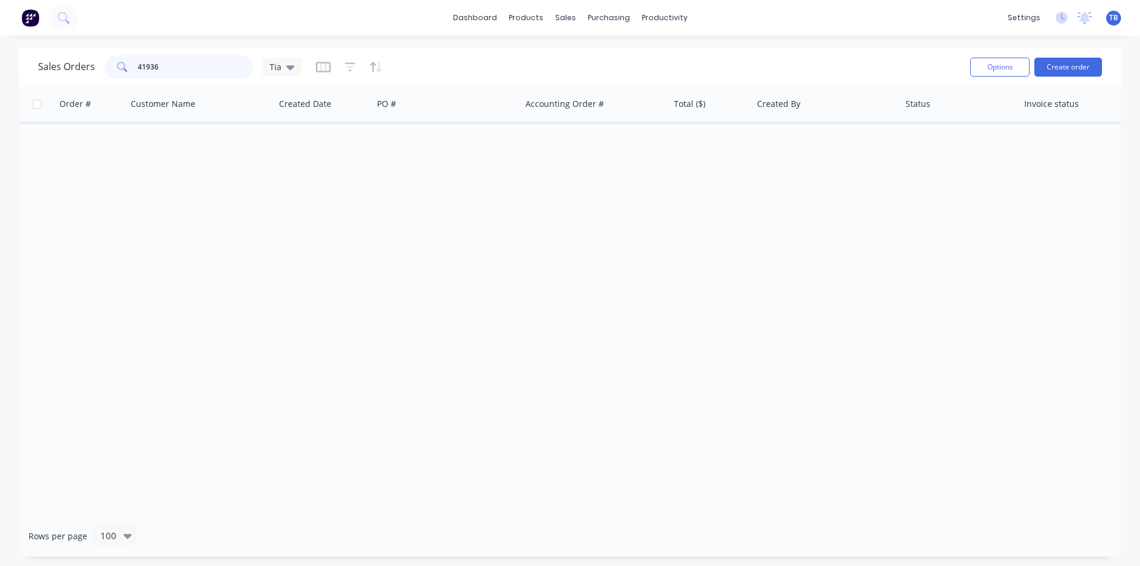
drag, startPoint x: 124, startPoint y: 71, endPoint x: 94, endPoint y: 72, distance: 30.3
click at [97, 71] on div "Sales Orders 41936 Tia" at bounding box center [170, 67] width 264 height 24
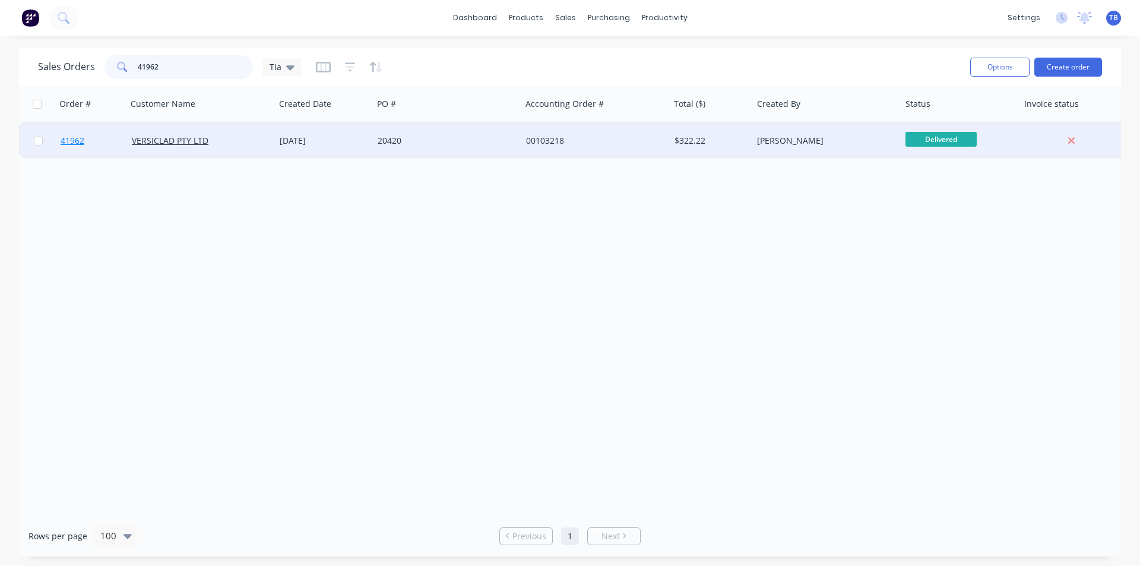
type input "41962"
click at [77, 143] on span "41962" at bounding box center [73, 141] width 24 height 12
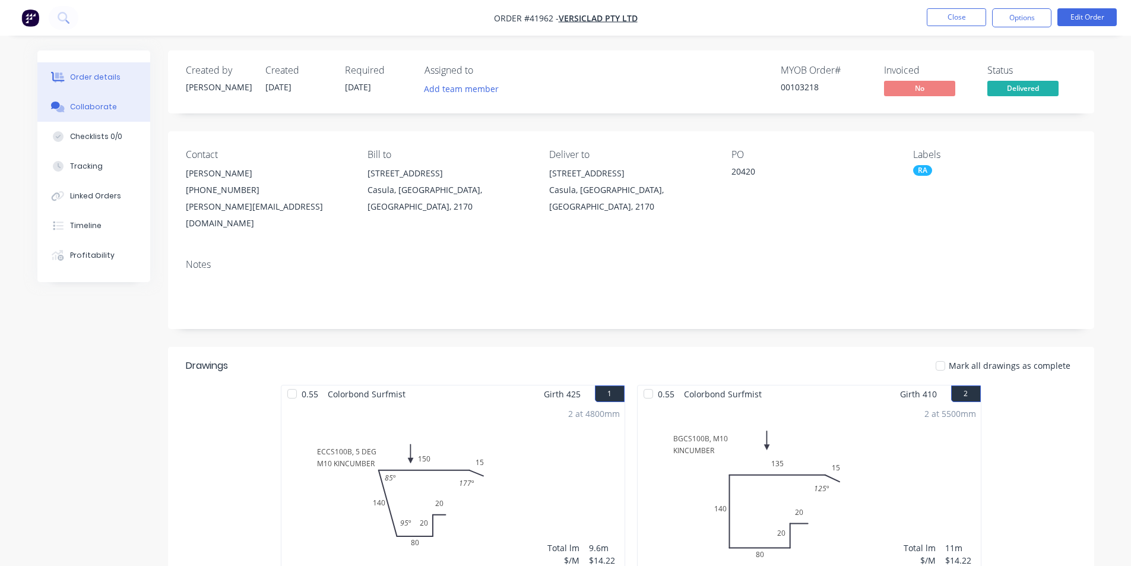
click at [92, 100] on button "Collaborate" at bounding box center [93, 107] width 113 height 30
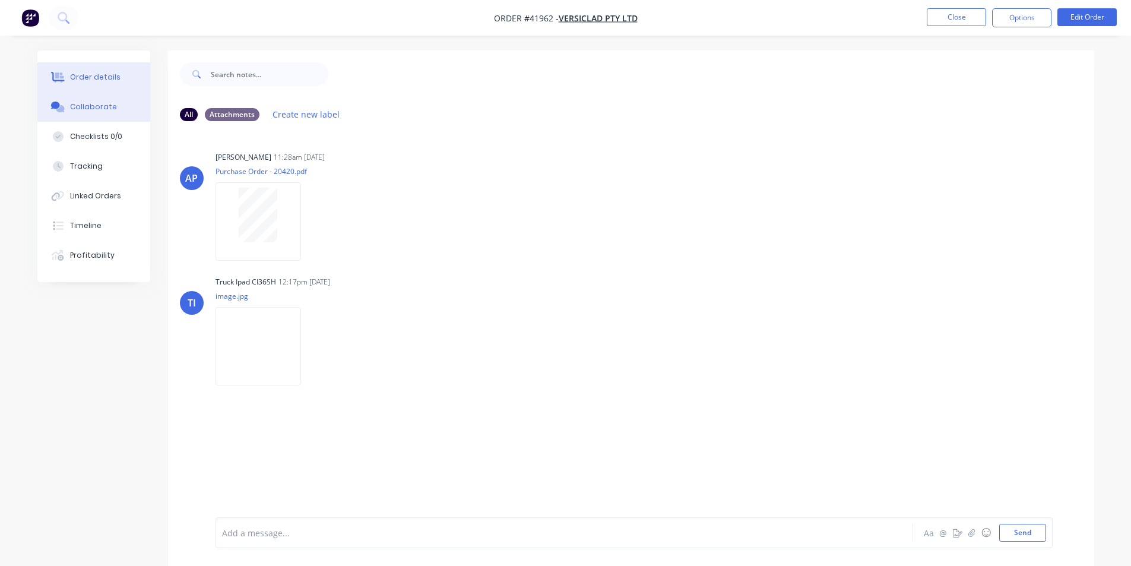
click at [97, 74] on div "Order details" at bounding box center [95, 77] width 50 height 11
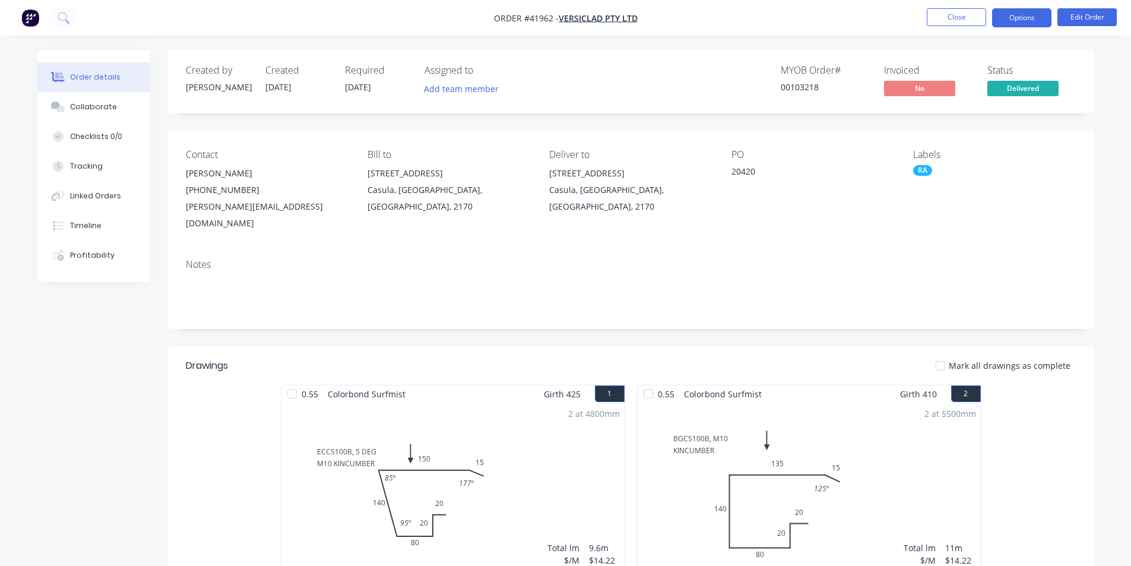
click at [1034, 22] on button "Options" at bounding box center [1021, 17] width 59 height 19
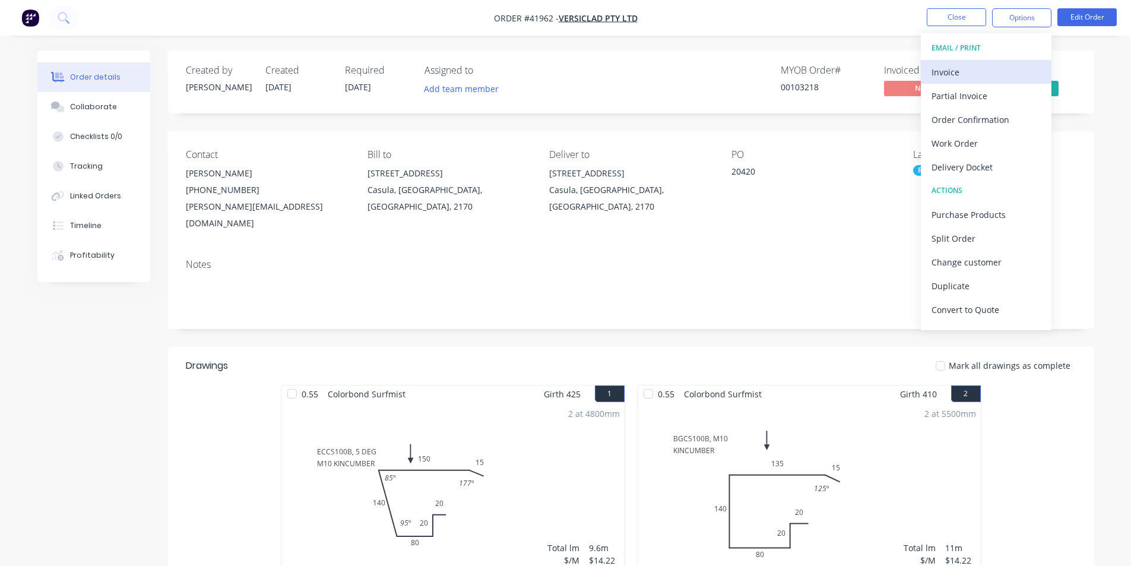
drag, startPoint x: 1031, startPoint y: 28, endPoint x: 996, endPoint y: 68, distance: 53.5
click at [996, 68] on div "Invoice" at bounding box center [986, 72] width 109 height 17
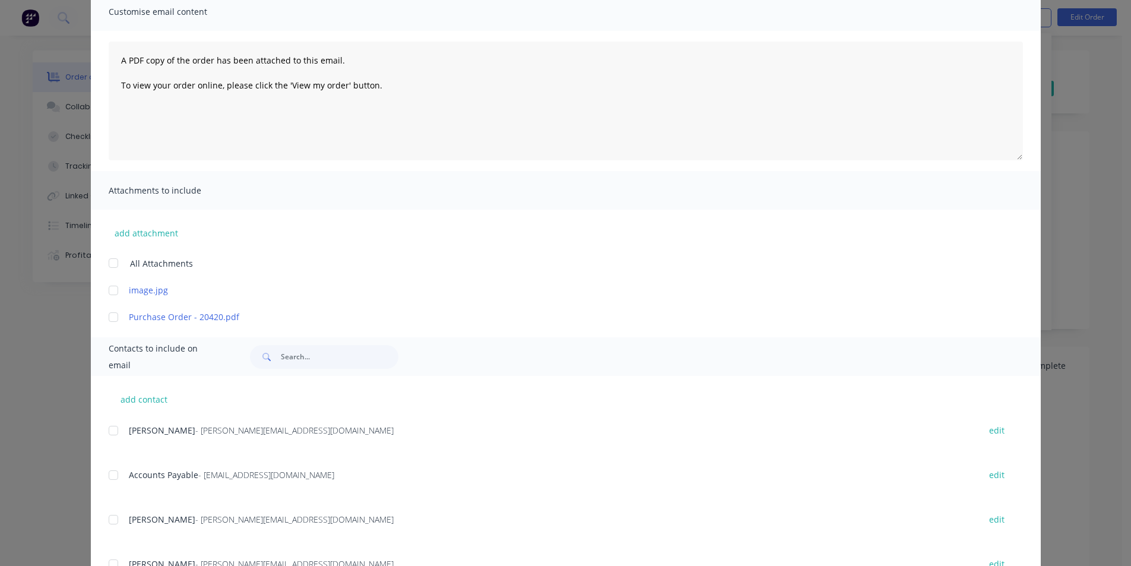
scroll to position [178, 0]
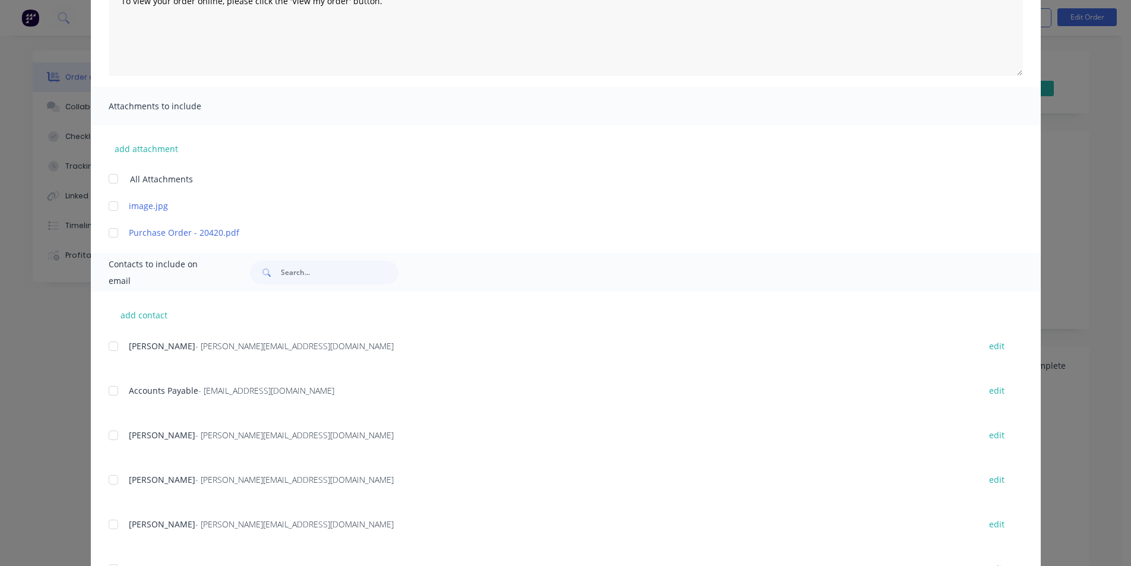
click at [112, 388] on div at bounding box center [114, 391] width 24 height 24
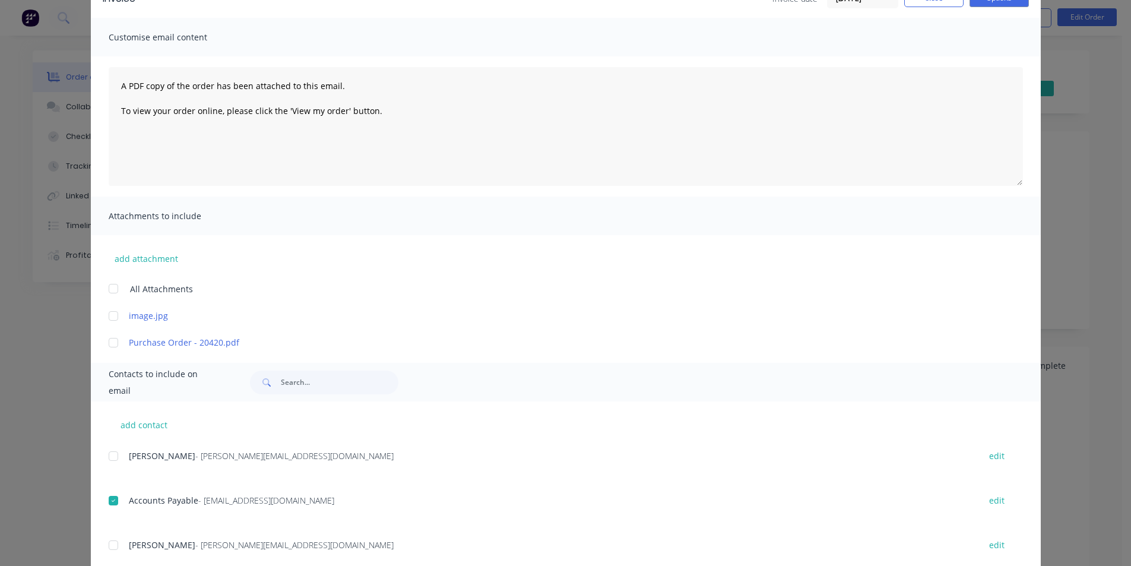
scroll to position [0, 0]
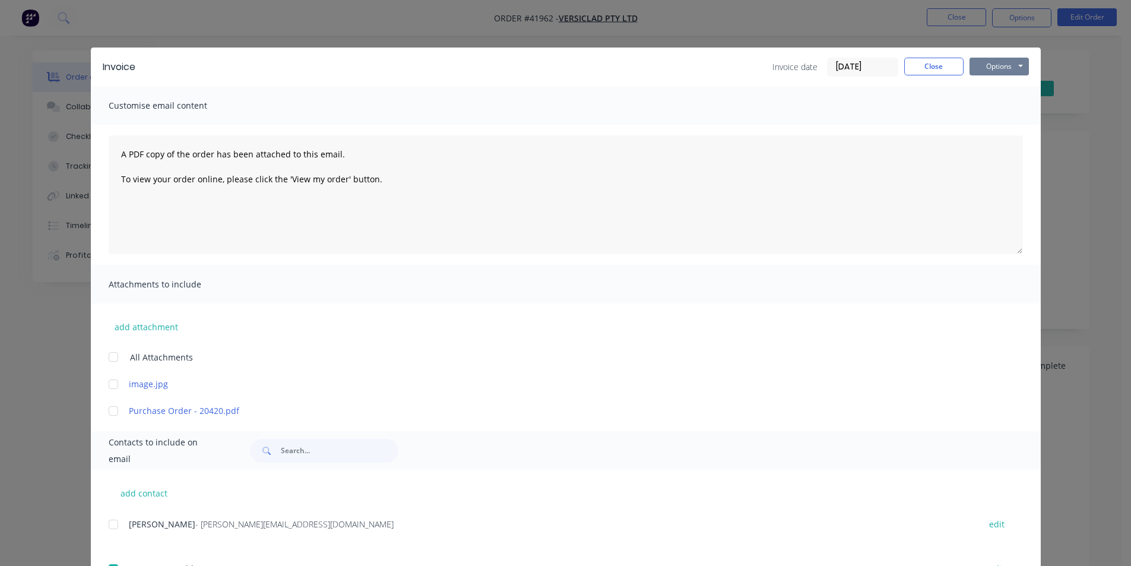
click at [1010, 67] on button "Options" at bounding box center [999, 67] width 59 height 18
click at [997, 132] on button "Email" at bounding box center [1008, 127] width 76 height 20
drag, startPoint x: 926, startPoint y: 69, endPoint x: 1057, endPoint y: 41, distance: 133.7
click at [926, 69] on button "Close" at bounding box center [933, 67] width 59 height 18
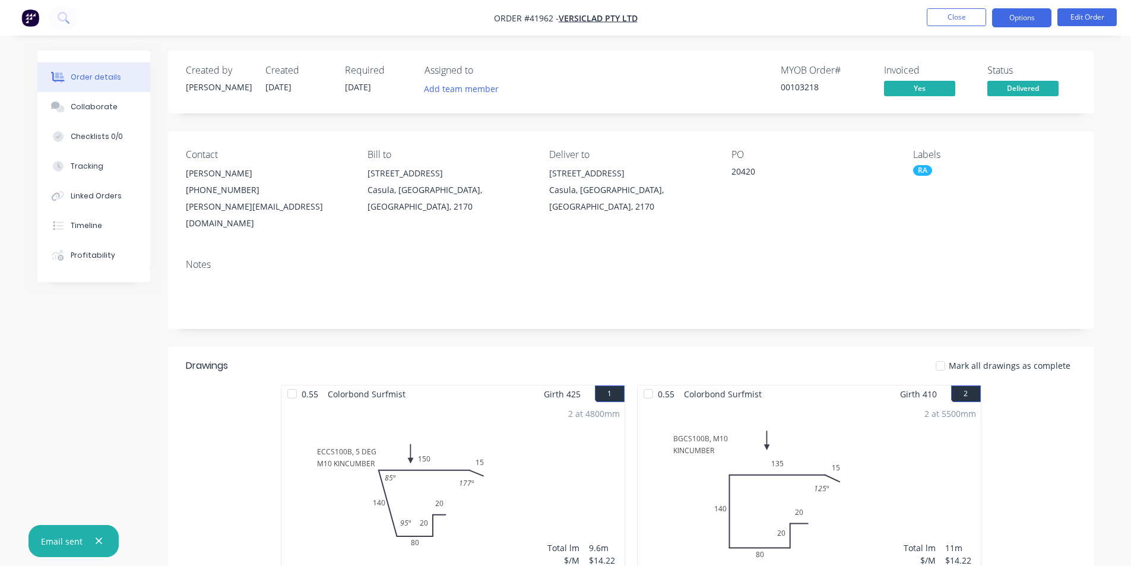
click at [1040, 12] on button "Options" at bounding box center [1021, 17] width 59 height 19
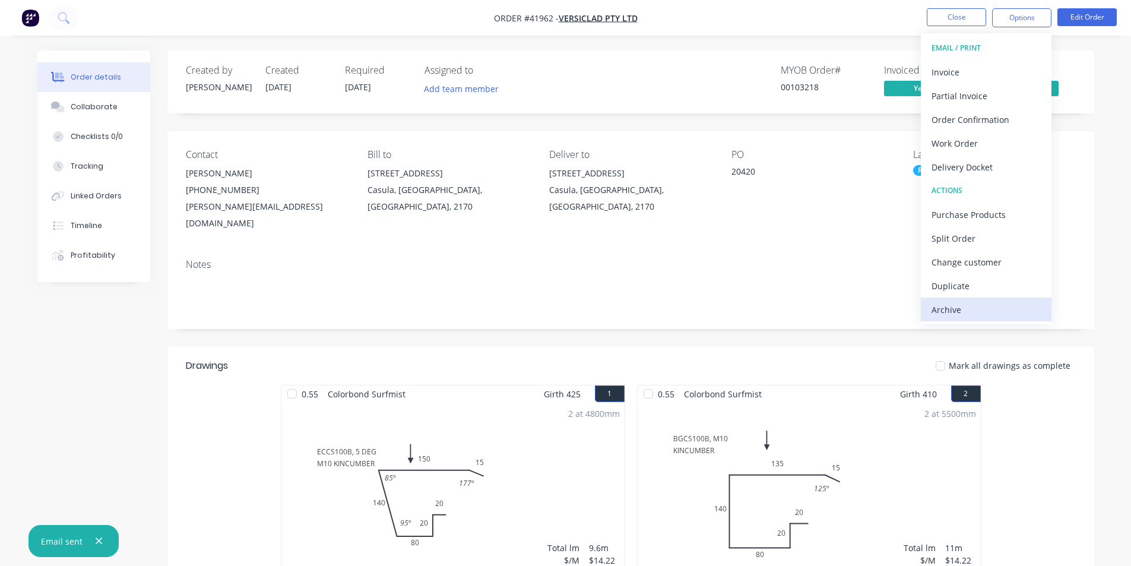
click at [970, 301] on div "Archive" at bounding box center [986, 309] width 109 height 17
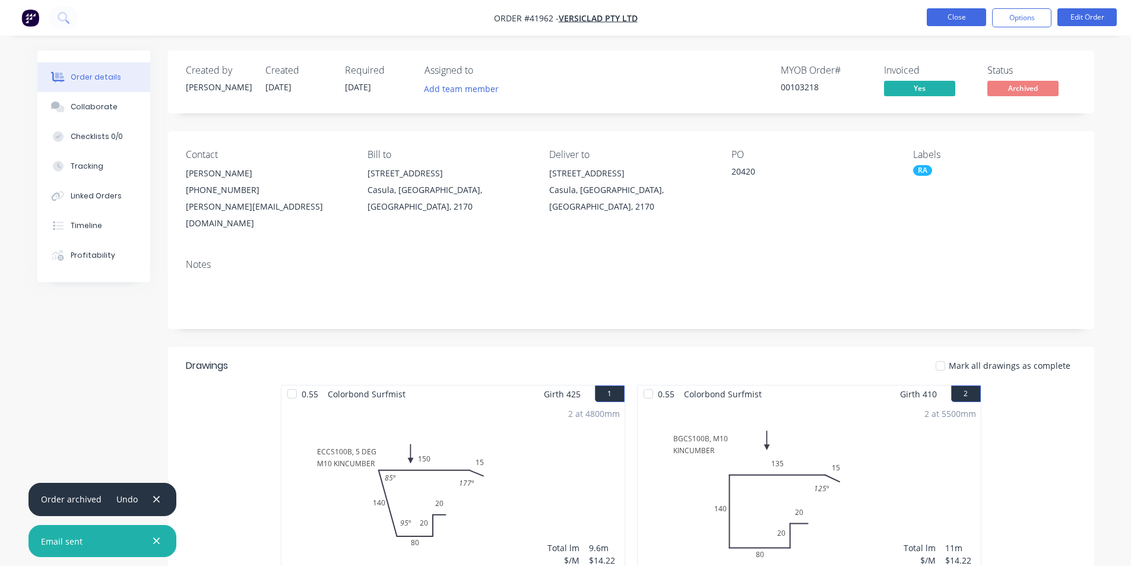
click at [962, 23] on button "Close" at bounding box center [956, 17] width 59 height 18
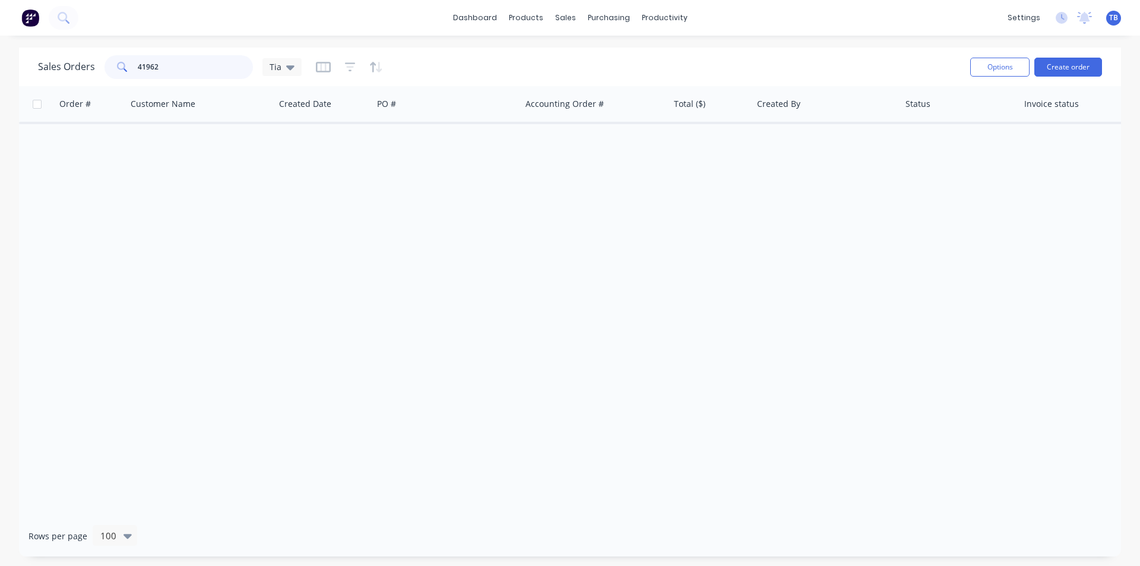
drag, startPoint x: 187, startPoint y: 64, endPoint x: 62, endPoint y: 69, distance: 124.8
click at [62, 69] on div "Sales Orders 41962 Tia" at bounding box center [170, 67] width 264 height 24
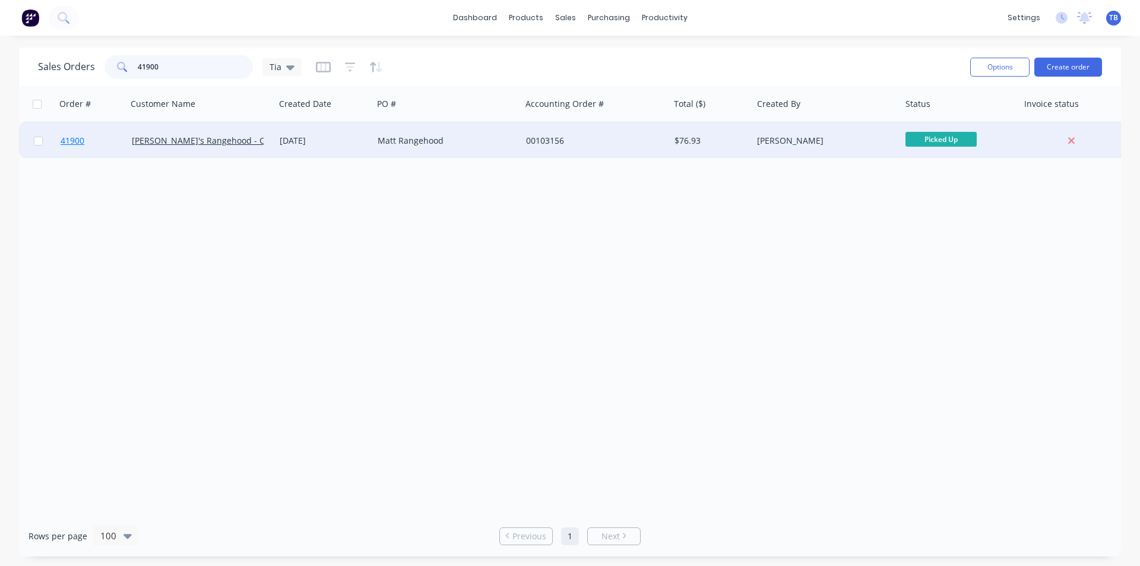
type input "41900"
click at [72, 143] on span "41900" at bounding box center [73, 141] width 24 height 12
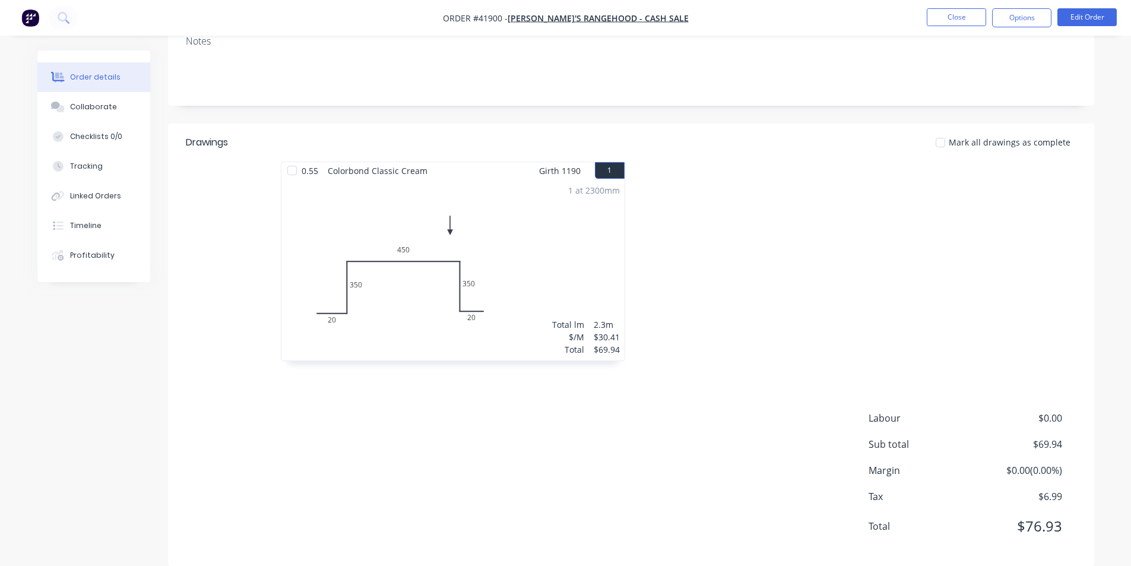
scroll to position [225, 0]
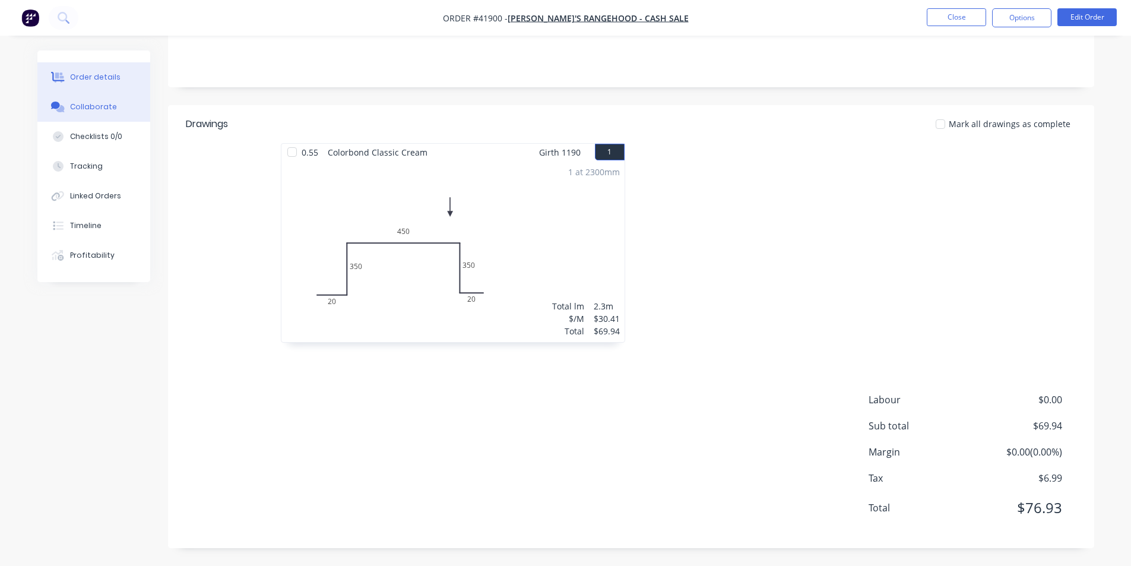
click at [123, 98] on button "Collaborate" at bounding box center [93, 107] width 113 height 30
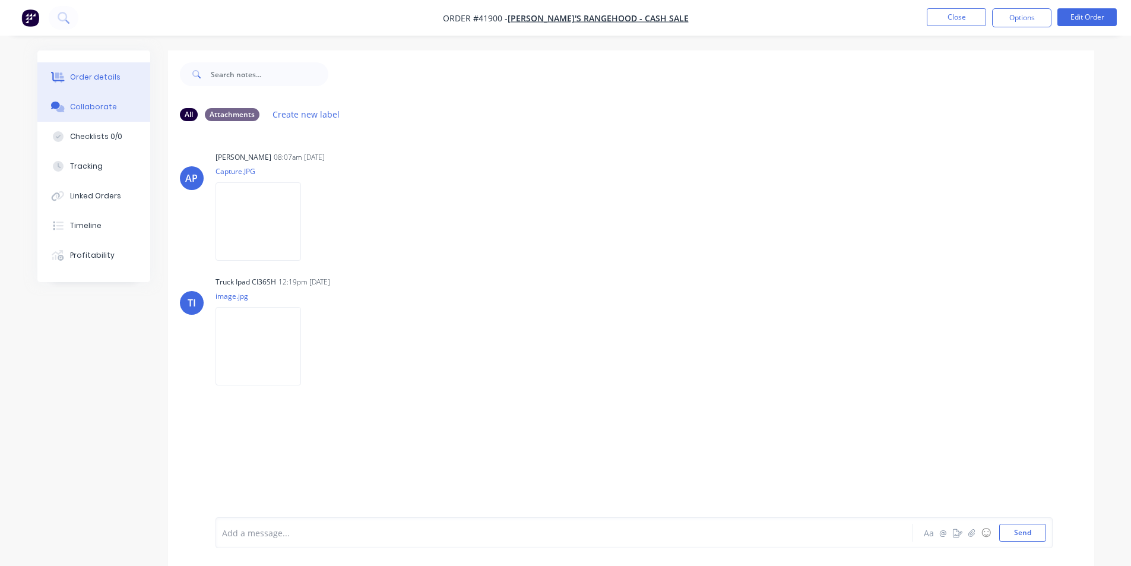
click at [78, 72] on div "Order details" at bounding box center [95, 77] width 50 height 11
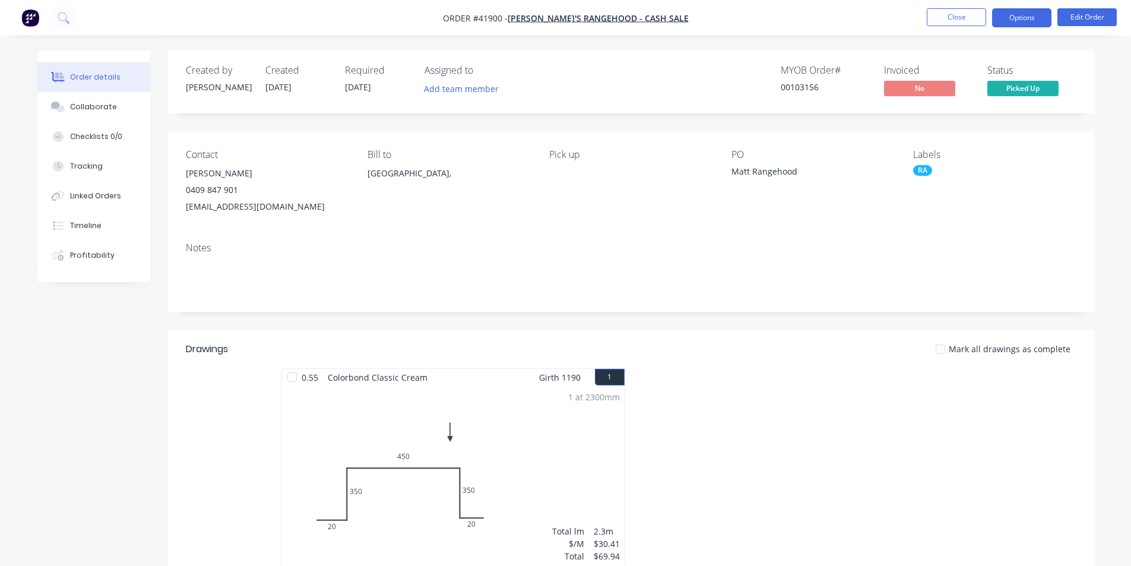
click at [1023, 18] on button "Options" at bounding box center [1021, 17] width 59 height 19
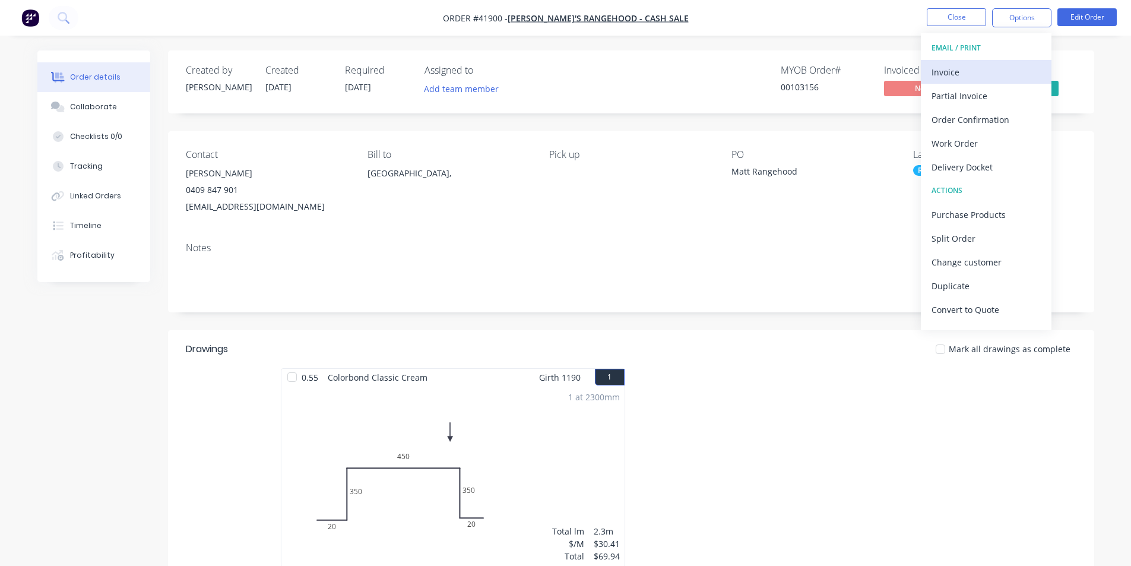
click at [994, 74] on div "Invoice" at bounding box center [986, 72] width 109 height 17
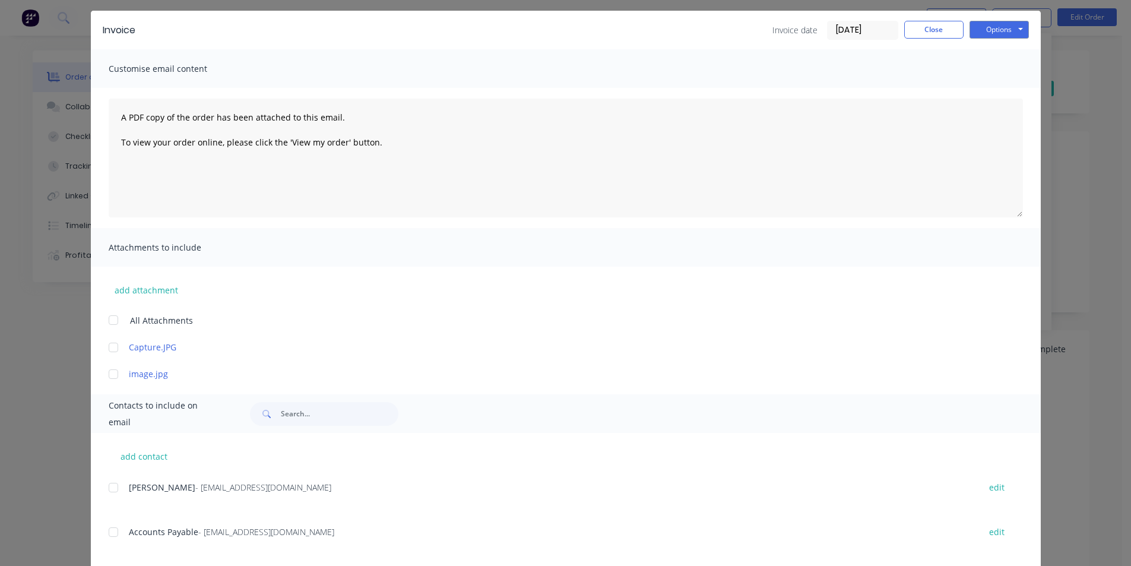
scroll to position [56, 0]
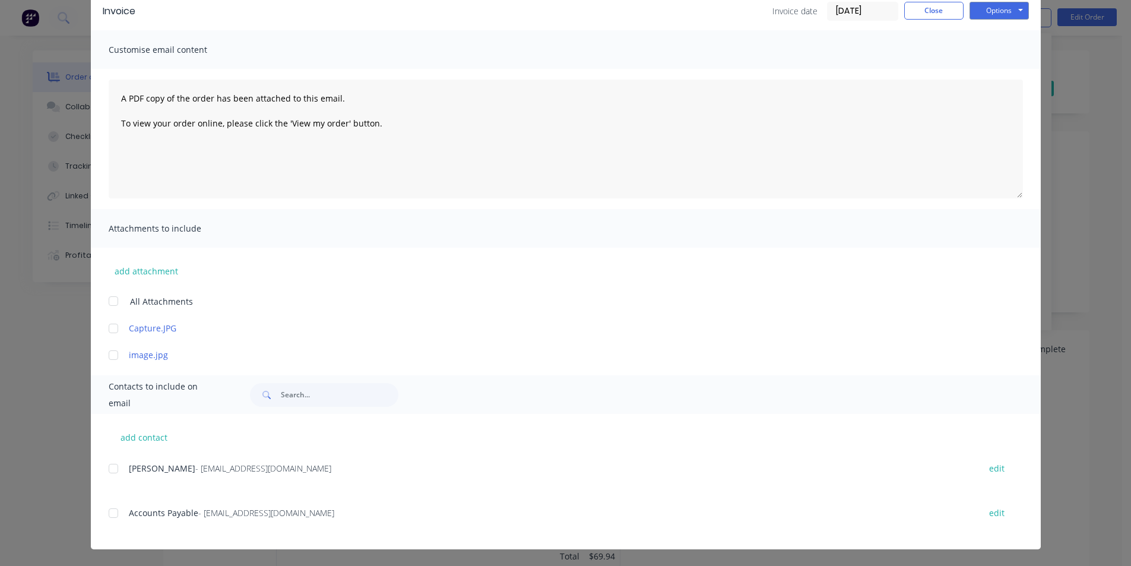
click at [117, 512] on div at bounding box center [114, 513] width 24 height 24
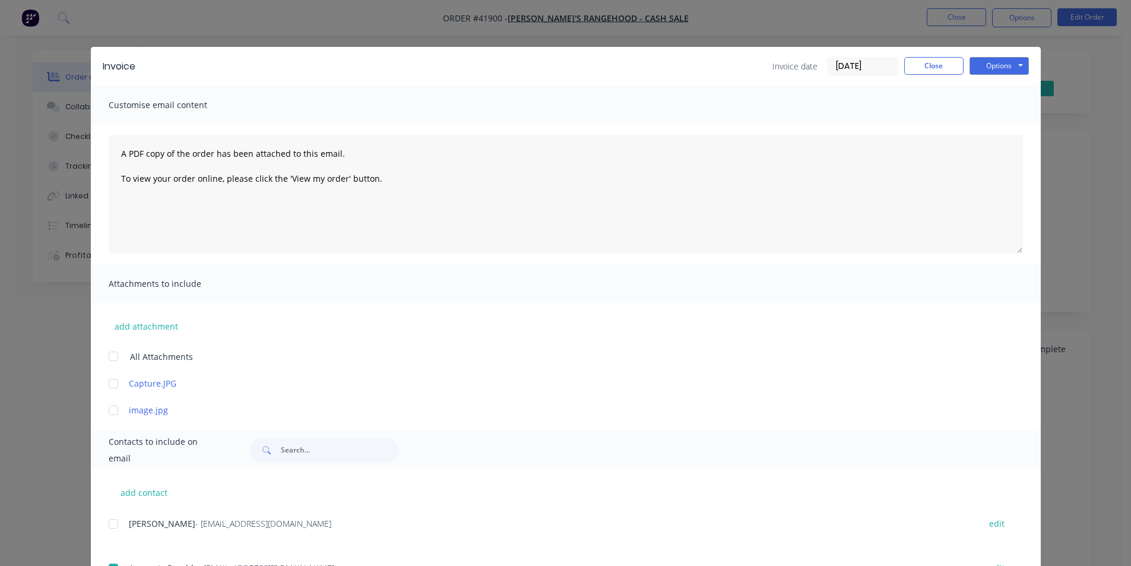
scroll to position [0, 0]
click at [1007, 63] on button "Options" at bounding box center [999, 67] width 59 height 18
click at [1005, 132] on button "Email" at bounding box center [1008, 127] width 76 height 20
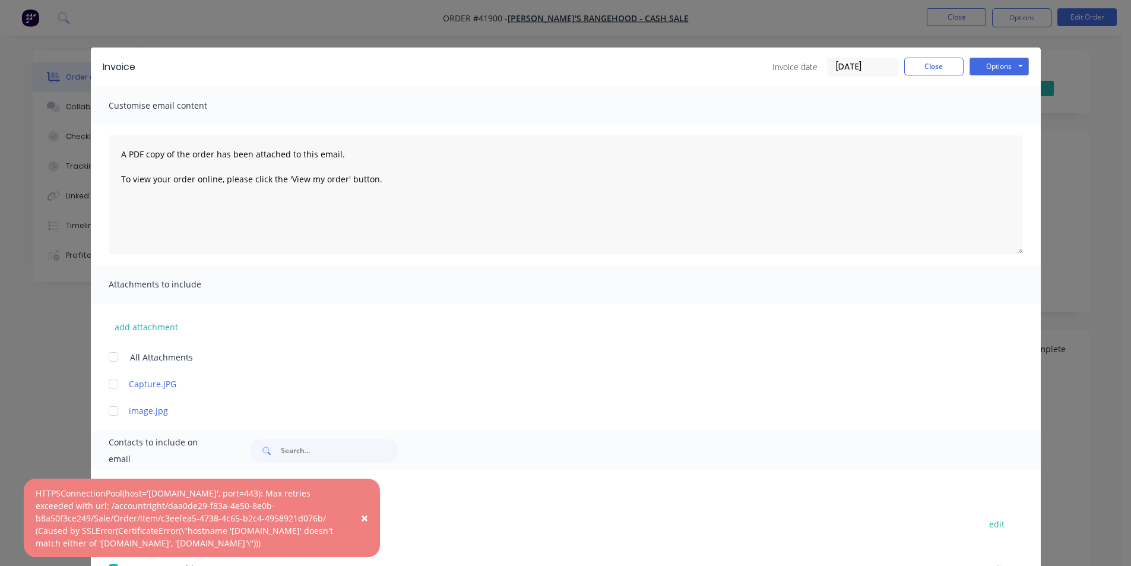
scroll to position [56, 0]
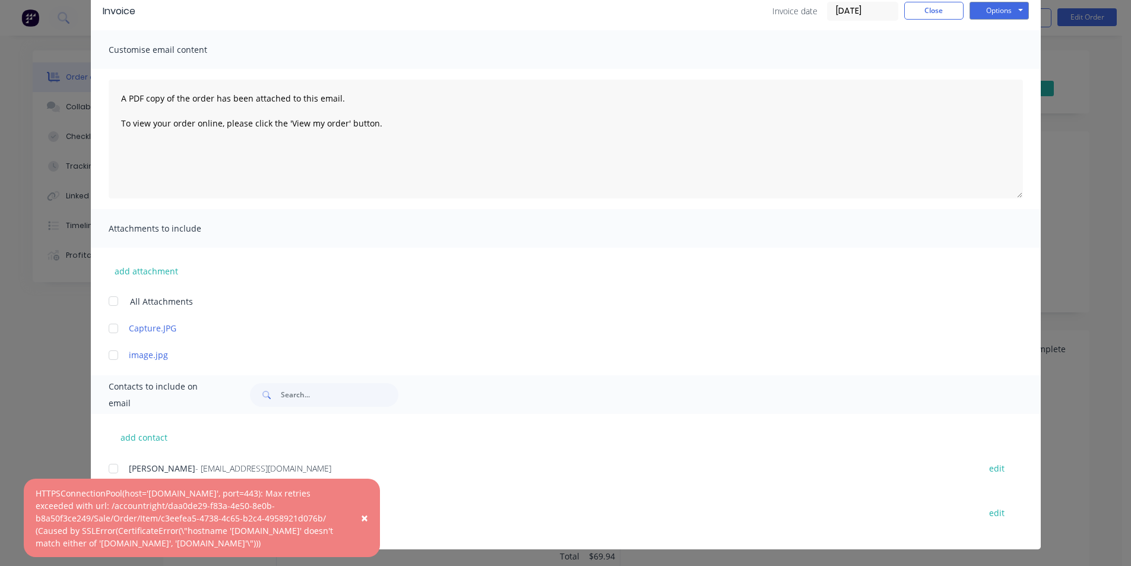
click at [368, 515] on button "×" at bounding box center [364, 518] width 31 height 29
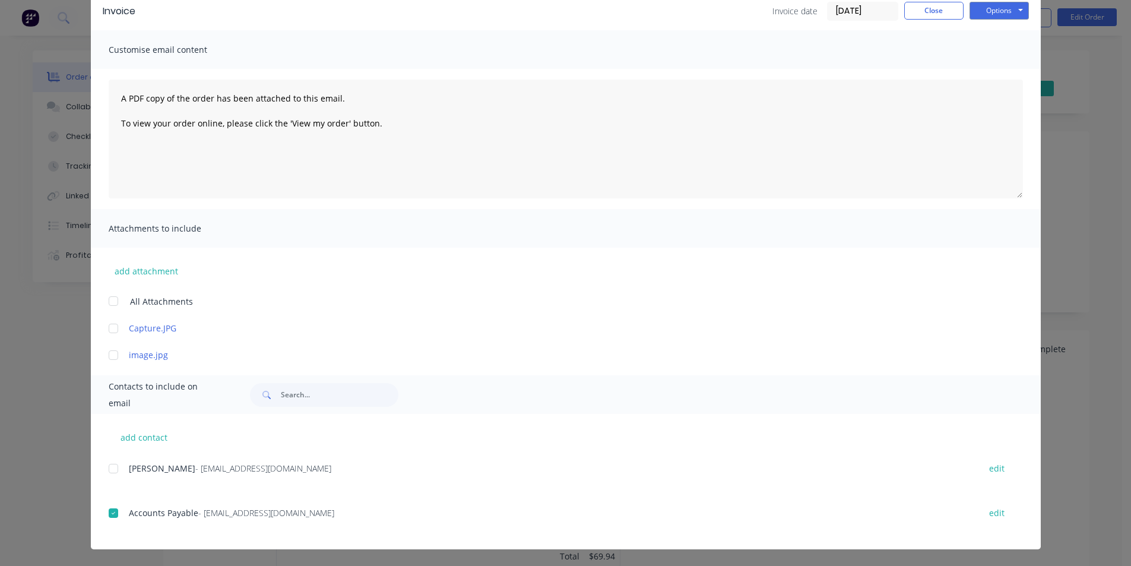
scroll to position [0, 0]
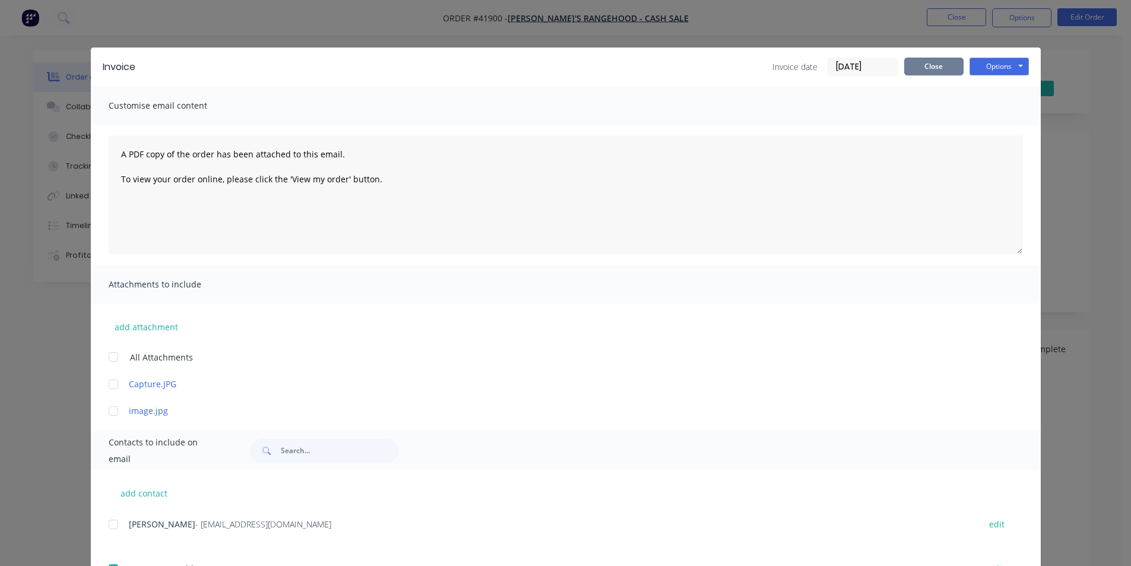
click at [926, 70] on button "Close" at bounding box center [933, 67] width 59 height 18
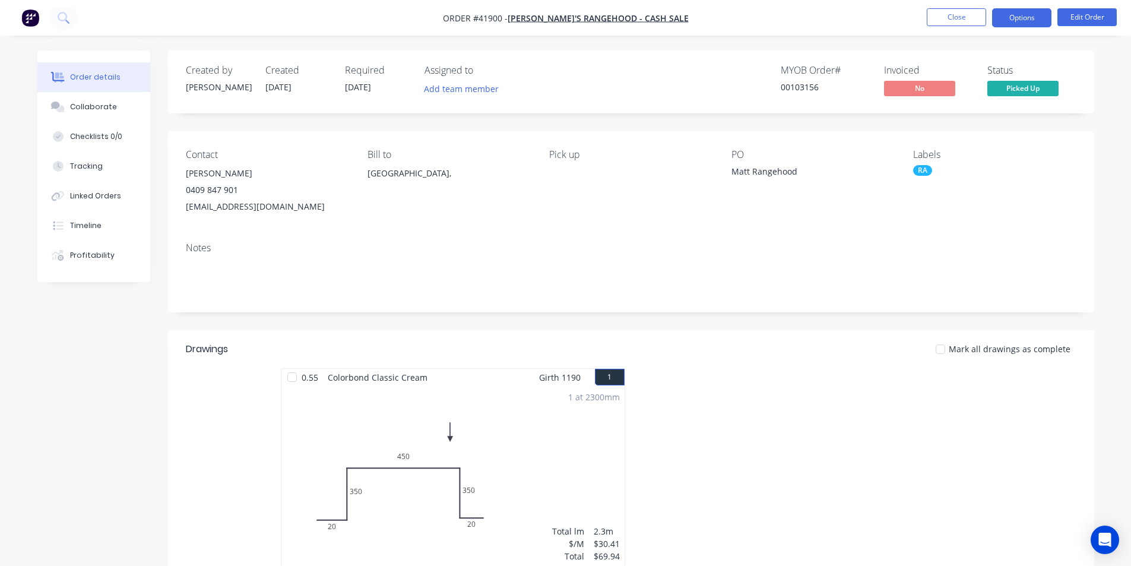
click at [1023, 23] on button "Options" at bounding box center [1021, 17] width 59 height 19
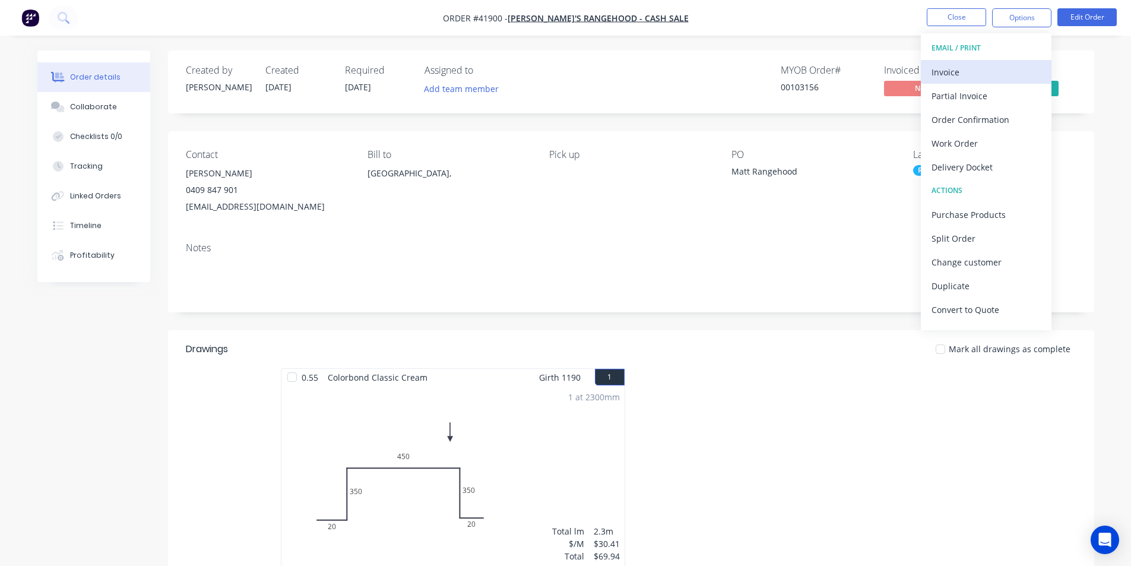
click at [984, 69] on div "Invoice" at bounding box center [986, 72] width 109 height 17
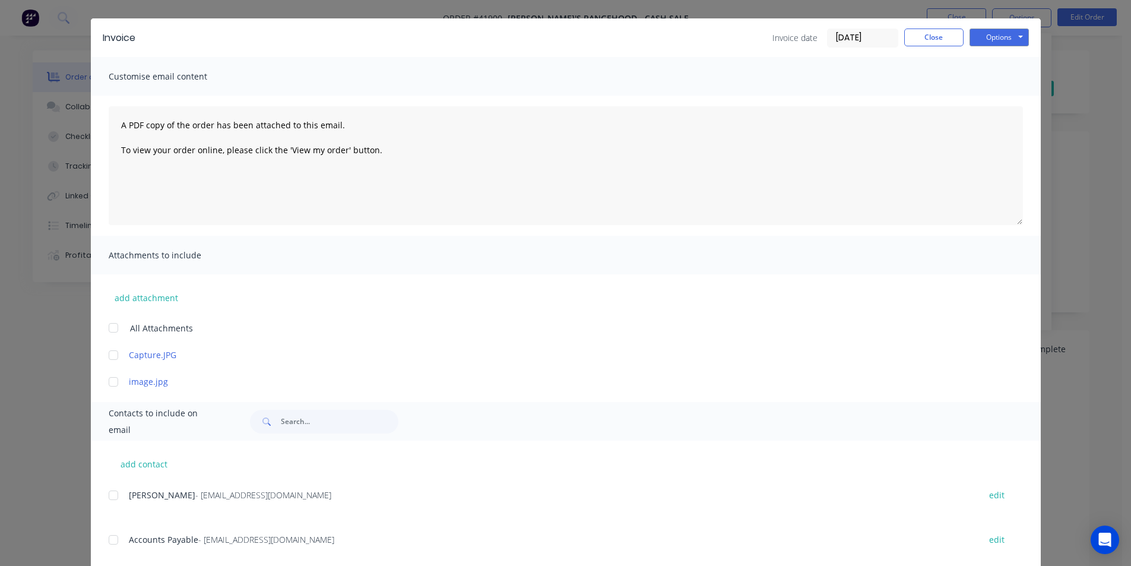
scroll to position [56, 0]
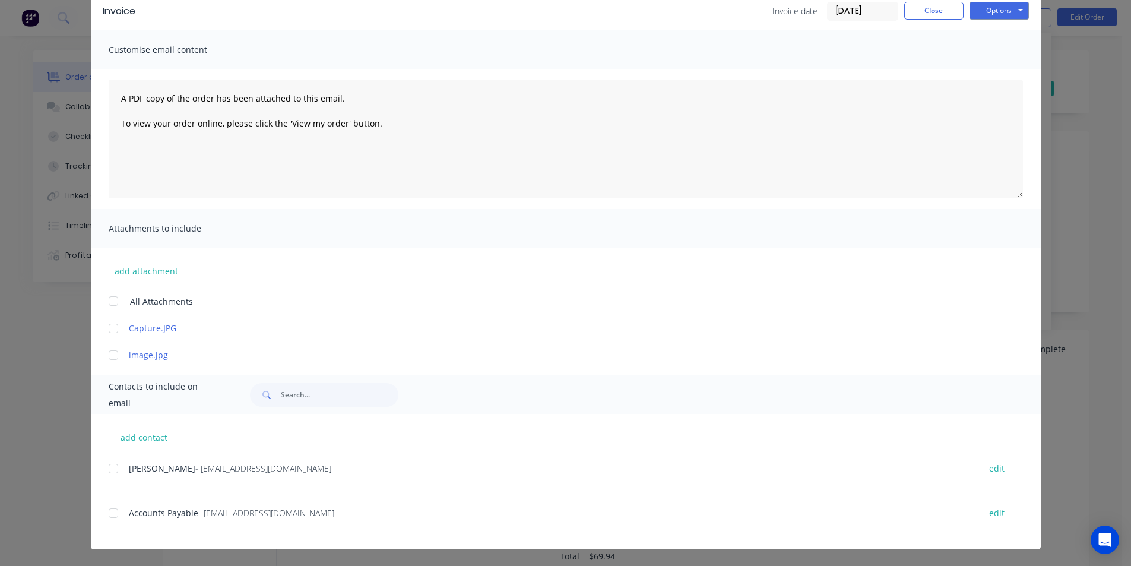
click at [107, 515] on div at bounding box center [114, 513] width 24 height 24
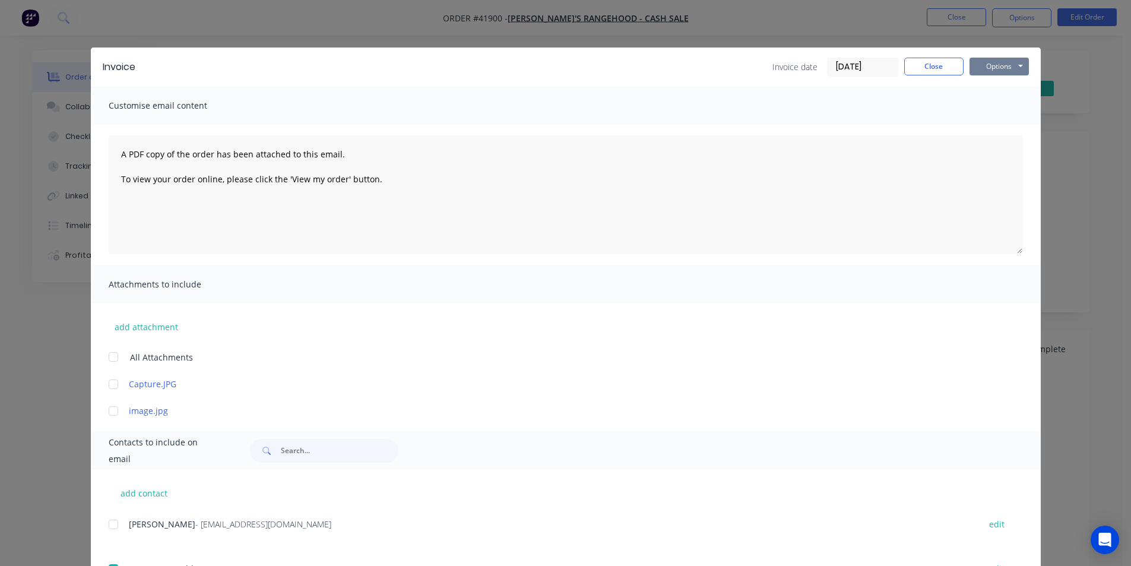
click at [989, 71] on button "Options" at bounding box center [999, 67] width 59 height 18
click at [987, 129] on button "Email" at bounding box center [1008, 127] width 76 height 20
click at [943, 71] on button "Close" at bounding box center [933, 67] width 59 height 18
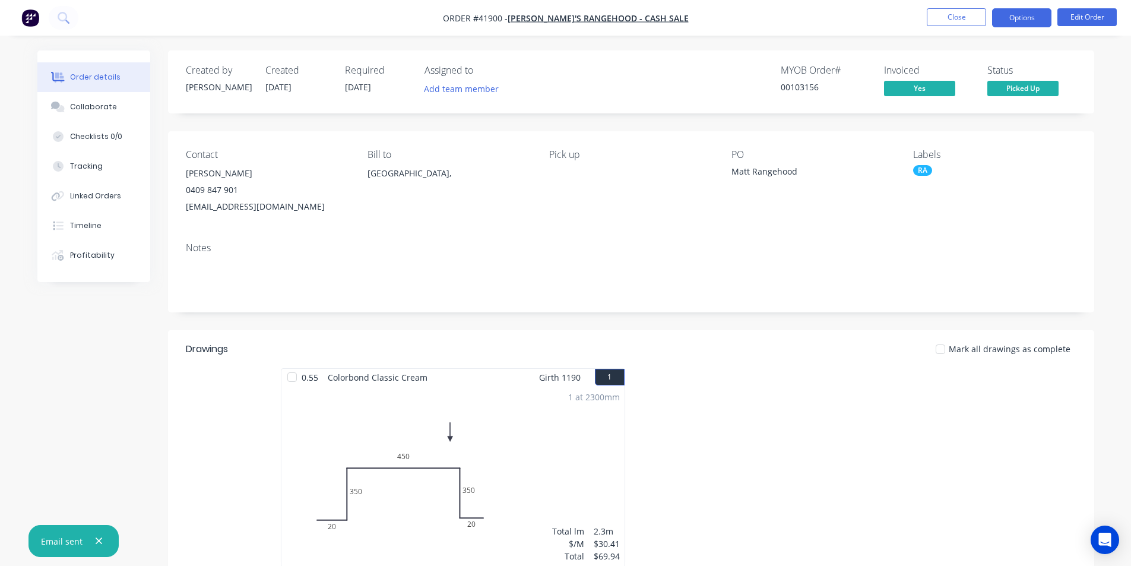
click at [1014, 12] on button "Options" at bounding box center [1021, 17] width 59 height 19
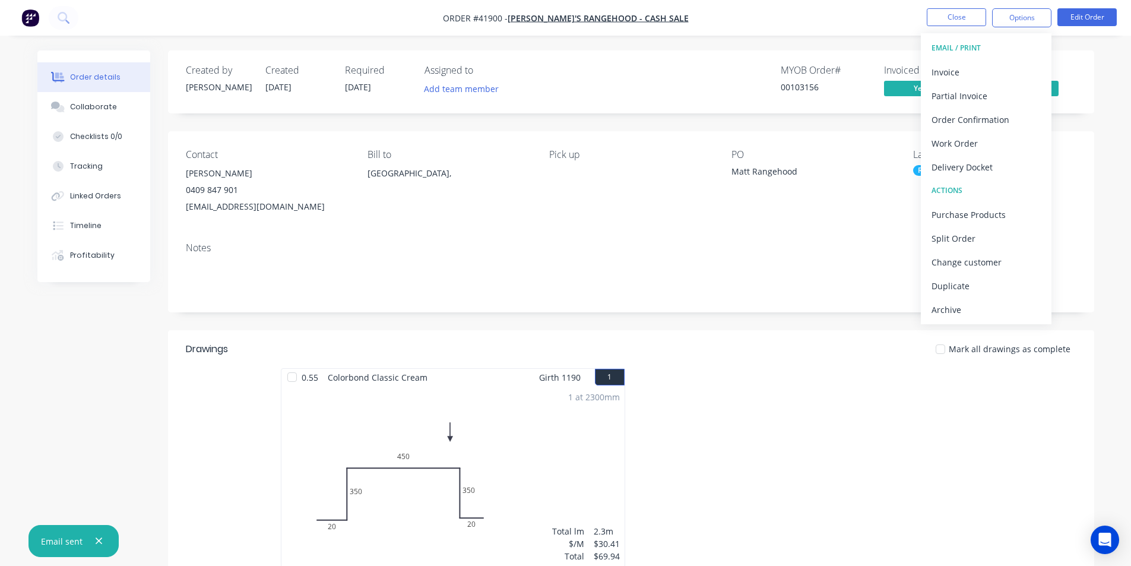
click at [968, 307] on div "Archive" at bounding box center [986, 309] width 109 height 17
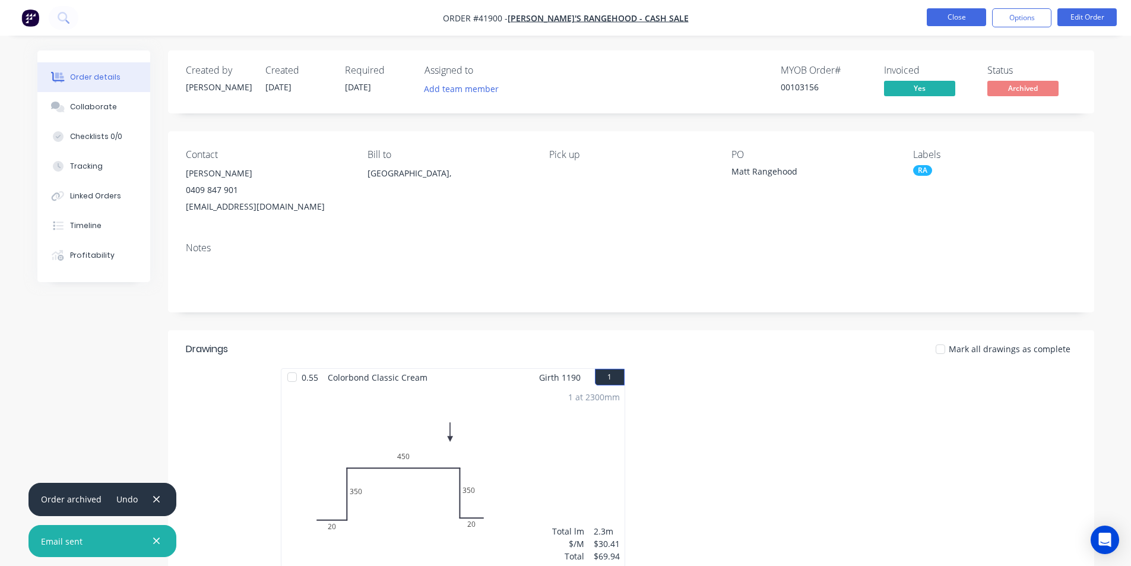
click at [967, 17] on button "Close" at bounding box center [956, 17] width 59 height 18
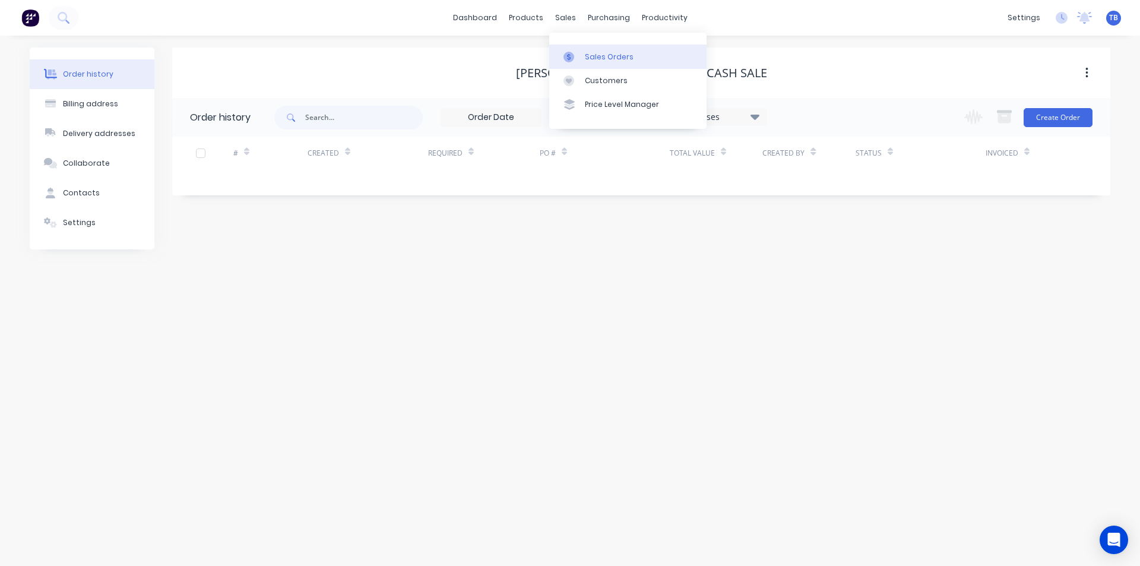
click at [606, 50] on link "Sales Orders" at bounding box center [627, 57] width 157 height 24
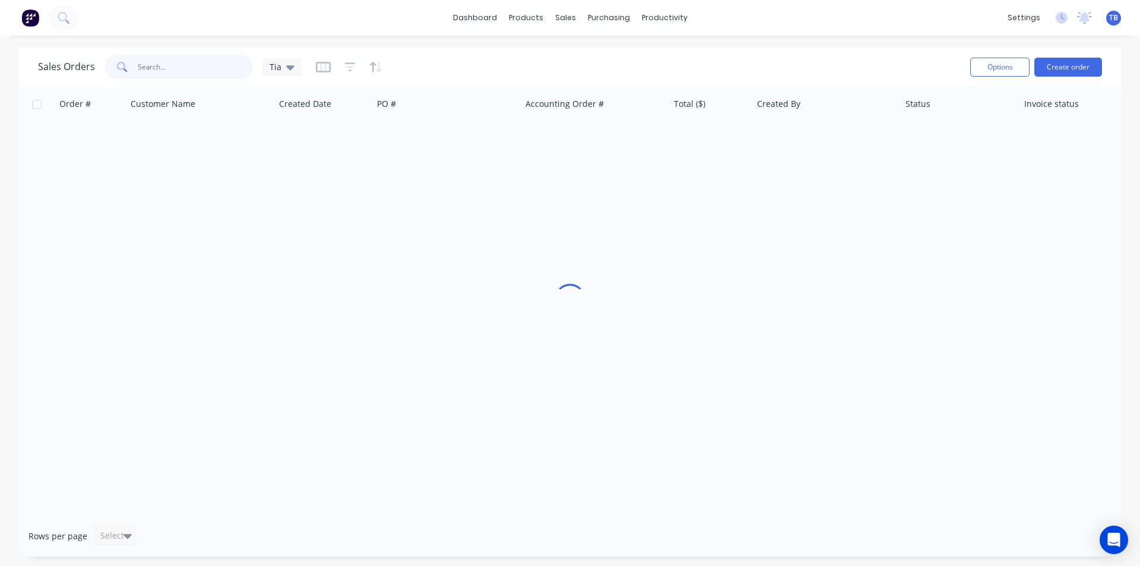
click at [188, 62] on input "text" at bounding box center [196, 67] width 116 height 24
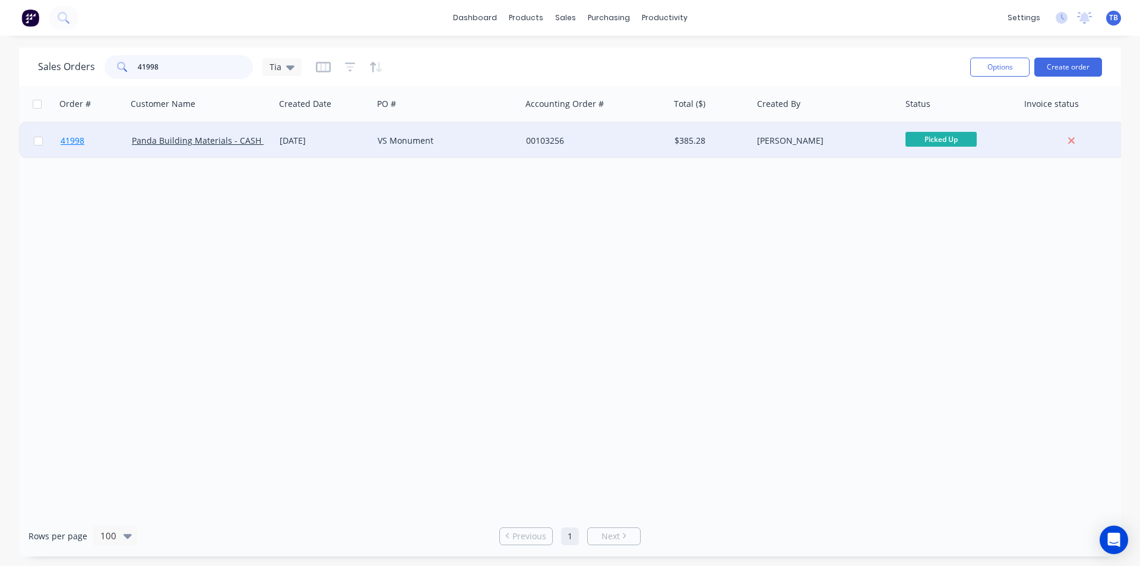
type input "41998"
click at [74, 144] on span "41998" at bounding box center [73, 141] width 24 height 12
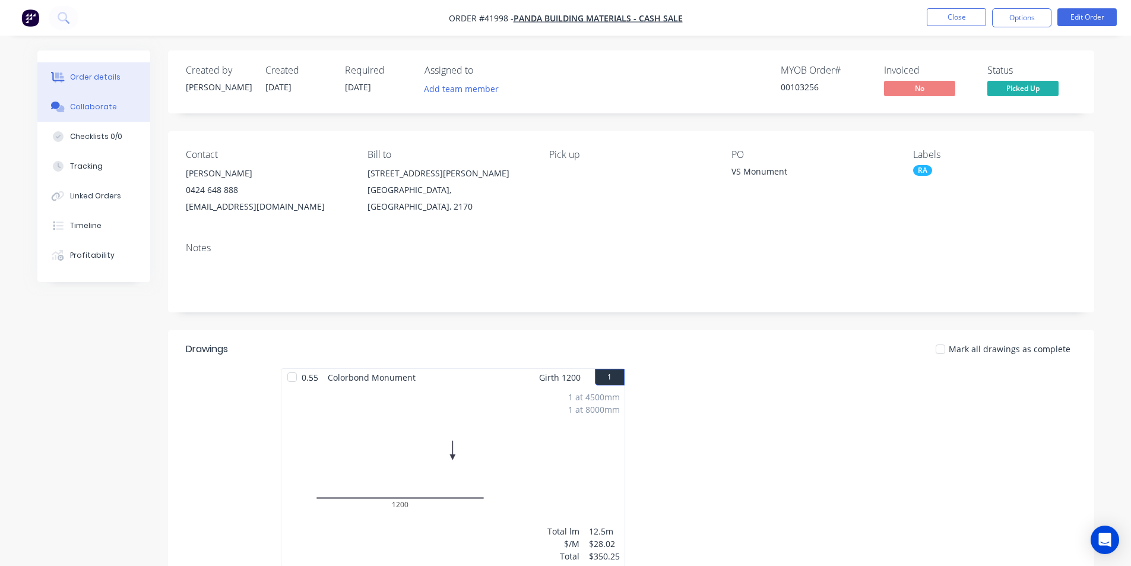
drag, startPoint x: 85, startPoint y: 115, endPoint x: 94, endPoint y: 99, distance: 18.6
click at [85, 115] on button "Collaborate" at bounding box center [93, 107] width 113 height 30
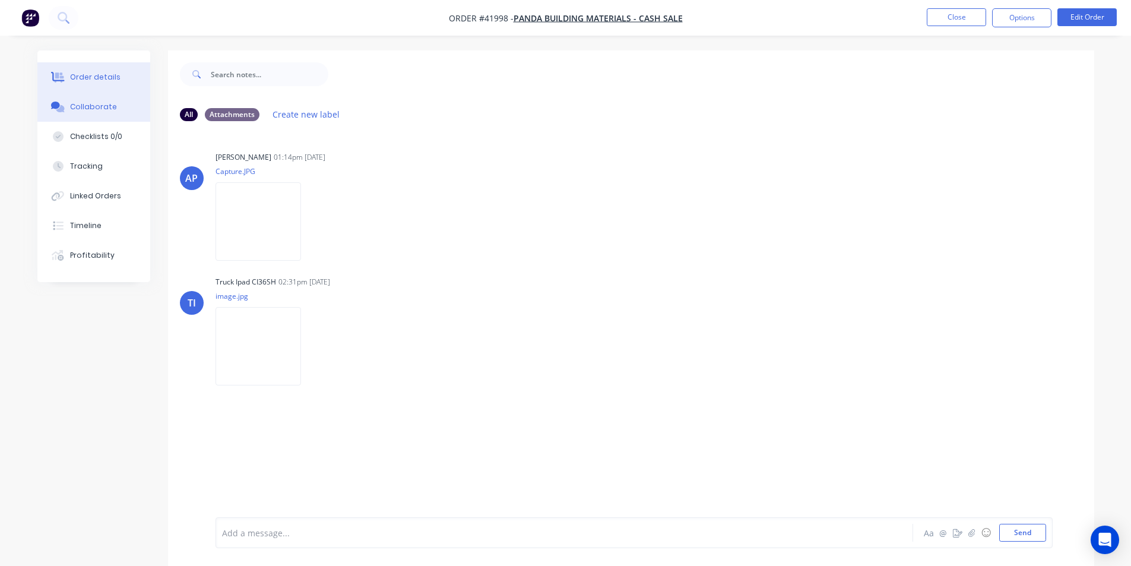
click at [101, 83] on button "Order details" at bounding box center [93, 77] width 113 height 30
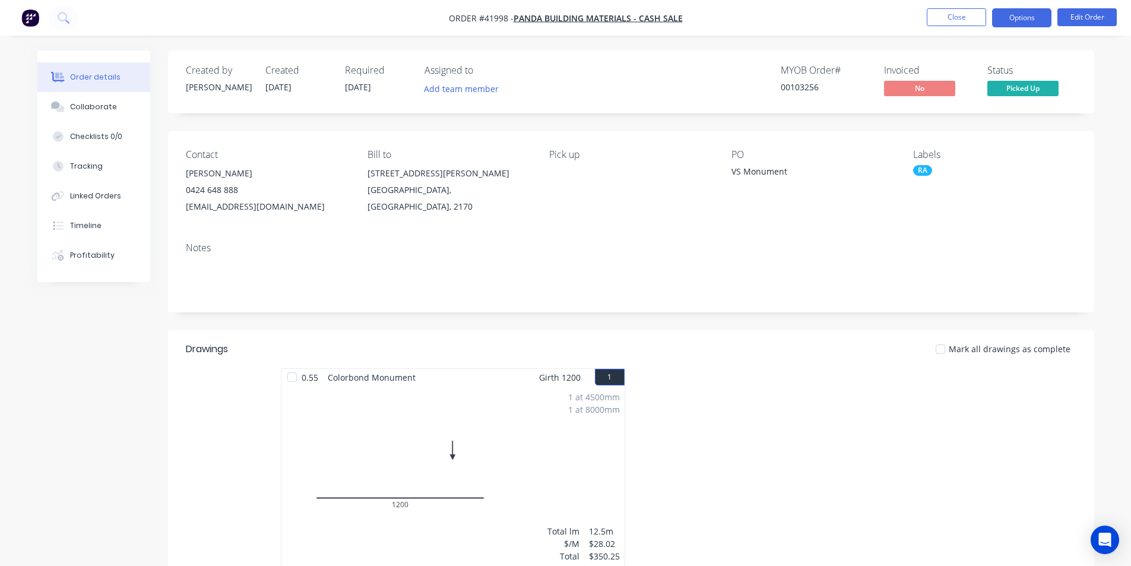
click at [1039, 18] on button "Options" at bounding box center [1021, 17] width 59 height 19
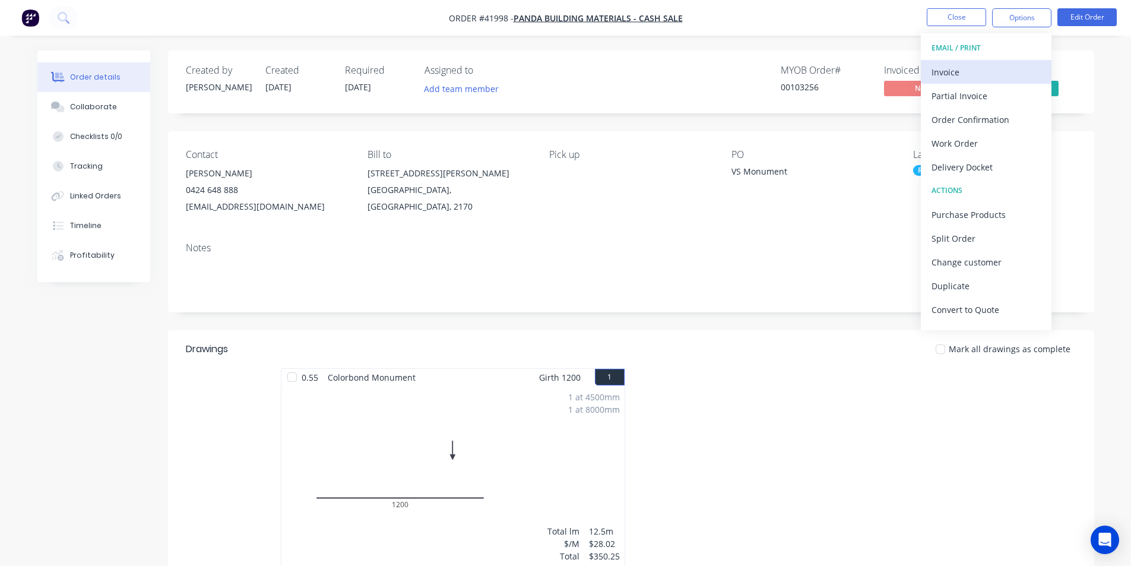
click at [989, 68] on div "Invoice" at bounding box center [986, 72] width 109 height 17
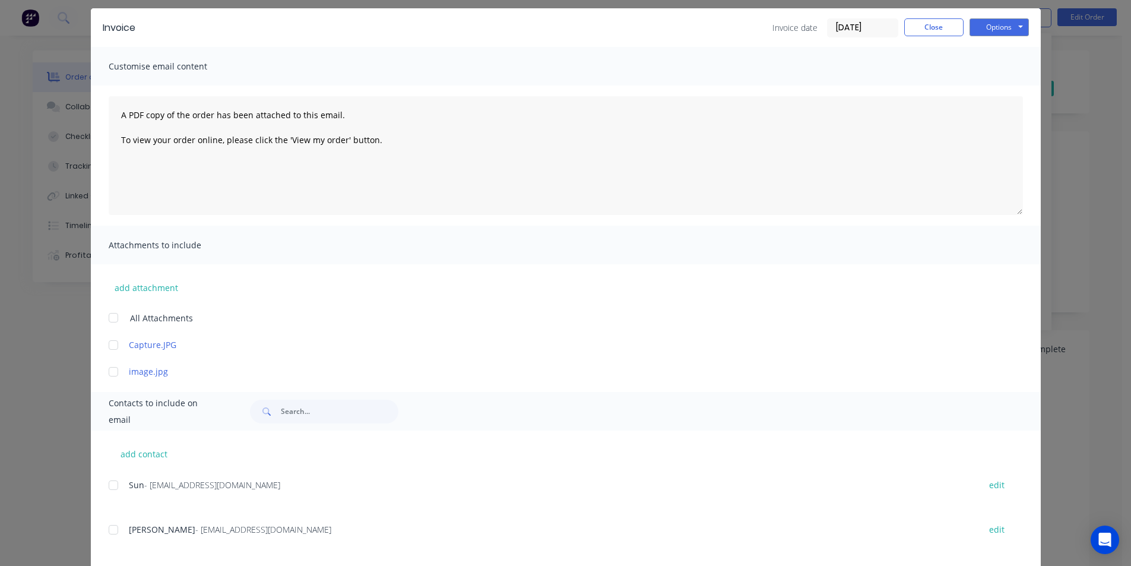
scroll to position [100, 0]
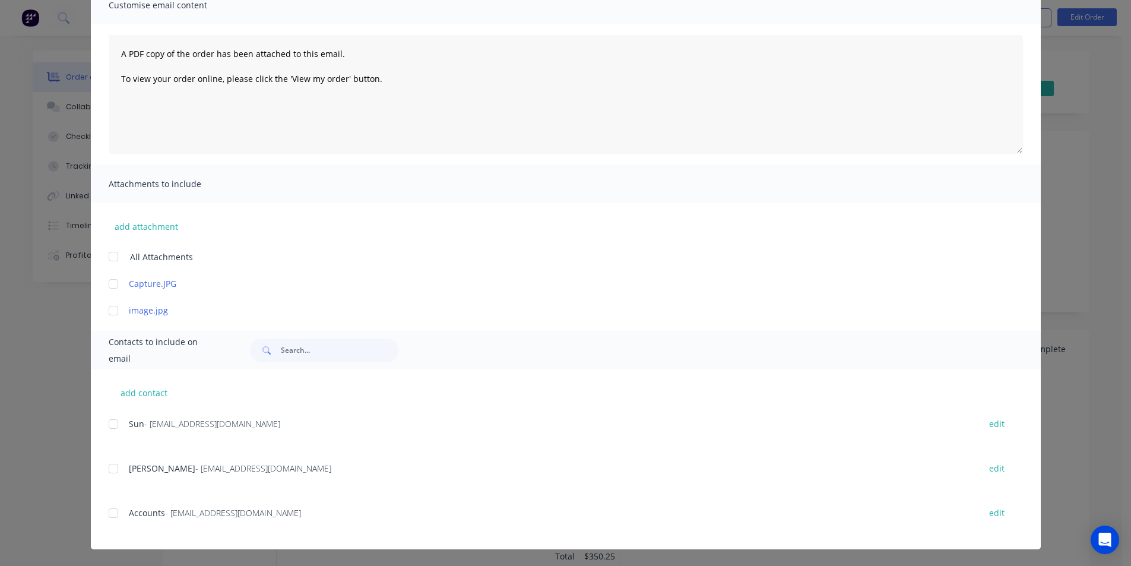
click at [106, 514] on div at bounding box center [114, 513] width 24 height 24
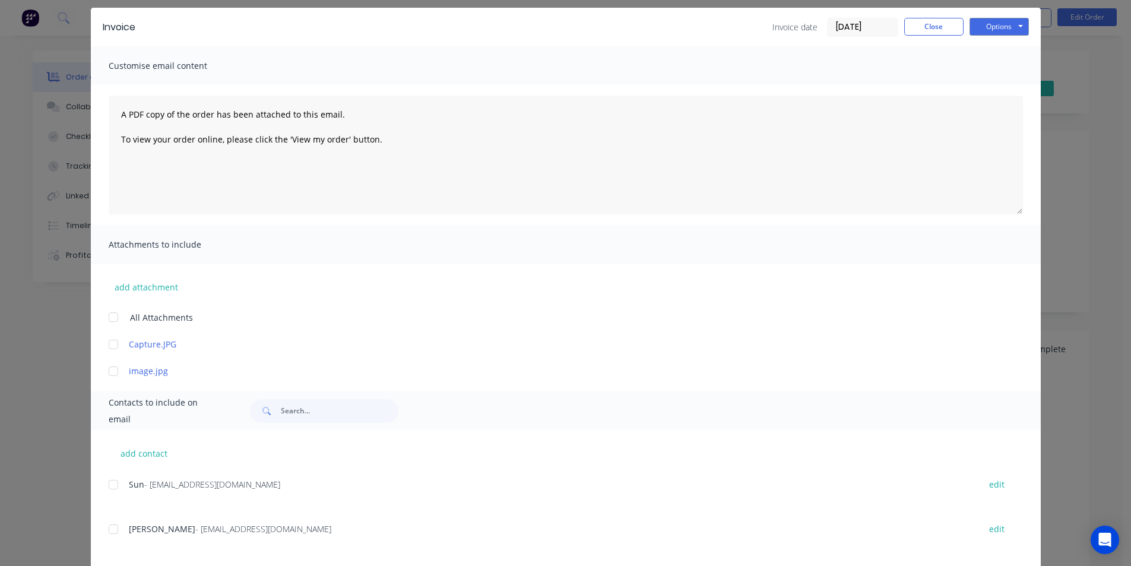
scroll to position [0, 0]
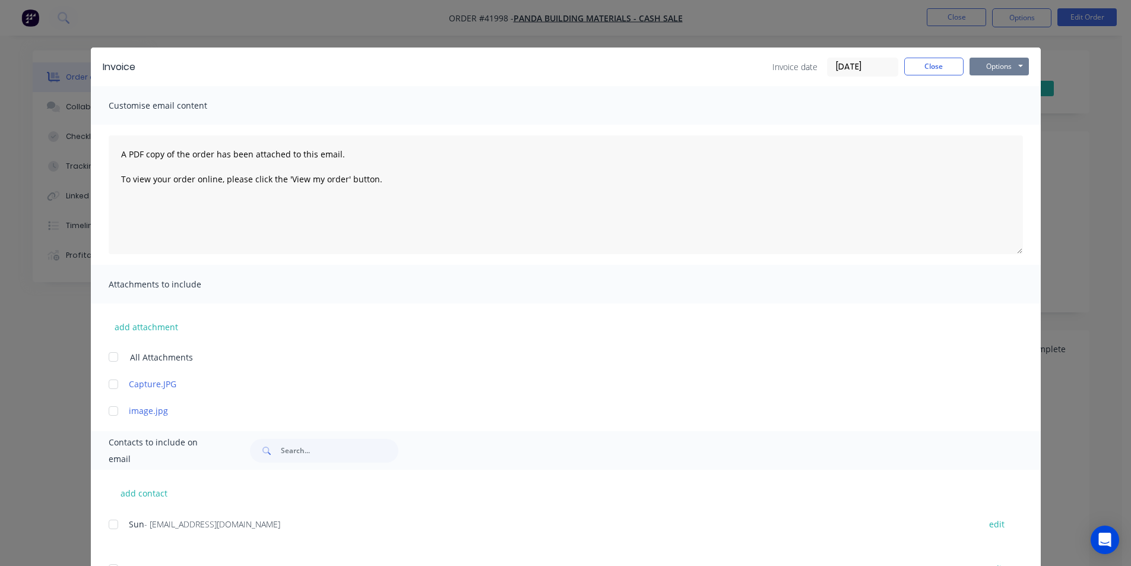
click at [1008, 61] on button "Options" at bounding box center [999, 67] width 59 height 18
click at [1002, 131] on button "Email" at bounding box center [1008, 127] width 76 height 20
drag, startPoint x: 941, startPoint y: 67, endPoint x: 1045, endPoint y: 165, distance: 142.8
click at [941, 67] on button "Close" at bounding box center [933, 67] width 59 height 18
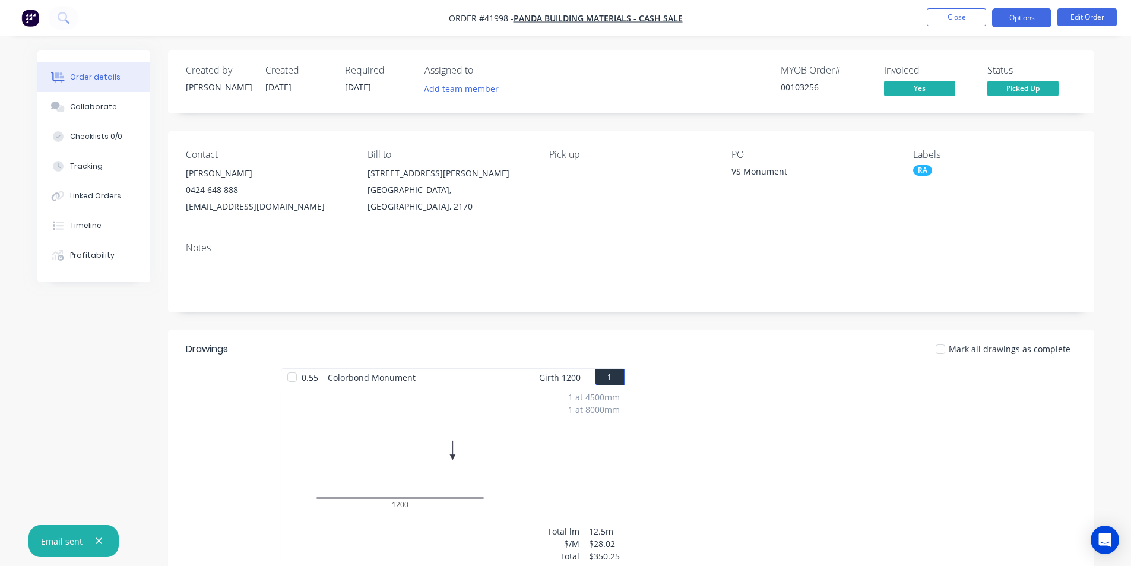
click at [1019, 17] on button "Options" at bounding box center [1021, 17] width 59 height 19
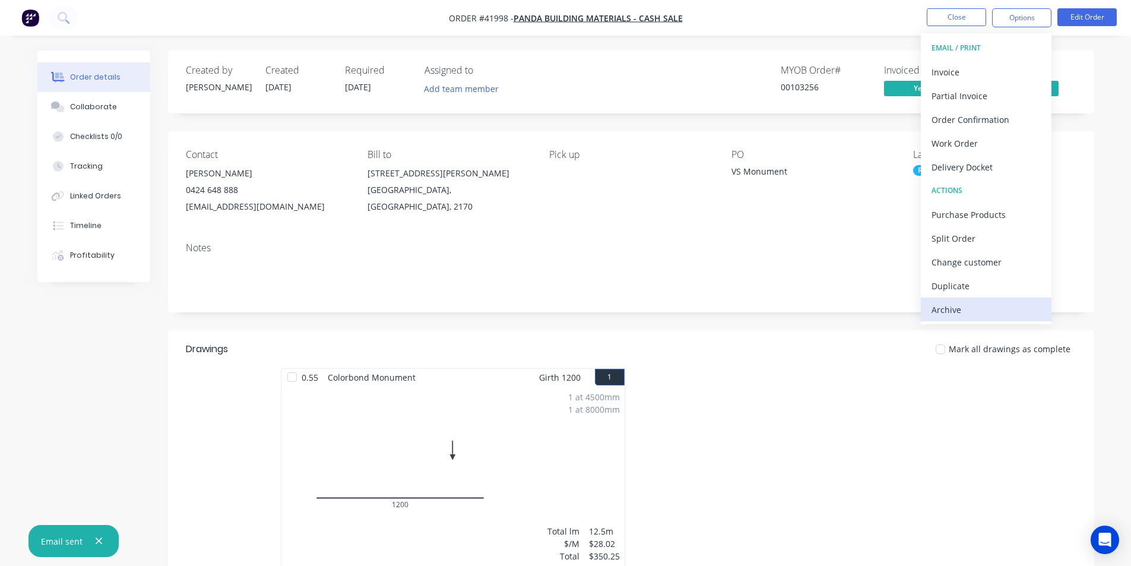
click at [969, 309] on div "Archive" at bounding box center [986, 309] width 109 height 17
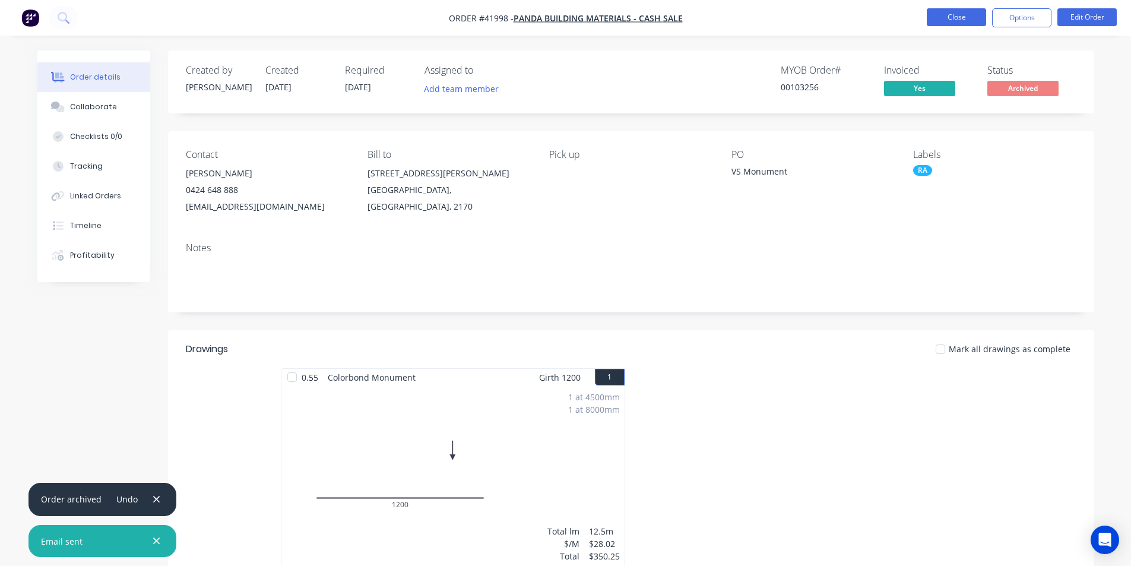
click at [970, 14] on button "Close" at bounding box center [956, 17] width 59 height 18
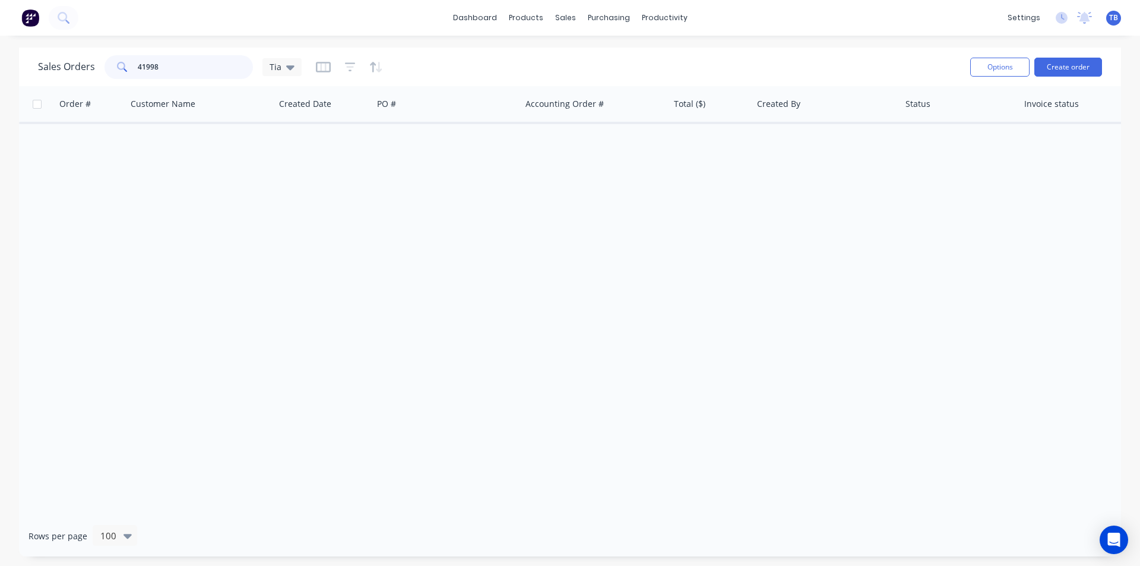
drag, startPoint x: 189, startPoint y: 65, endPoint x: 56, endPoint y: 65, distance: 132.4
click at [56, 65] on div "Sales Orders 41998 Tia" at bounding box center [170, 67] width 264 height 24
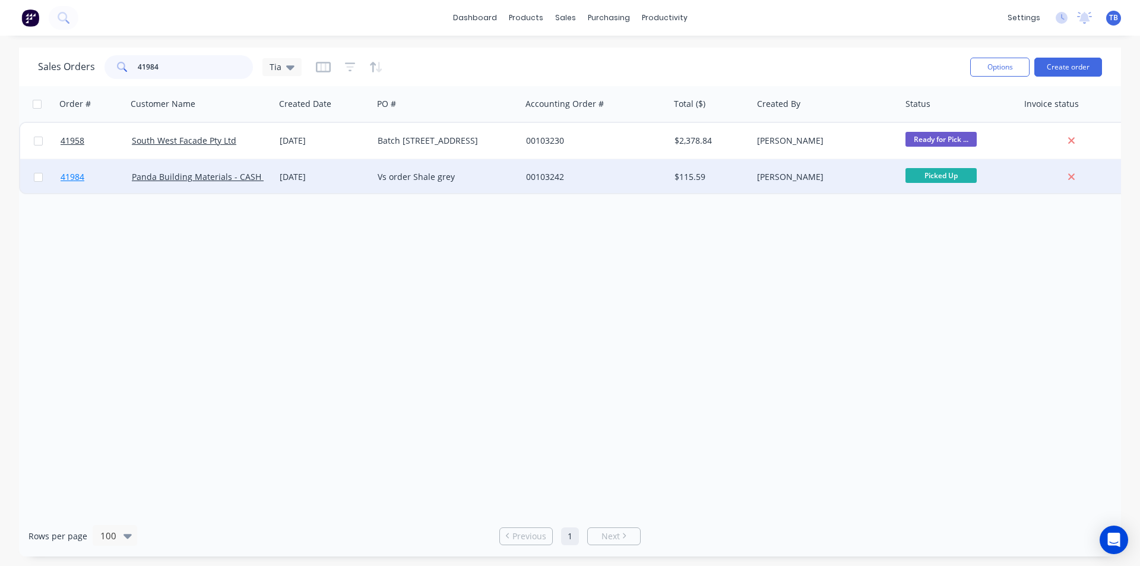
type input "41984"
click at [69, 179] on span "41984" at bounding box center [73, 177] width 24 height 12
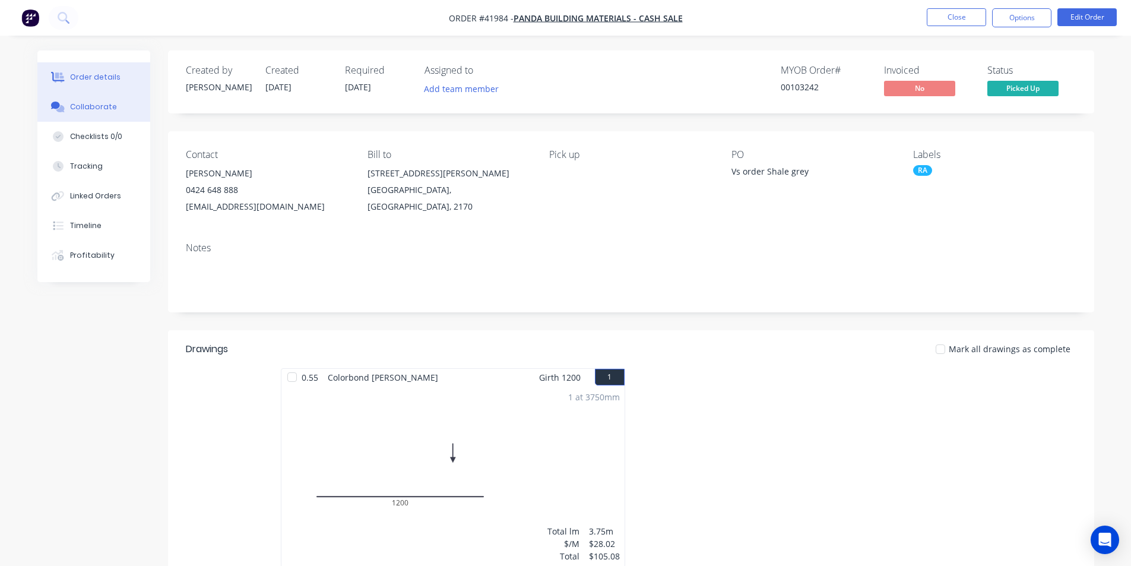
click at [71, 112] on div "Collaborate" at bounding box center [93, 107] width 47 height 11
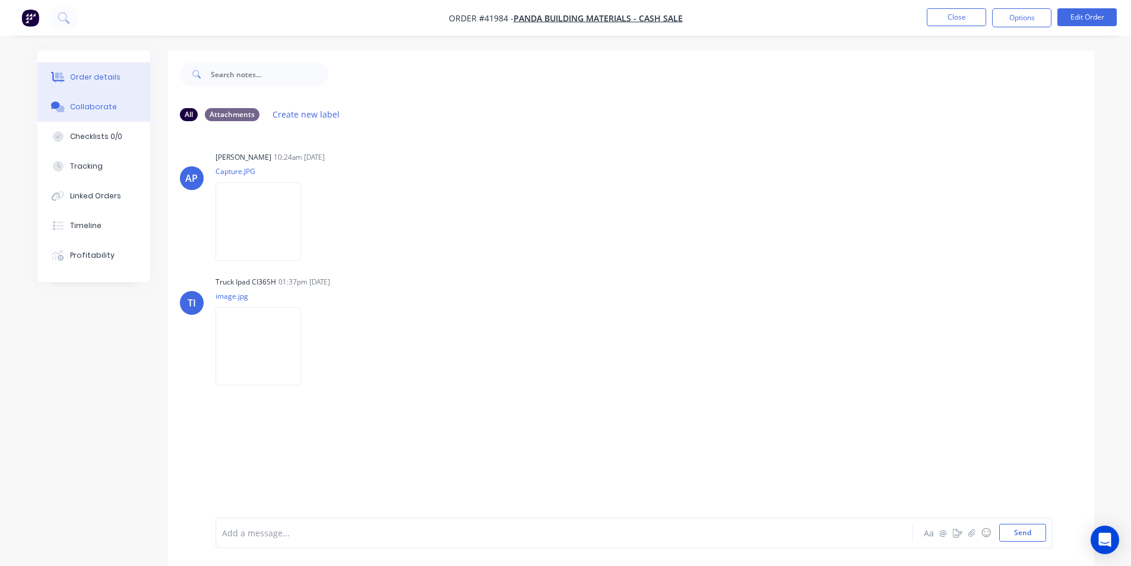
click at [103, 80] on div "Order details" at bounding box center [95, 77] width 50 height 11
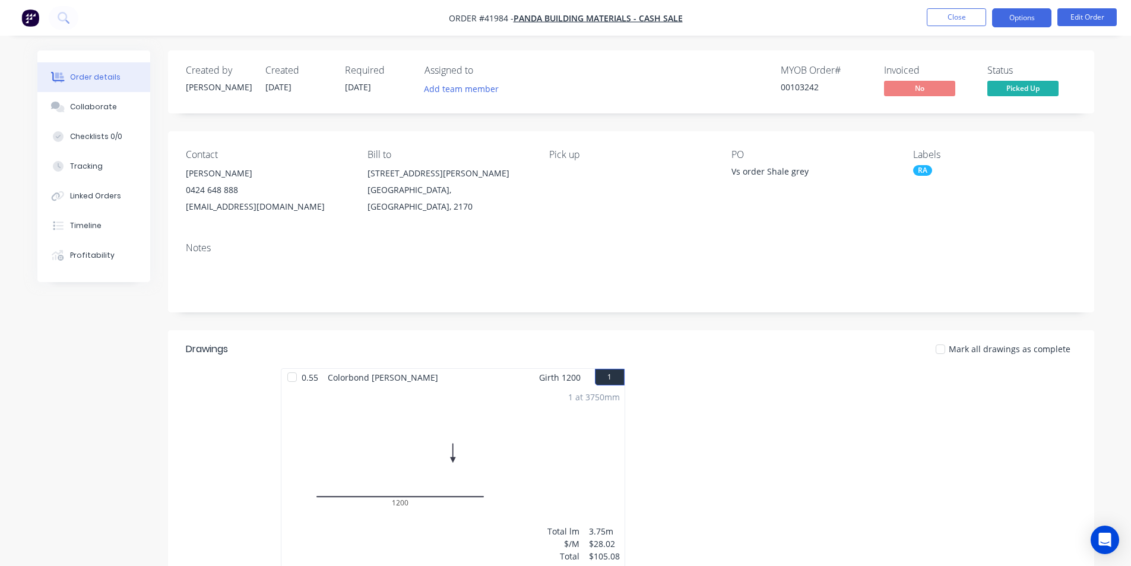
click at [1008, 20] on button "Options" at bounding box center [1021, 17] width 59 height 19
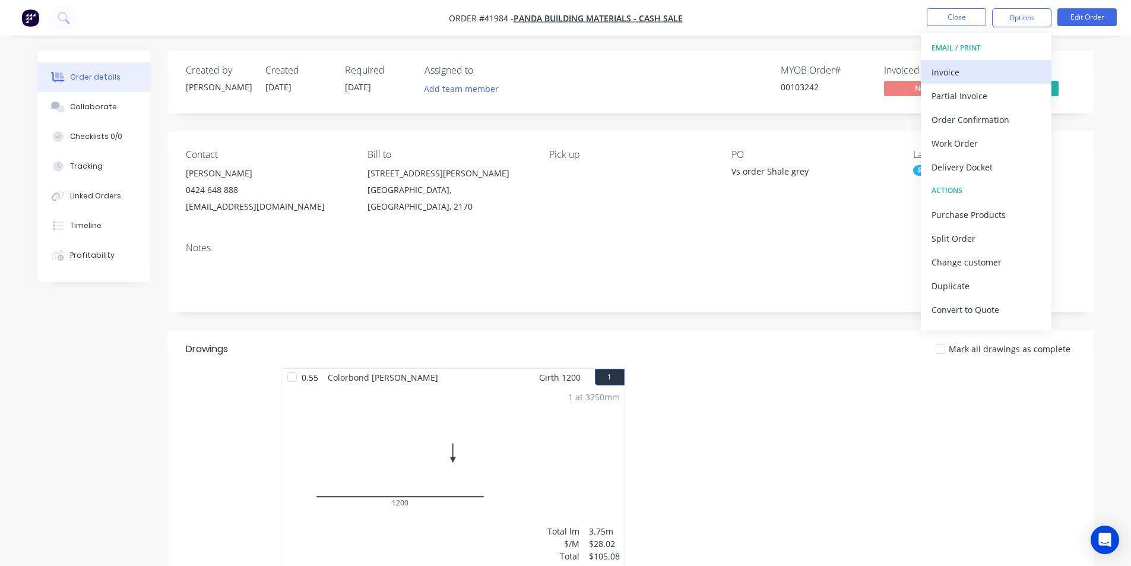
click at [983, 73] on div "Invoice" at bounding box center [986, 72] width 109 height 17
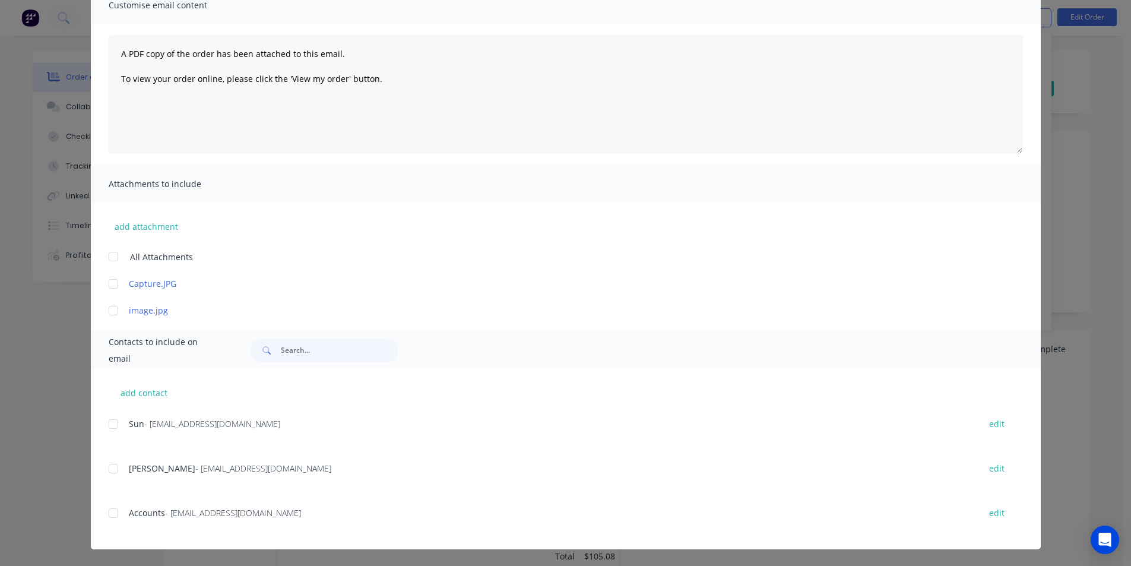
click at [116, 507] on div at bounding box center [114, 513] width 24 height 24
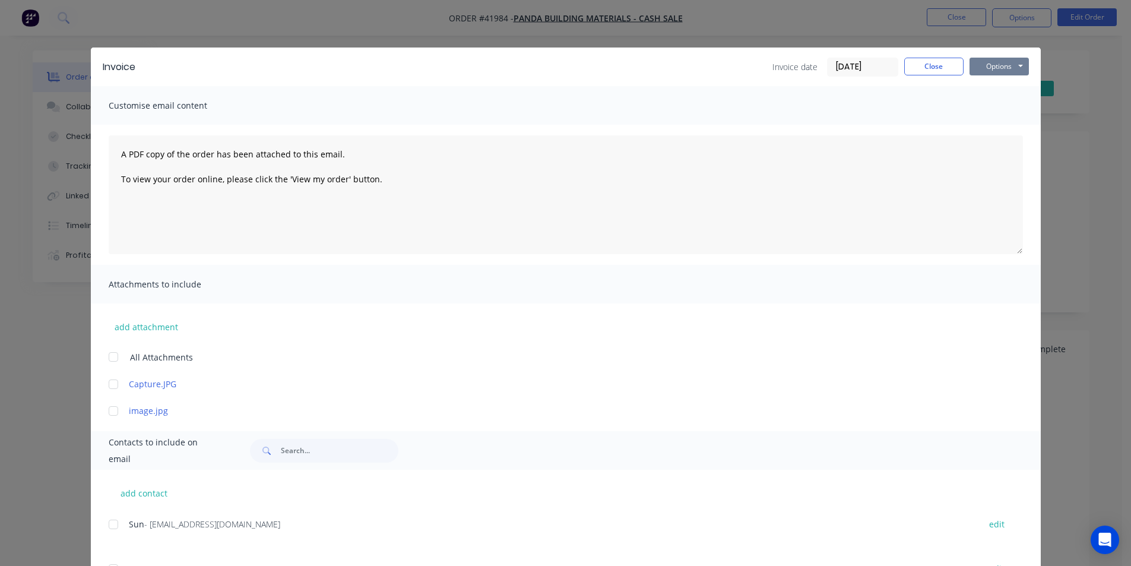
click at [990, 66] on button "Options" at bounding box center [999, 67] width 59 height 18
click at [990, 130] on button "Email" at bounding box center [1008, 127] width 76 height 20
click at [922, 75] on div "Invoice date [DATE] Close Options Preview Print Email" at bounding box center [901, 67] width 257 height 19
click at [922, 75] on button "Close" at bounding box center [933, 67] width 59 height 18
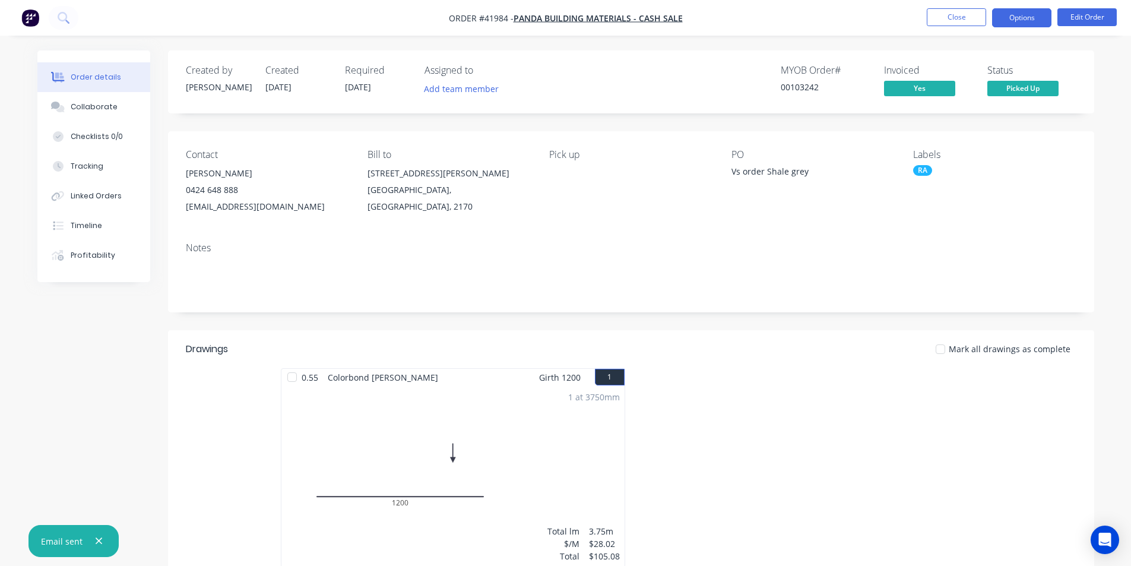
click at [1016, 21] on button "Options" at bounding box center [1021, 17] width 59 height 19
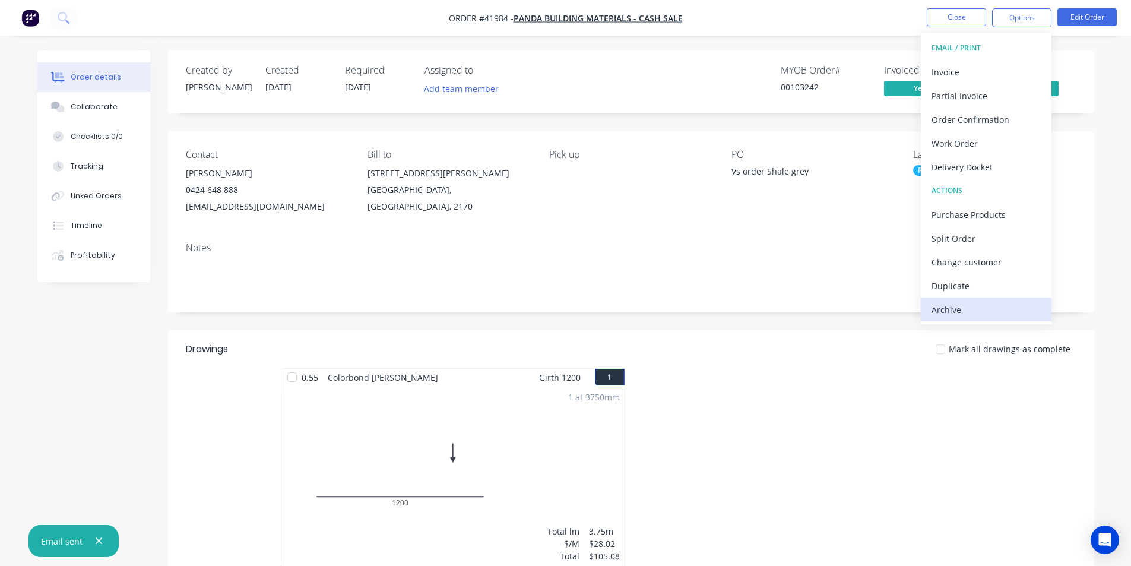
click at [943, 310] on div "Archive" at bounding box center [986, 309] width 109 height 17
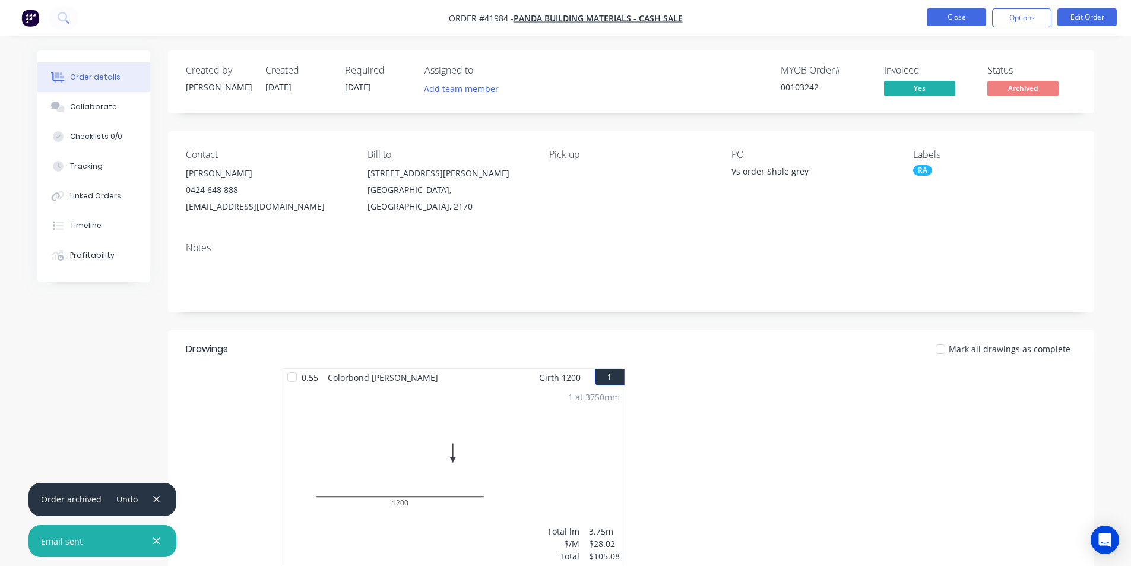
click at [938, 18] on button "Close" at bounding box center [956, 17] width 59 height 18
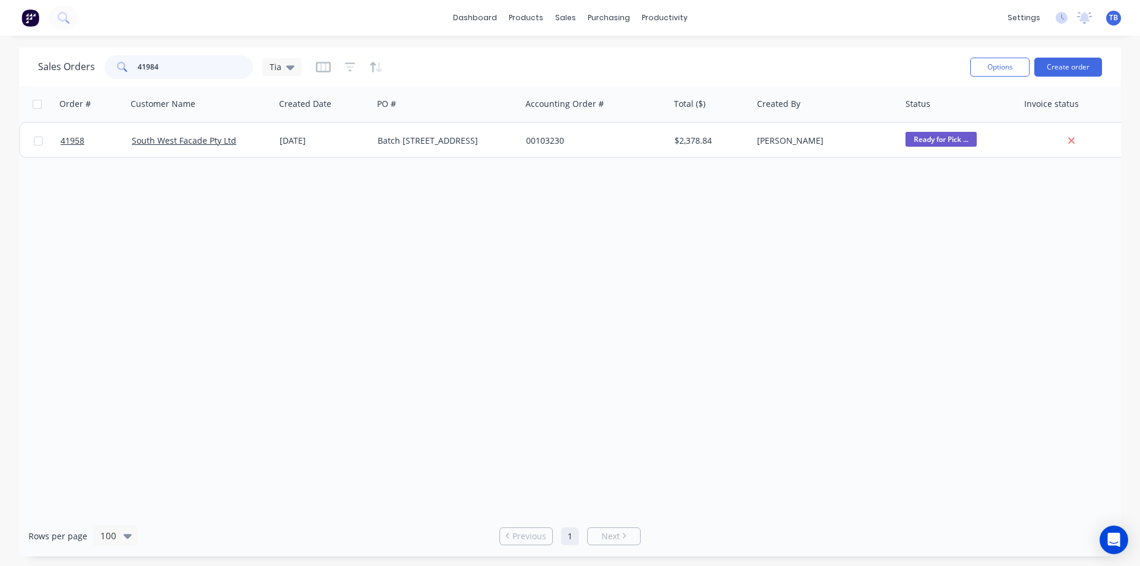
drag, startPoint x: 185, startPoint y: 56, endPoint x: 33, endPoint y: 71, distance: 152.2
click at [32, 72] on div "Sales Orders 41984 Tia Options Create order" at bounding box center [570, 67] width 1102 height 39
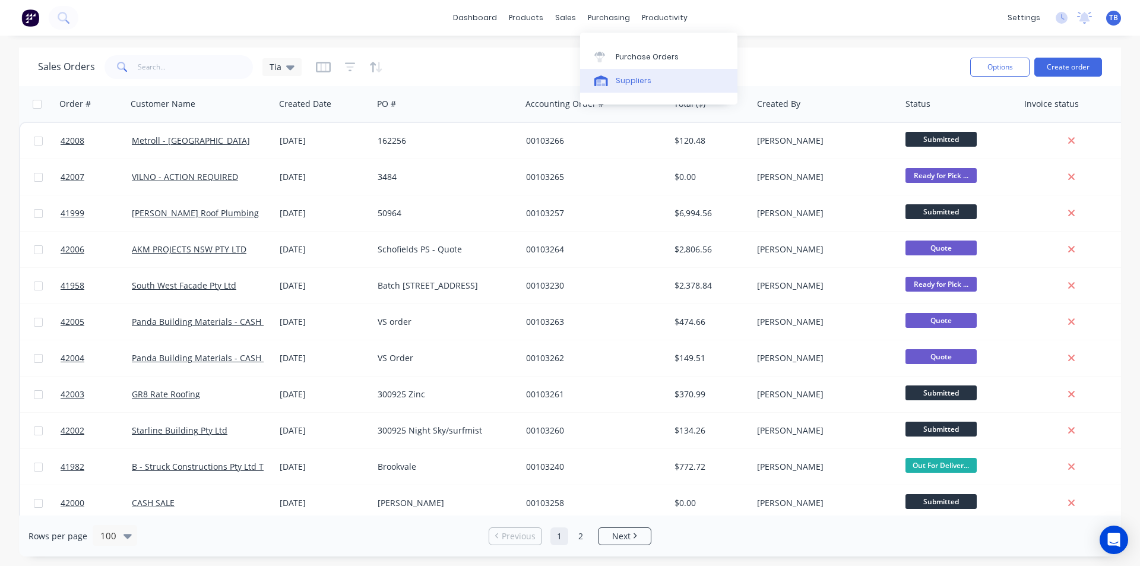
click at [611, 77] on div at bounding box center [603, 80] width 18 height 11
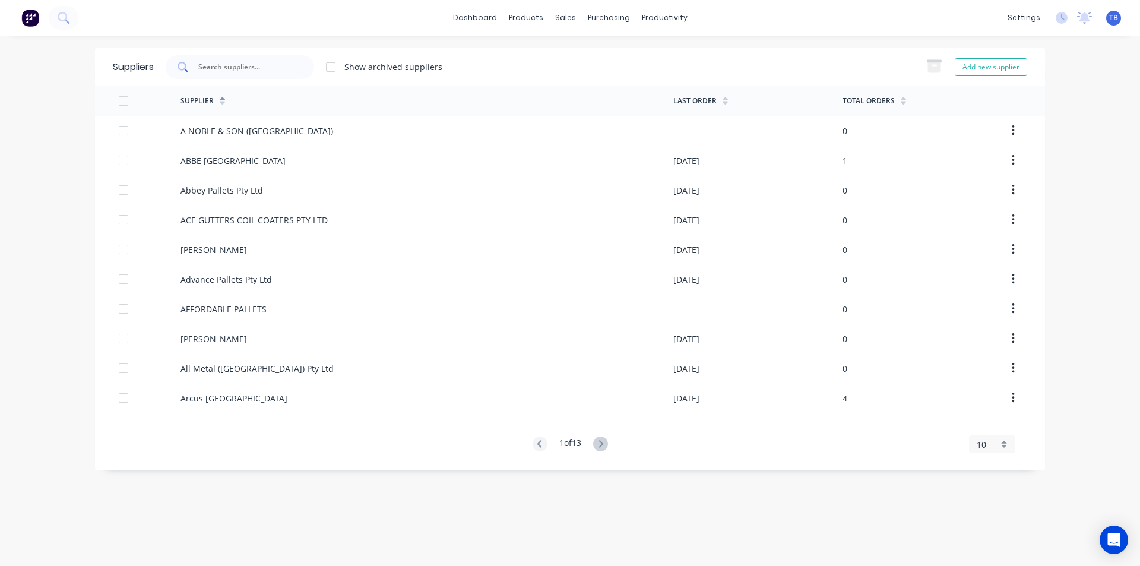
click at [214, 68] on input "text" at bounding box center [246, 67] width 99 height 12
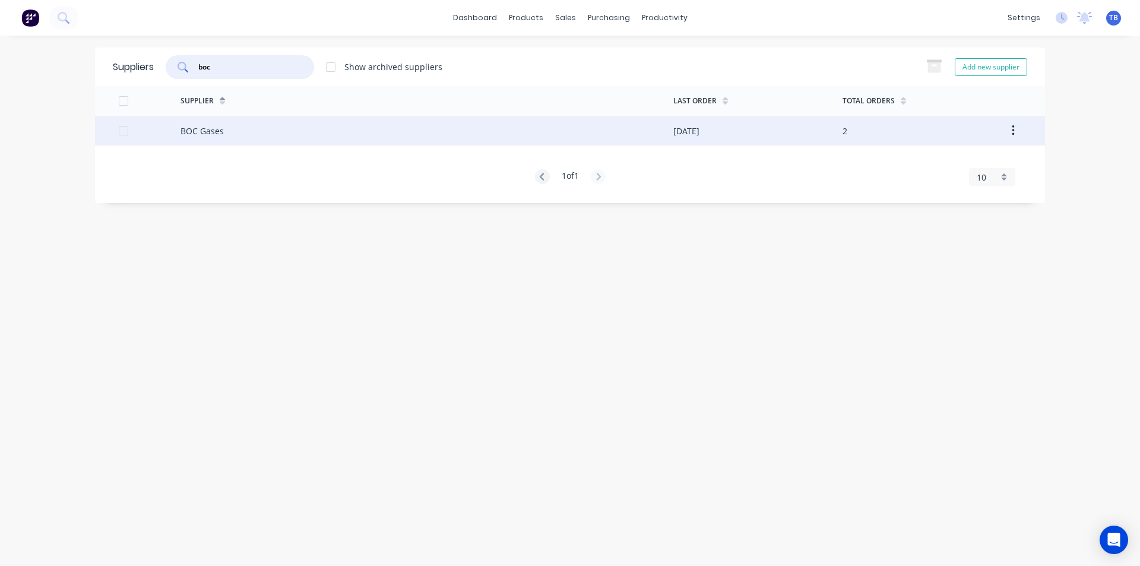
type input "boc"
click at [242, 132] on div "BOC Gases" at bounding box center [427, 131] width 493 height 30
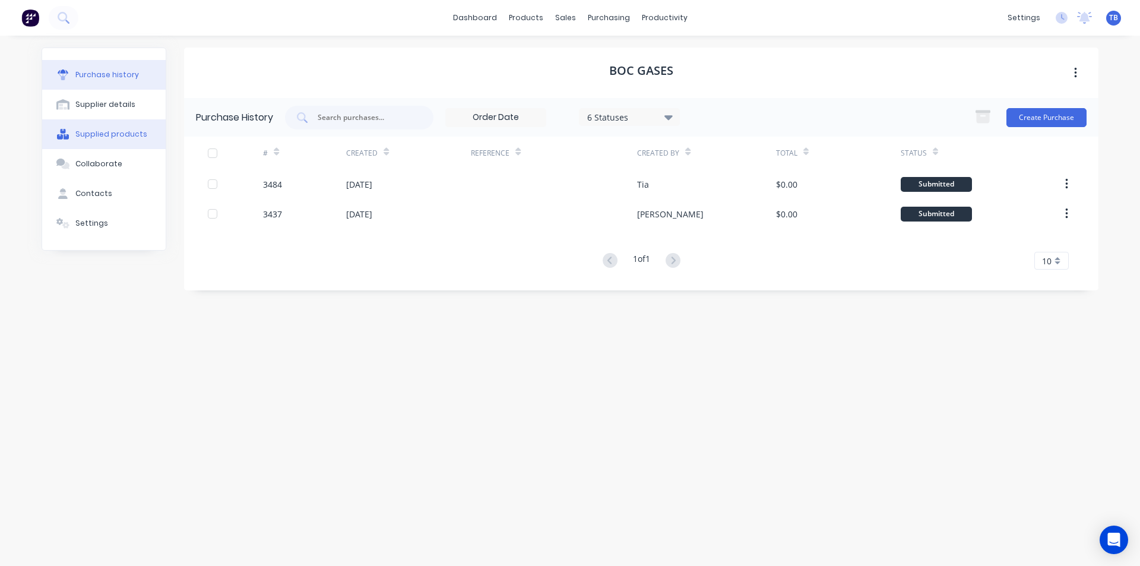
click at [109, 138] on div "Supplied products" at bounding box center [111, 134] width 72 height 11
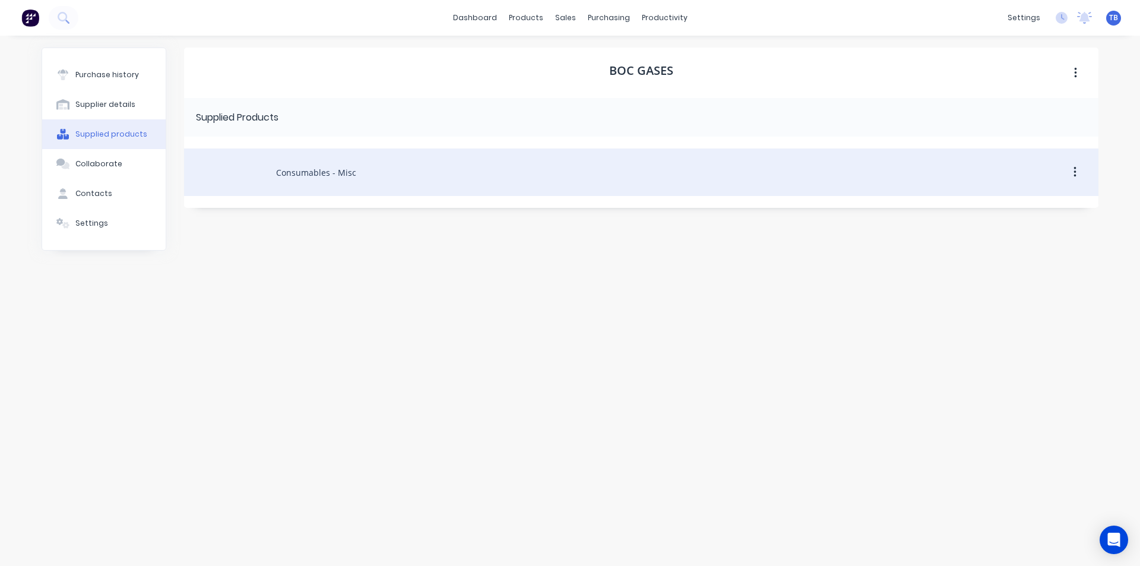
click at [328, 177] on div "Consumables - Misc" at bounding box center [641, 172] width 915 height 48
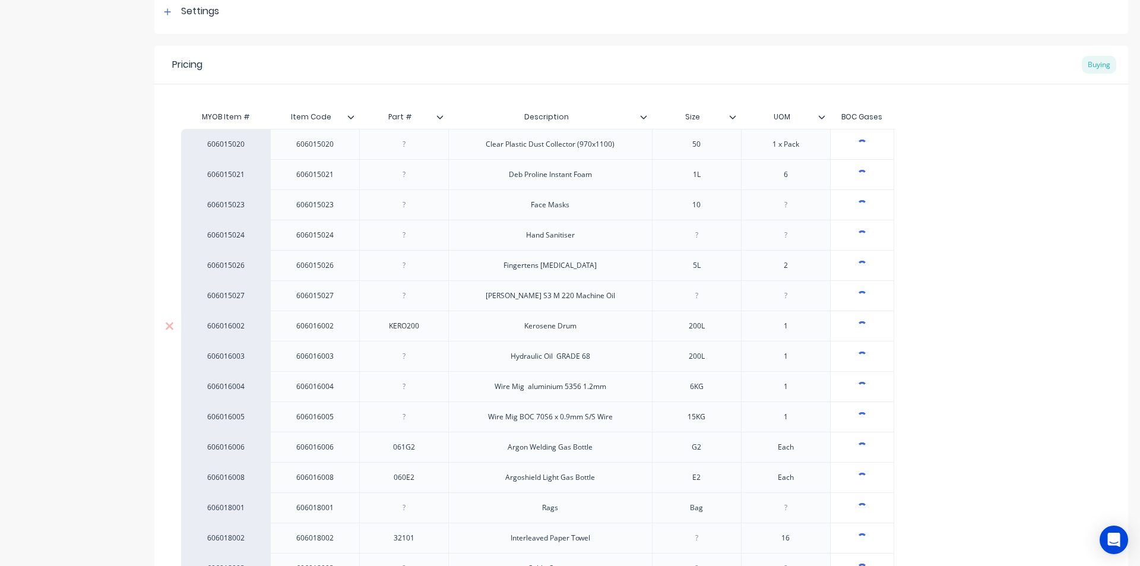
scroll to position [238, 0]
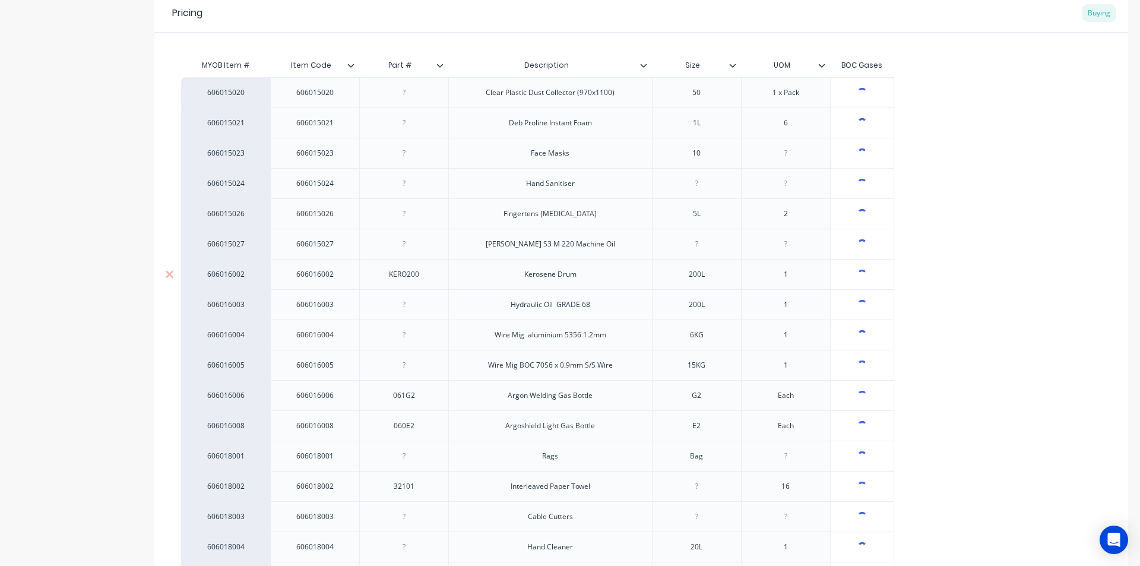
type textarea "x"
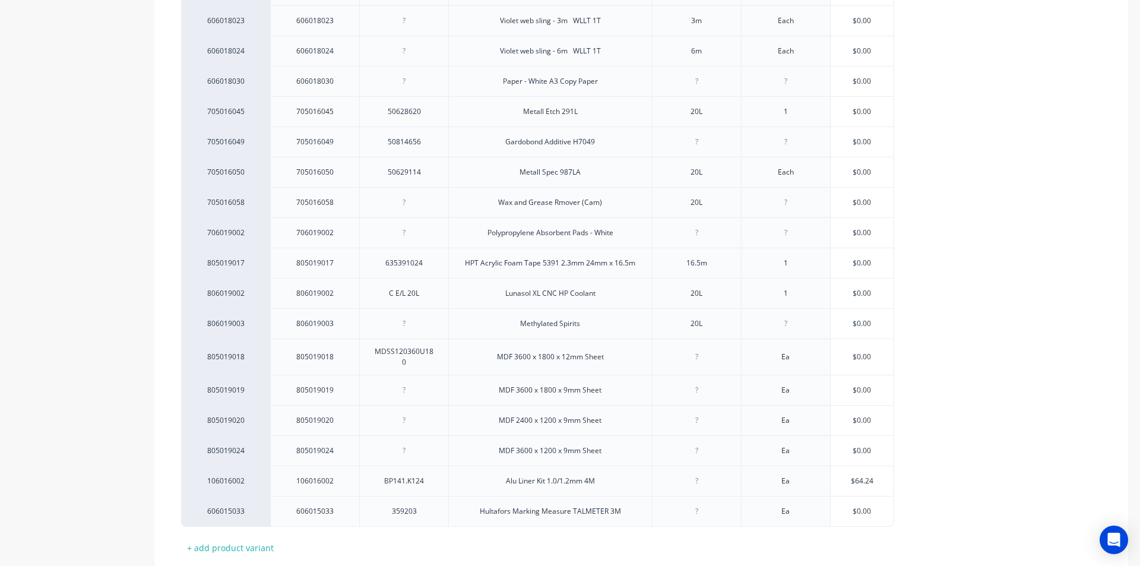
scroll to position [1128, 0]
